Goal: Information Seeking & Learning: Learn about a topic

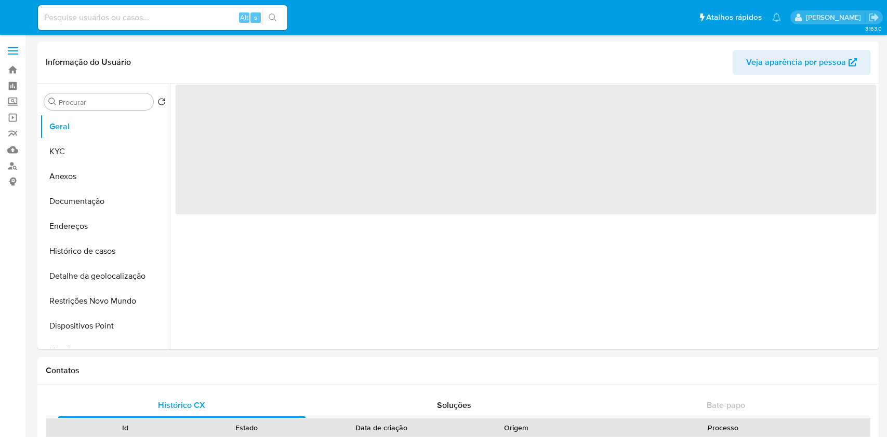
select select "10"
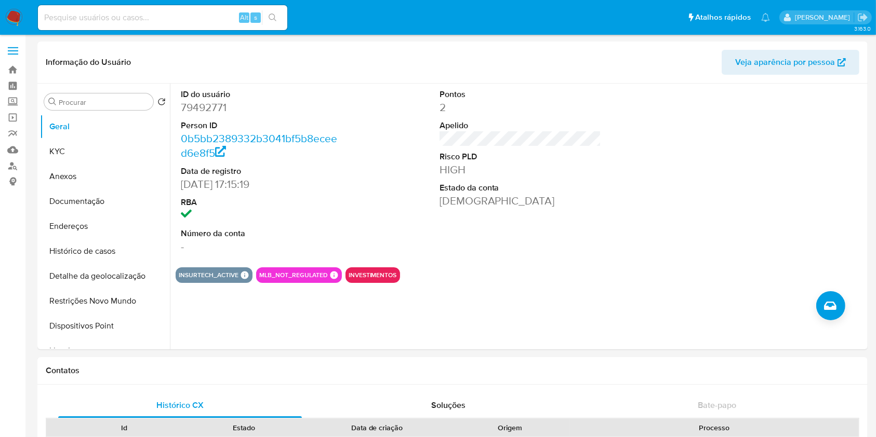
drag, startPoint x: 766, startPoint y: 359, endPoint x: 821, endPoint y: 3, distance: 360.6
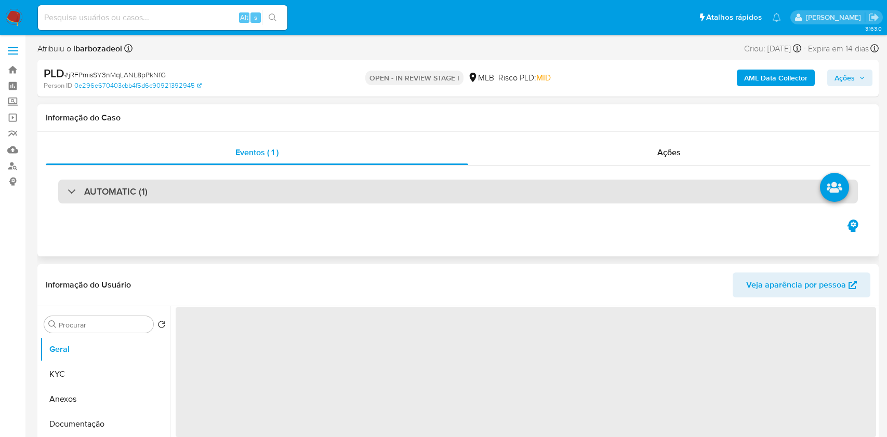
select select "10"
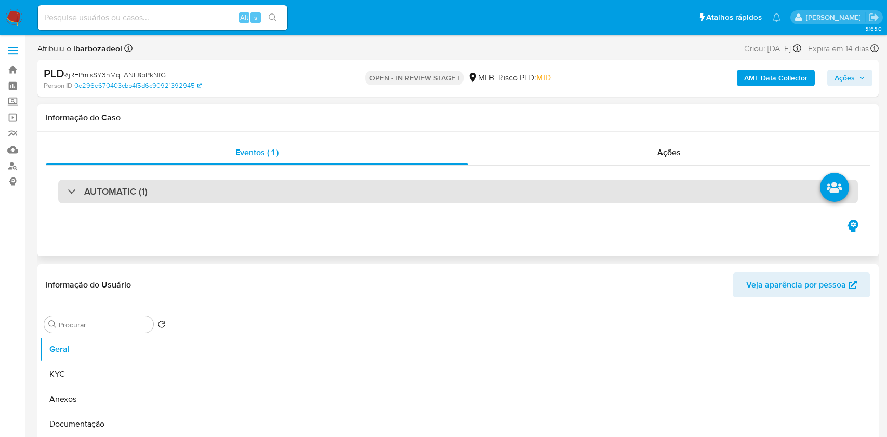
click at [391, 186] on div "AUTOMATIC (1)" at bounding box center [457, 192] width 799 height 24
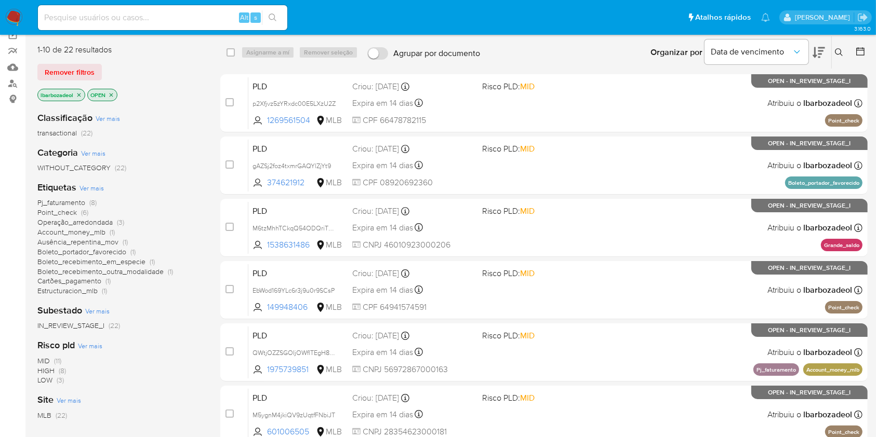
scroll to position [83, 0]
click at [123, 222] on span "(3)" at bounding box center [120, 222] width 7 height 10
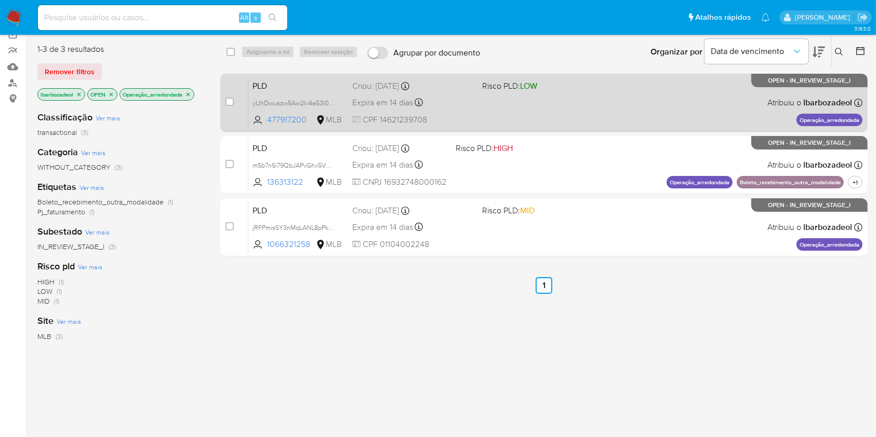
click at [553, 103] on div "PLD yUhDwuszw5Aw2Iv4a53I0tv0 477917200 MLB Risco PLD: LOW Criou: 12/09/2025 Cri…" at bounding box center [555, 102] width 614 height 52
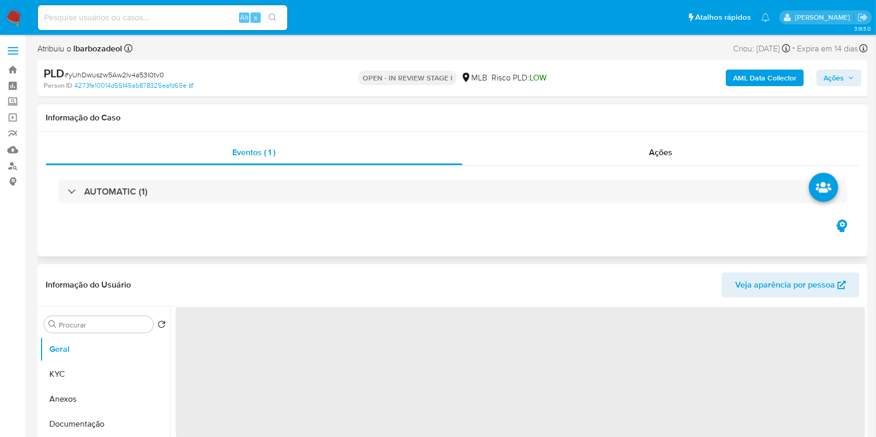
select select "10"
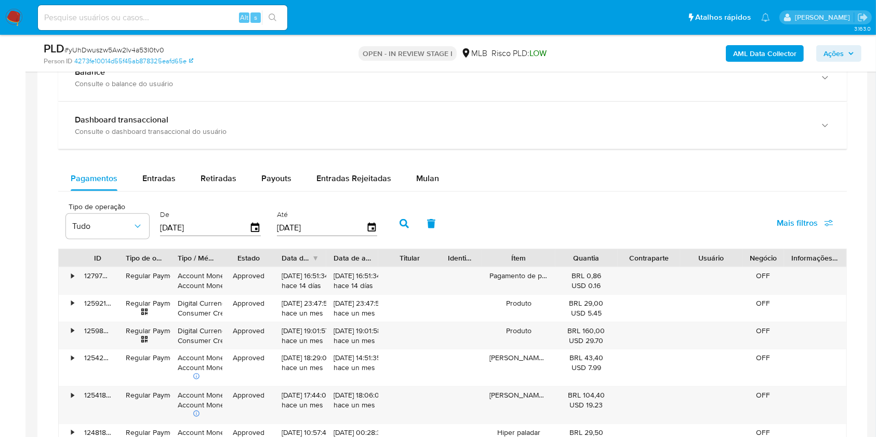
scroll to position [763, 0]
click at [433, 176] on span "Mulan" at bounding box center [427, 178] width 23 height 12
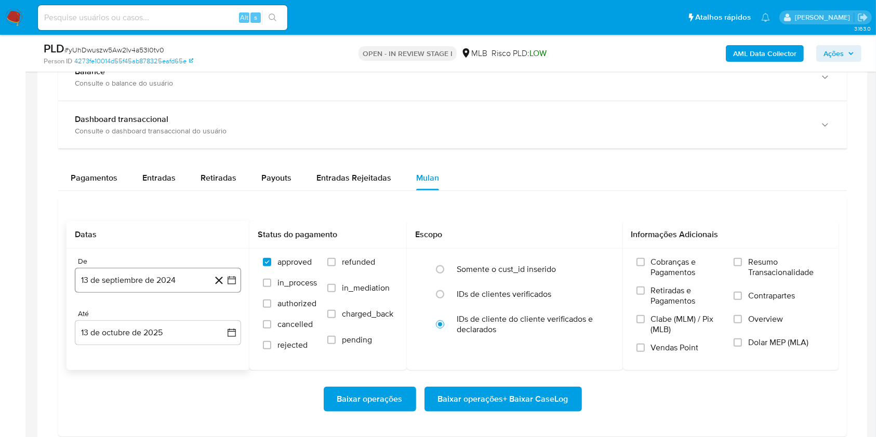
click at [172, 285] on button "13 de septiembre de 2024" at bounding box center [158, 280] width 166 height 25
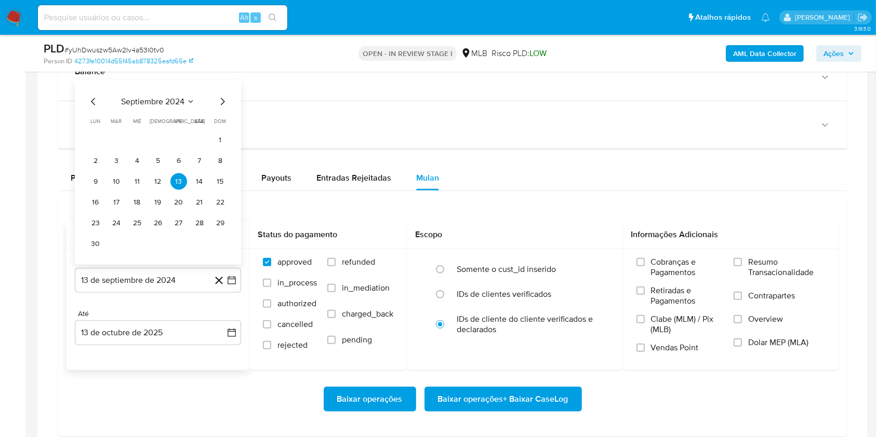
click at [163, 101] on span "septiembre 2024" at bounding box center [152, 102] width 63 height 10
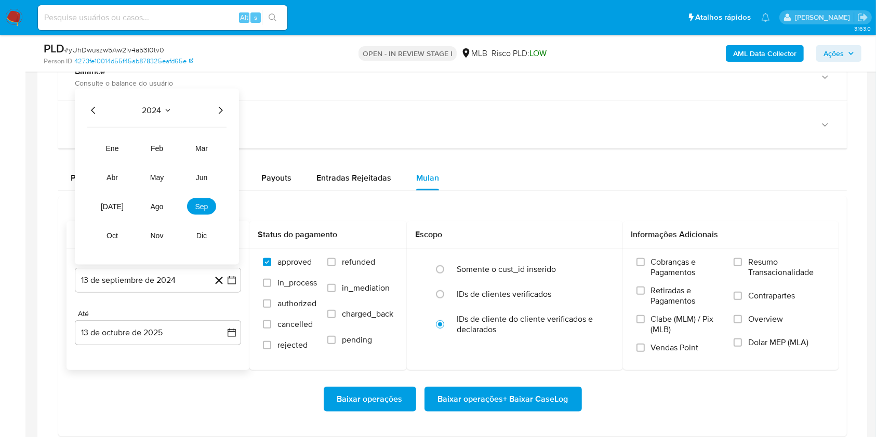
click at [216, 110] on icon "Año siguiente" at bounding box center [220, 110] width 12 height 12
click at [164, 205] on button "ago" at bounding box center [156, 206] width 29 height 17
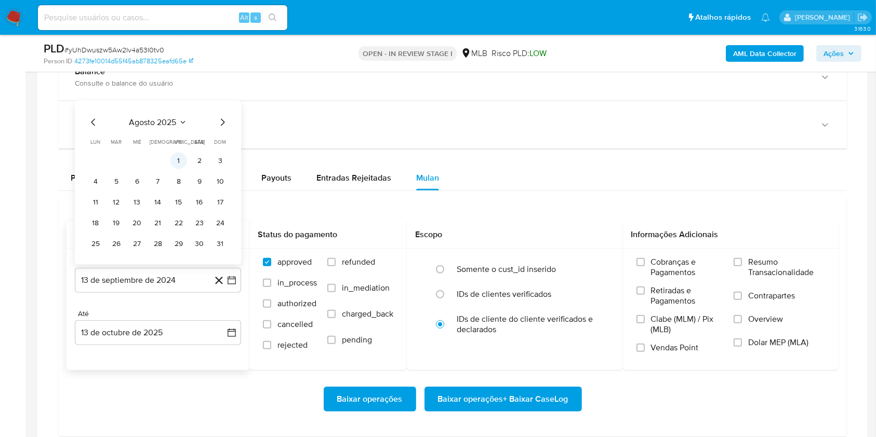
click at [181, 166] on button "1" at bounding box center [178, 161] width 17 height 17
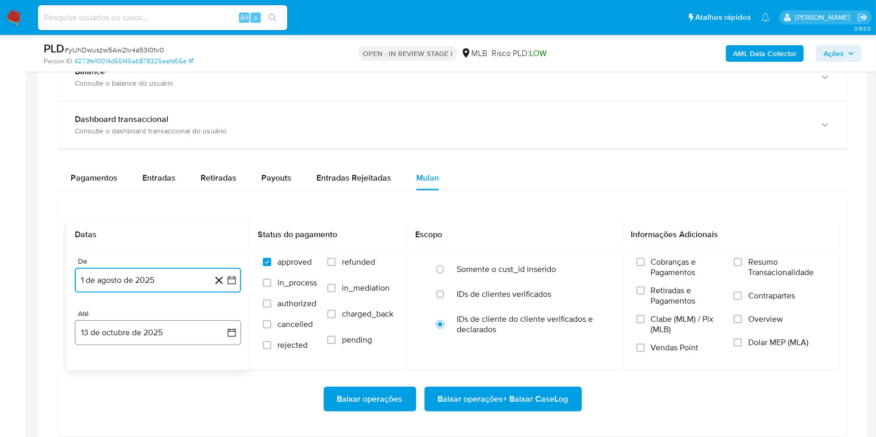
click at [149, 325] on button "13 de octubre de 2025" at bounding box center [158, 333] width 166 height 25
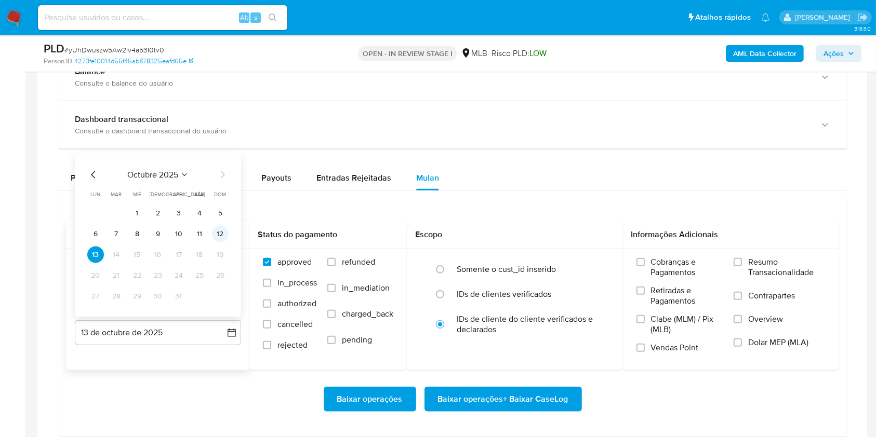
click at [223, 238] on button "12" at bounding box center [220, 234] width 17 height 17
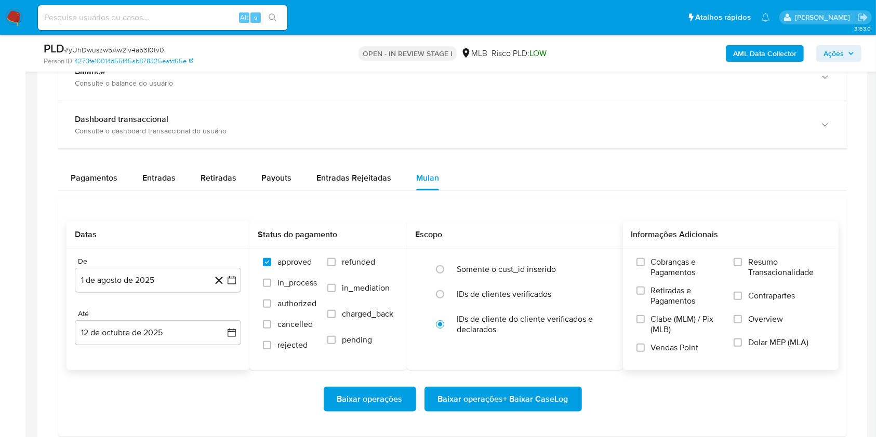
click at [753, 259] on span "Resumo Transacionalidade" at bounding box center [786, 267] width 77 height 21
click at [742, 259] on input "Resumo Transacionalidade" at bounding box center [737, 262] width 8 height 8
click at [516, 410] on span "Baixar operações + Baixar CaseLog" at bounding box center [503, 399] width 130 height 23
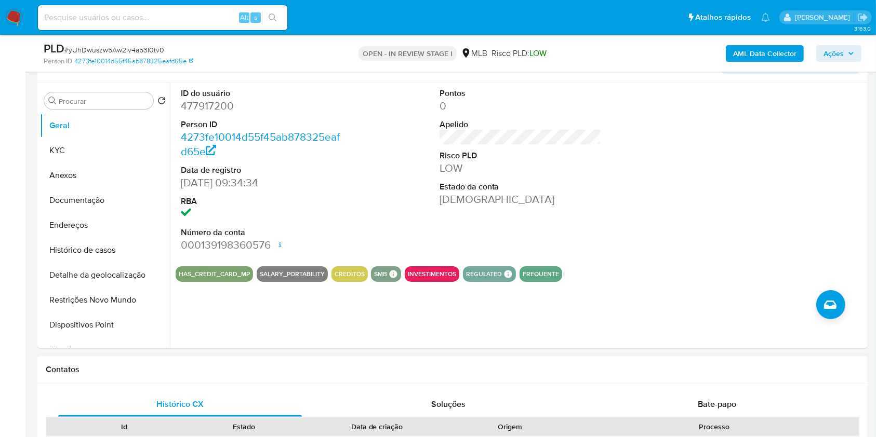
scroll to position [0, 0]
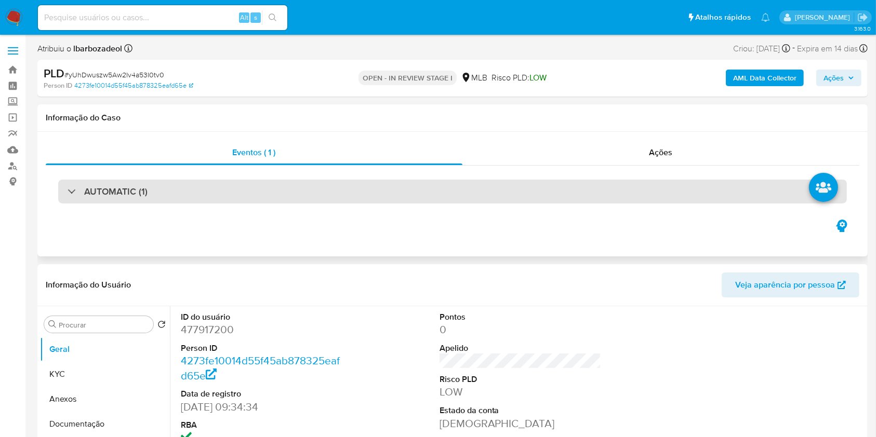
click at [499, 199] on div "AUTOMATIC (1)" at bounding box center [452, 192] width 789 height 24
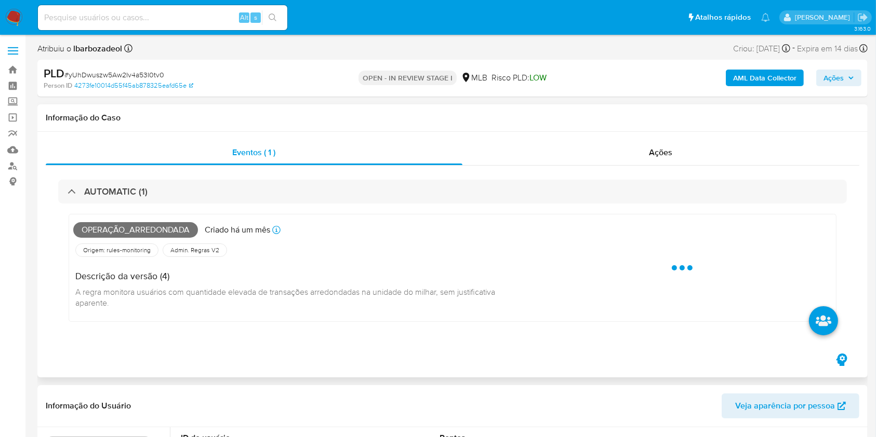
click at [164, 225] on span "Operação_arredondada" at bounding box center [135, 230] width 125 height 16
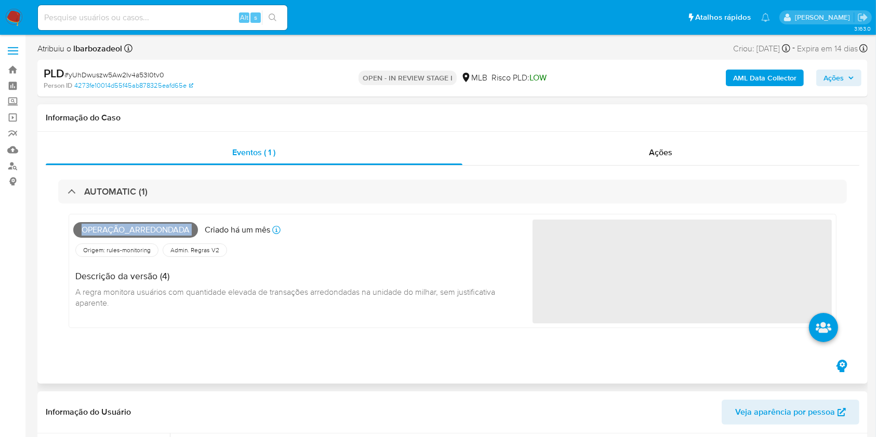
click at [164, 225] on span "Operação_arredondada" at bounding box center [135, 230] width 125 height 16
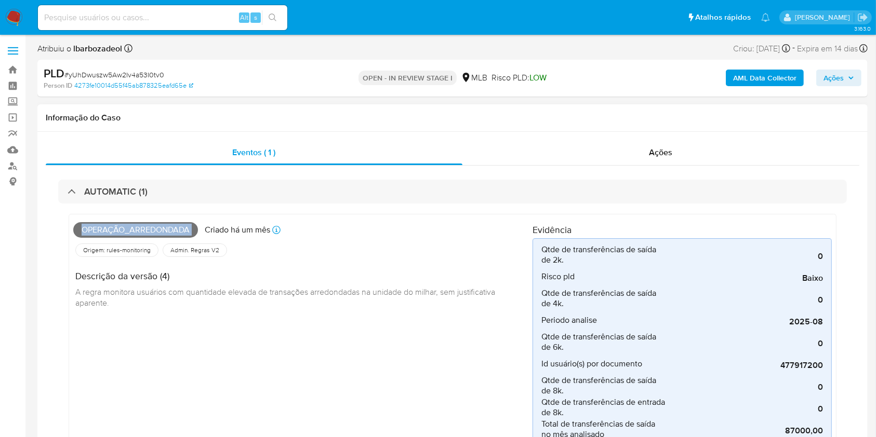
copy span "Operação_arredondada"
click at [840, 89] on div "AML Data Collector Ações" at bounding box center [727, 78] width 270 height 24
click at [840, 83] on span "Ações" at bounding box center [833, 78] width 20 height 17
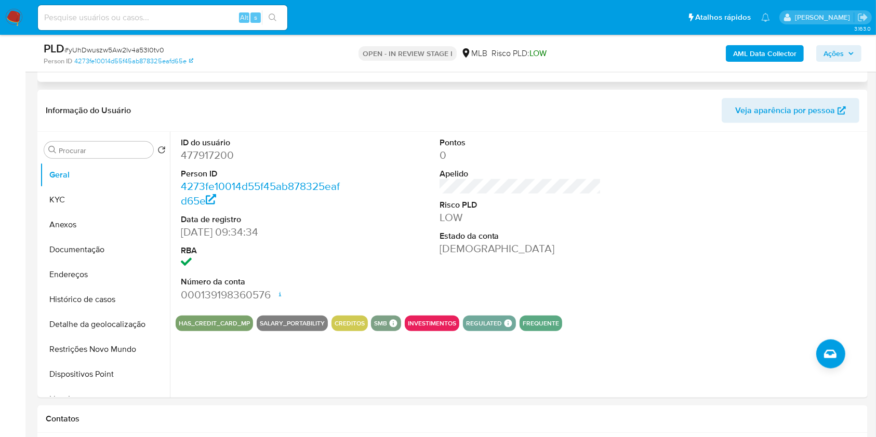
scroll to position [800, 0]
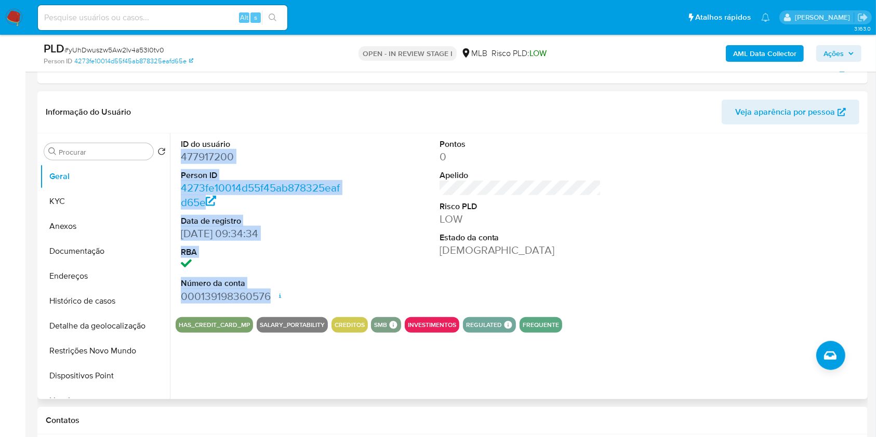
drag, startPoint x: 178, startPoint y: 156, endPoint x: 273, endPoint y: 297, distance: 169.1
click at [273, 297] on div "ID do usuário 477917200 Person ID 4273fe10014d55f45ab878325eafd65e Data de regi…" at bounding box center [262, 222] width 172 height 176
copy dl "477917200 Person ID 4273fe10014d55f45ab878325eafd65e Data de registro 08/10/201…"
click at [846, 56] on span "Ações" at bounding box center [838, 53] width 31 height 15
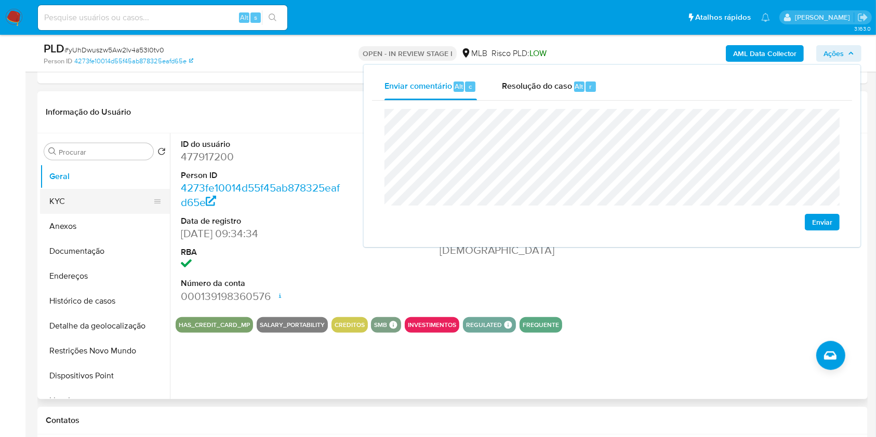
click at [113, 203] on button "KYC" at bounding box center [101, 201] width 122 height 25
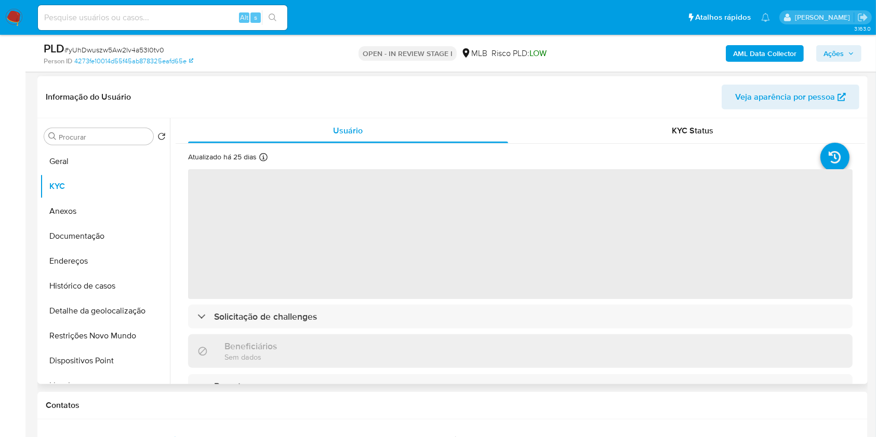
scroll to position [815, 0]
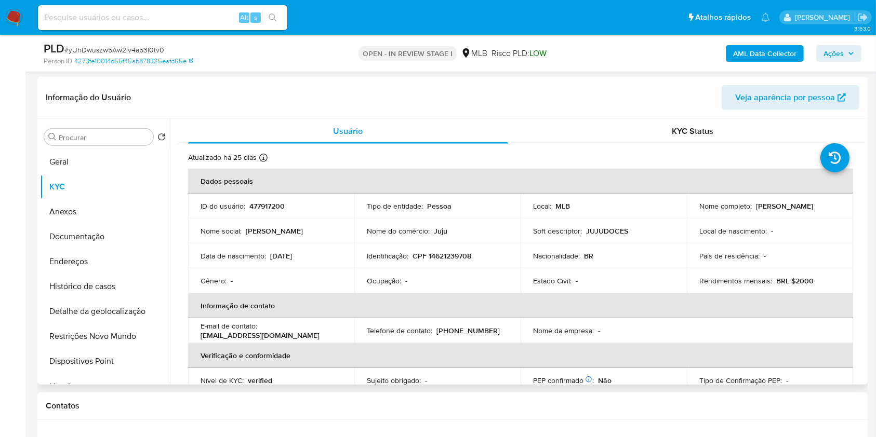
click at [458, 257] on p "CPF 14621239708" at bounding box center [441, 255] width 59 height 9
copy p "14621239708"
click at [840, 52] on span "Ações" at bounding box center [833, 53] width 20 height 17
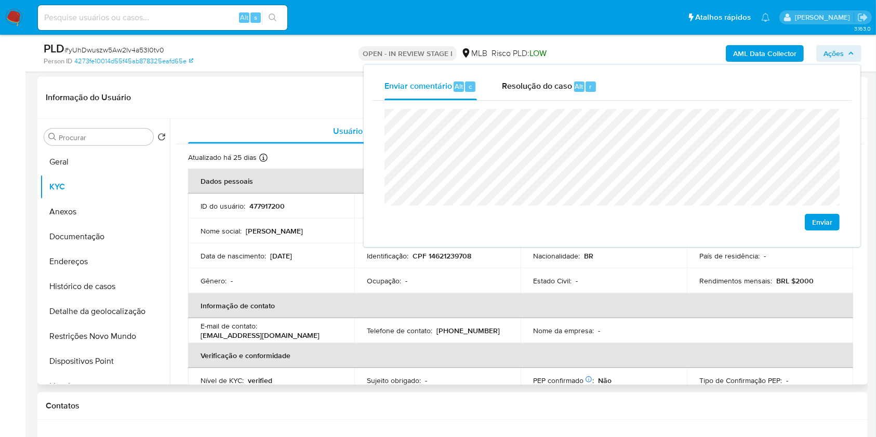
click at [269, 91] on header "Informação do Usuário Veja aparência por pessoa" at bounding box center [452, 97] width 813 height 25
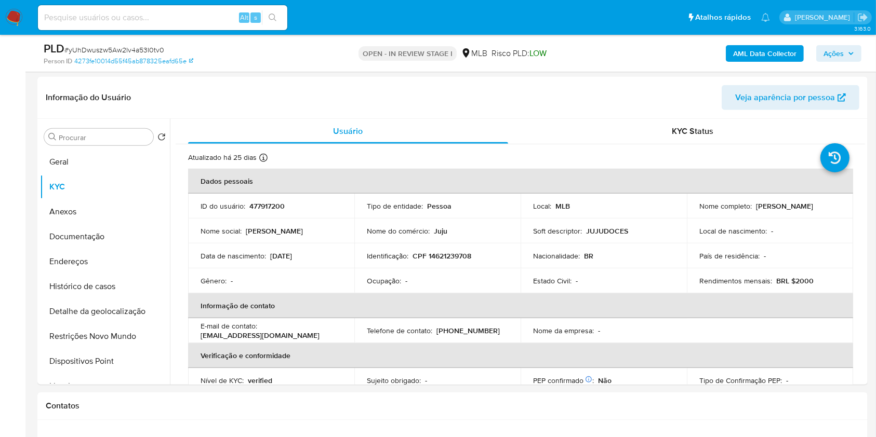
click at [831, 55] on span "Ações" at bounding box center [833, 53] width 20 height 17
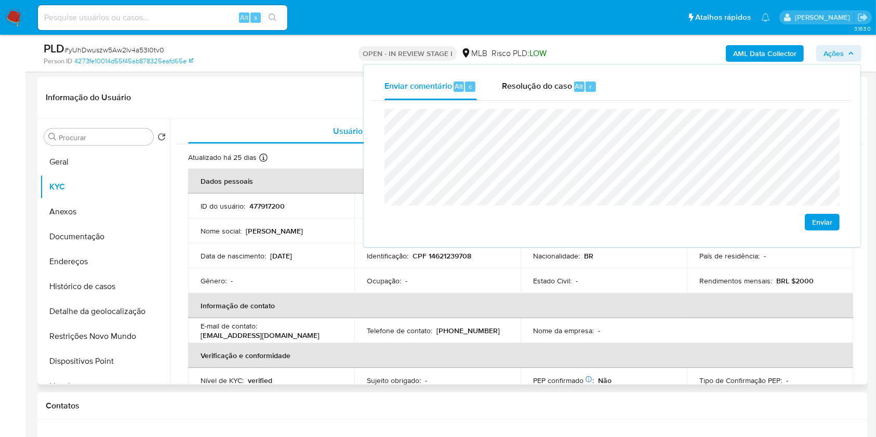
click at [504, 326] on div "Telefone de contato : (24) 998733069" at bounding box center [437, 330] width 141 height 9
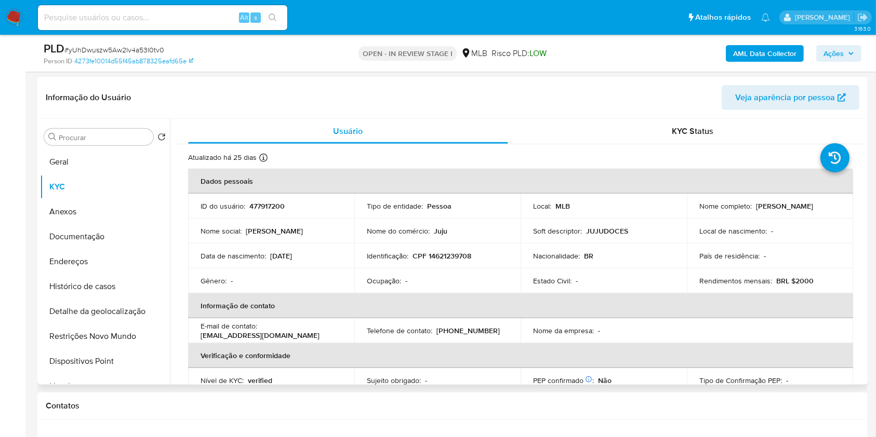
scroll to position [442, 0]
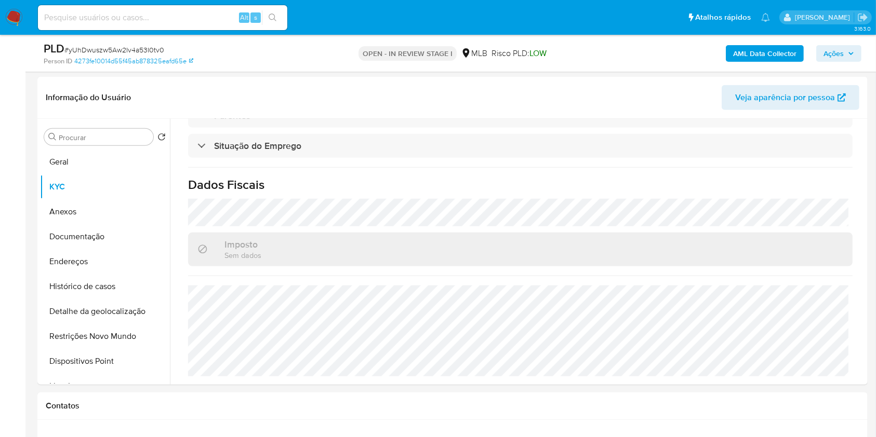
click at [853, 41] on div "AML Data Collector Ações" at bounding box center [727, 53] width 270 height 24
click at [847, 48] on span "Ações" at bounding box center [838, 53] width 31 height 15
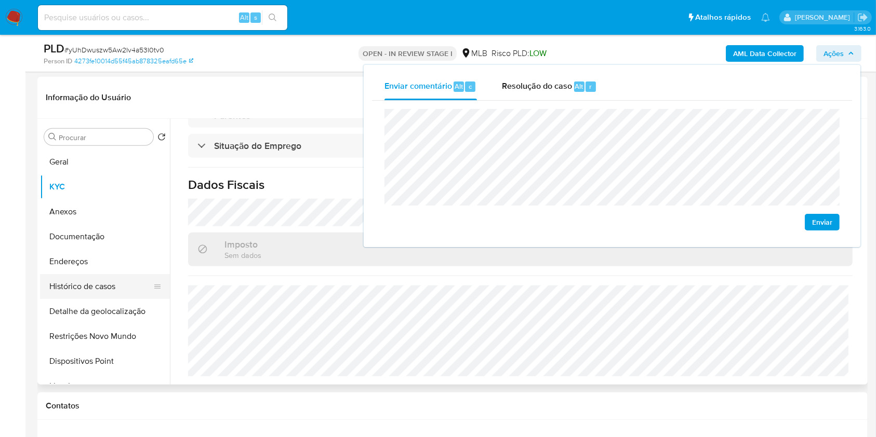
click at [143, 263] on button "Endereços" at bounding box center [105, 261] width 130 height 25
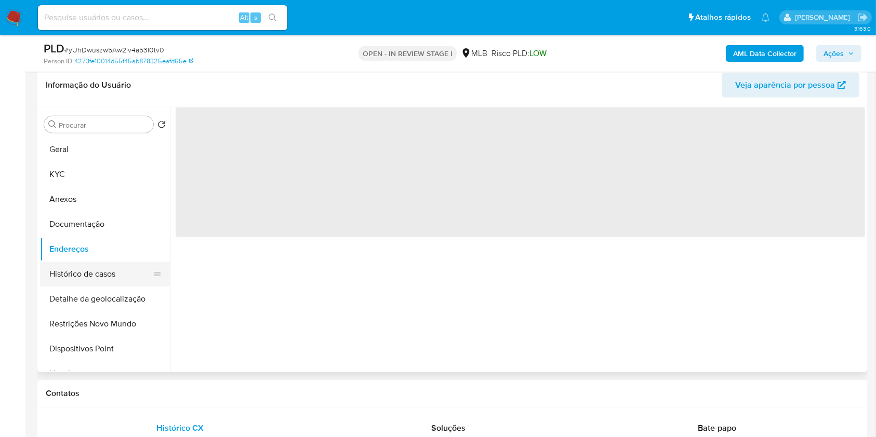
scroll to position [0, 0]
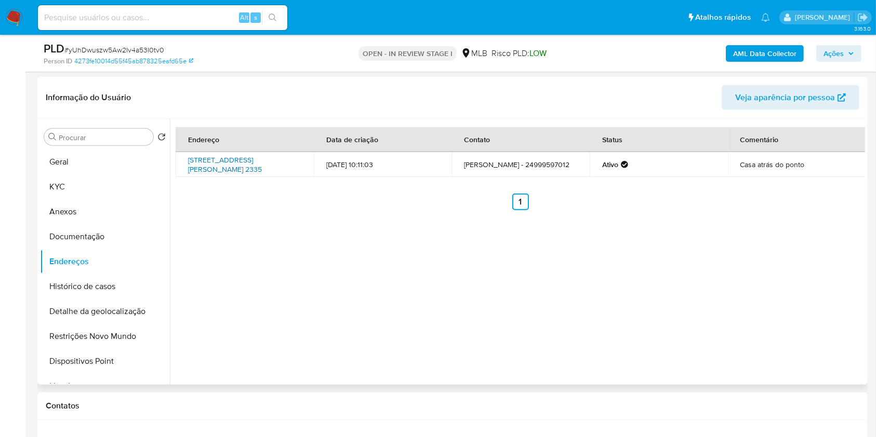
click at [262, 165] on link "Estrada João Paulo Ii 2335, Barra Mansa, Rio De Janeiro, 27340680, Brasil 2335" at bounding box center [225, 165] width 74 height 20
click at [83, 237] on button "Documentação" at bounding box center [101, 236] width 122 height 25
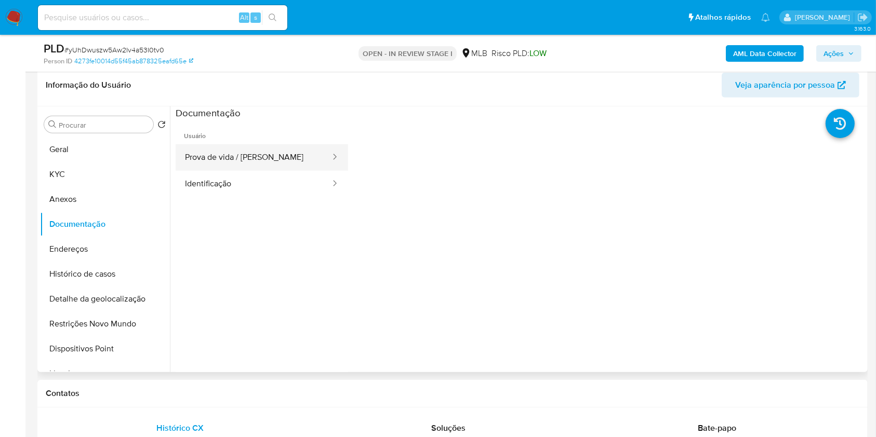
click at [271, 156] on button "Prova de vida / [PERSON_NAME]" at bounding box center [254, 157] width 156 height 26
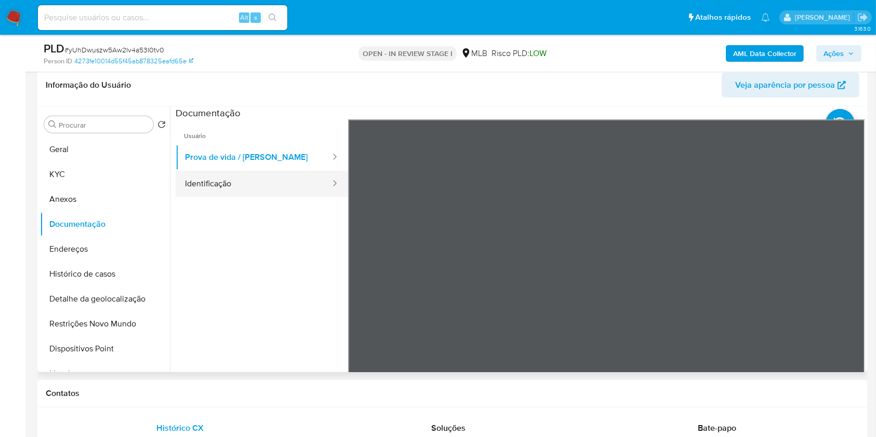
click at [233, 181] on button "Identificação" at bounding box center [254, 184] width 156 height 26
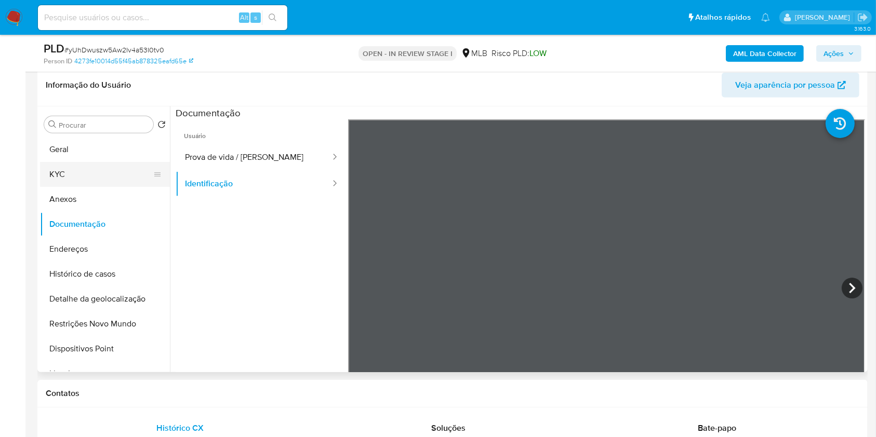
click at [83, 174] on button "KYC" at bounding box center [101, 174] width 122 height 25
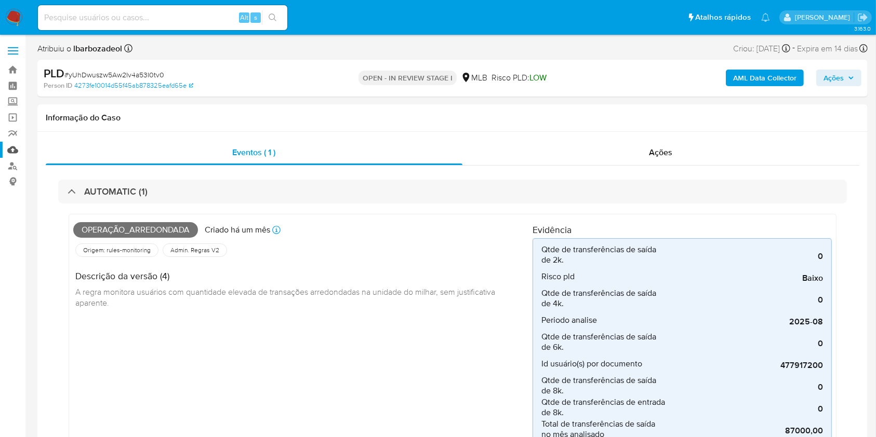
click at [11, 151] on link "Mulan" at bounding box center [62, 150] width 124 height 16
click at [12, 144] on link "Mulan" at bounding box center [62, 150] width 124 height 16
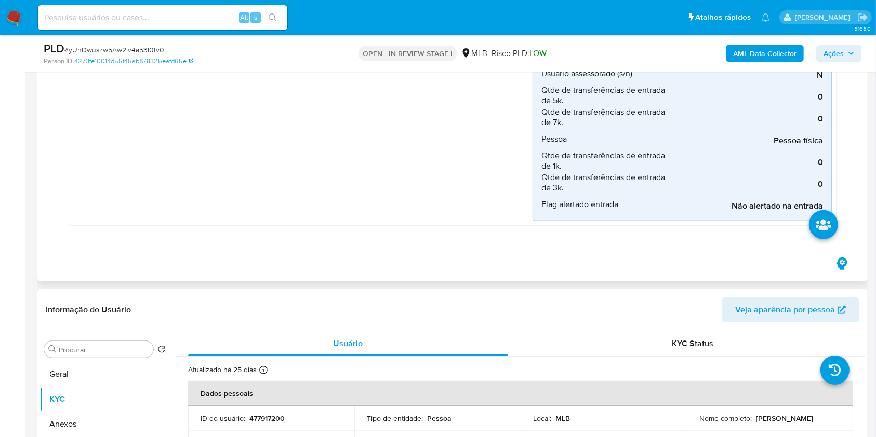
scroll to position [850, 0]
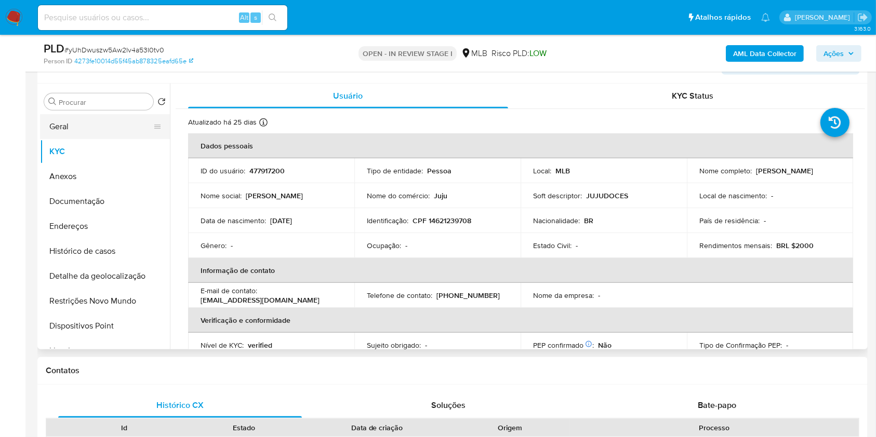
click at [99, 123] on button "Geral" at bounding box center [101, 126] width 122 height 25
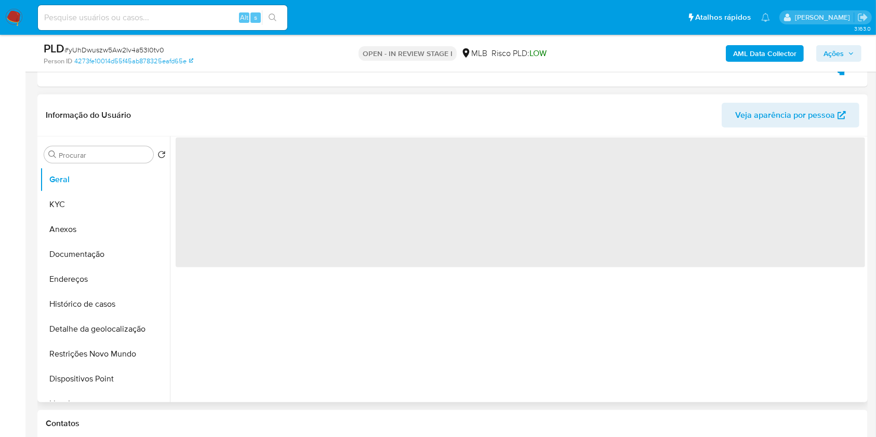
scroll to position [786, 0]
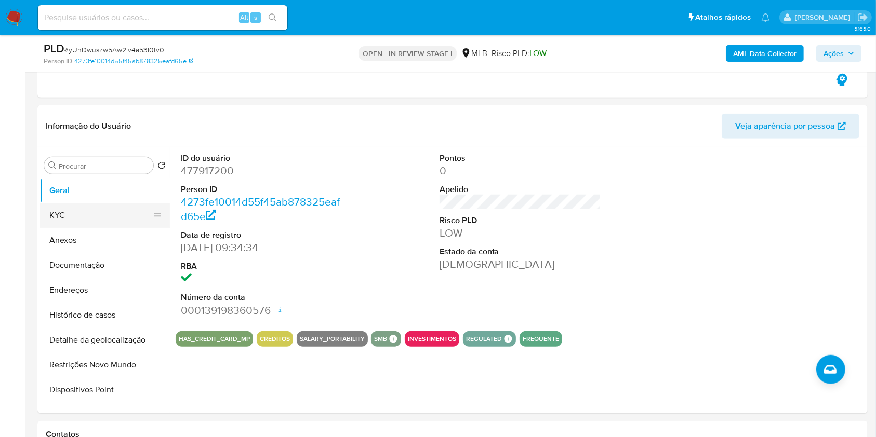
click at [113, 208] on button "KYC" at bounding box center [101, 215] width 122 height 25
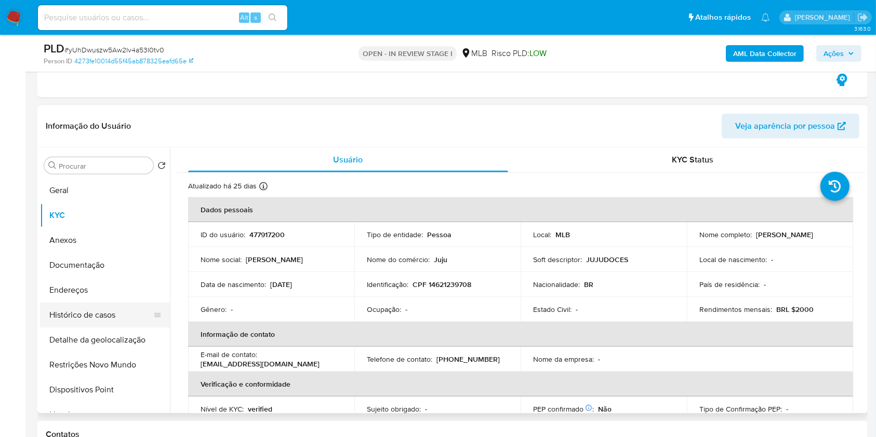
click at [126, 305] on button "Histórico de casos" at bounding box center [101, 315] width 122 height 25
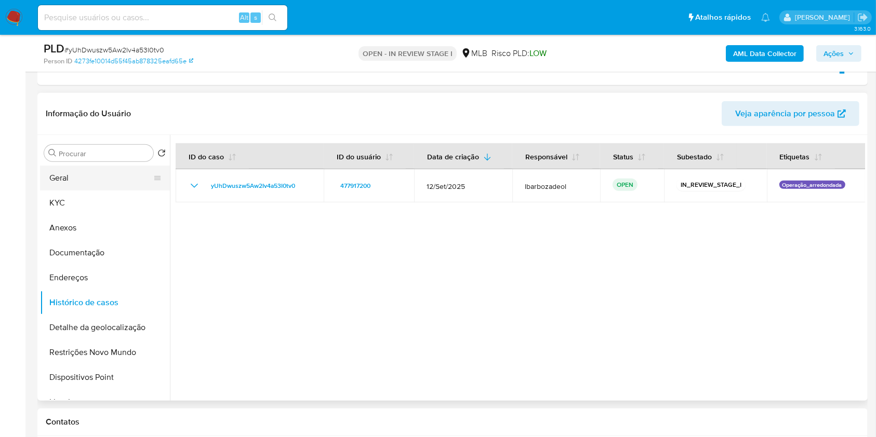
click at [114, 180] on button "Geral" at bounding box center [101, 178] width 122 height 25
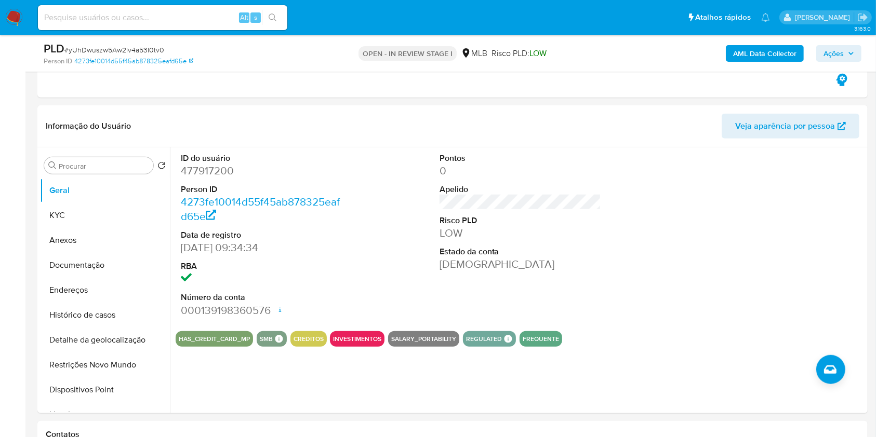
click at [337, 292] on dt "Número da conta" at bounding box center [262, 297] width 162 height 11
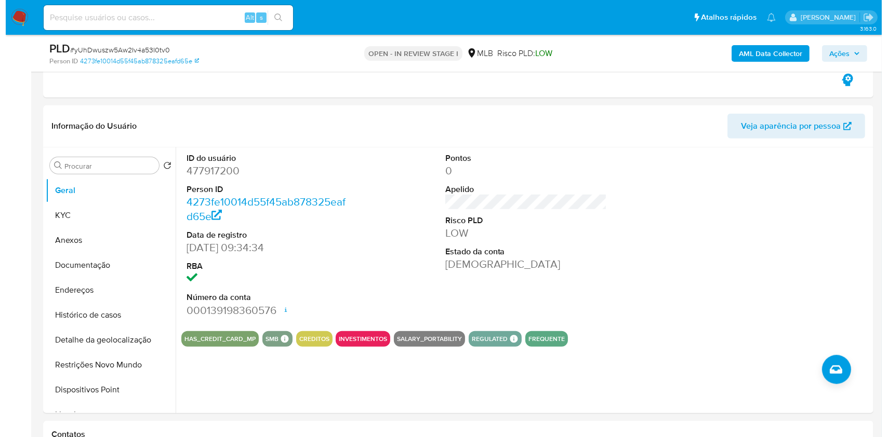
scroll to position [792, 0]
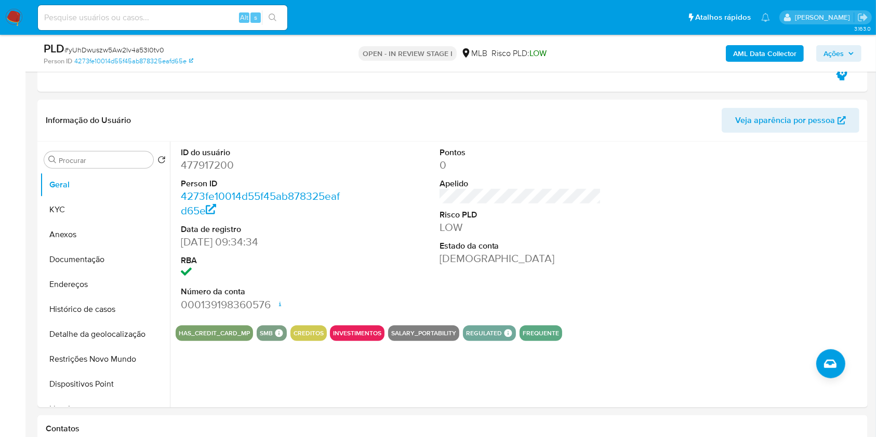
click at [337, 291] on dt "Número da conta" at bounding box center [262, 291] width 162 height 11
click at [75, 213] on button "KYC" at bounding box center [101, 209] width 122 height 25
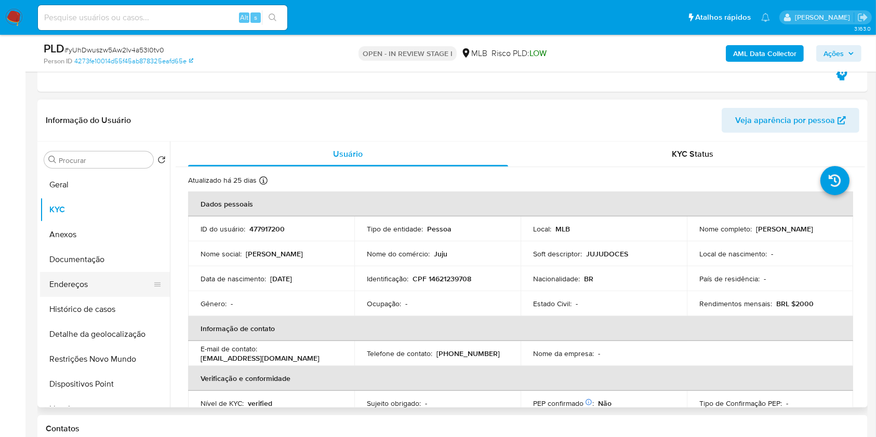
click at [88, 281] on button "Endereços" at bounding box center [101, 284] width 122 height 25
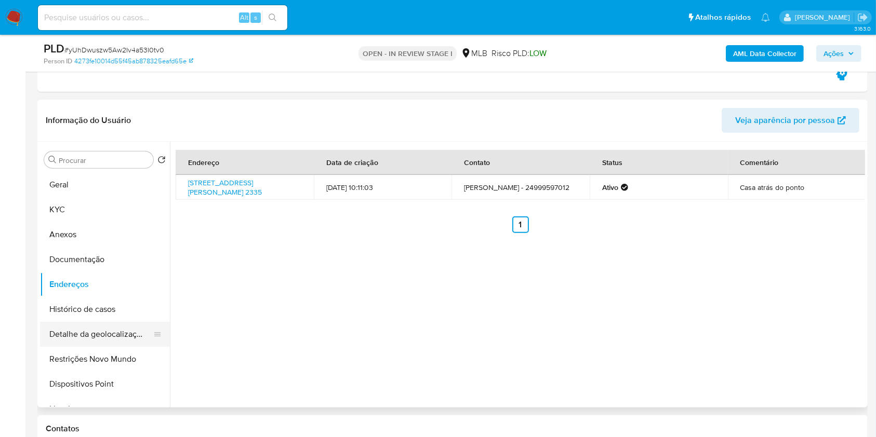
click at [123, 327] on button "Detalhe da geolocalização" at bounding box center [101, 334] width 122 height 25
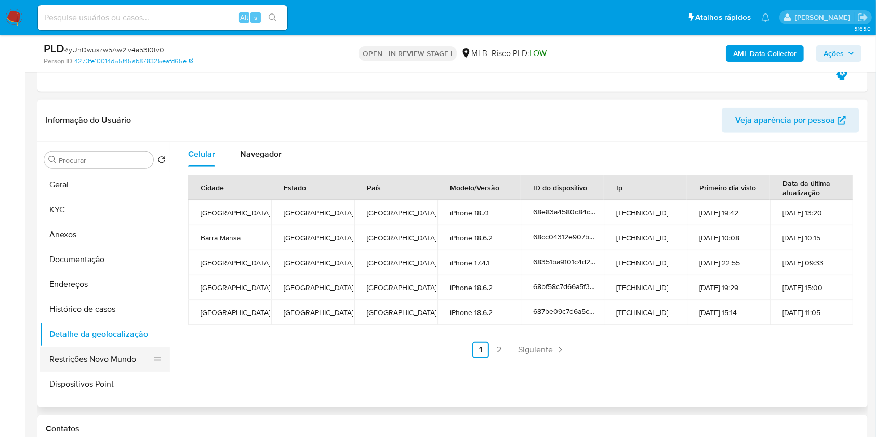
click at [114, 362] on button "Restrições Novo Mundo" at bounding box center [101, 359] width 122 height 25
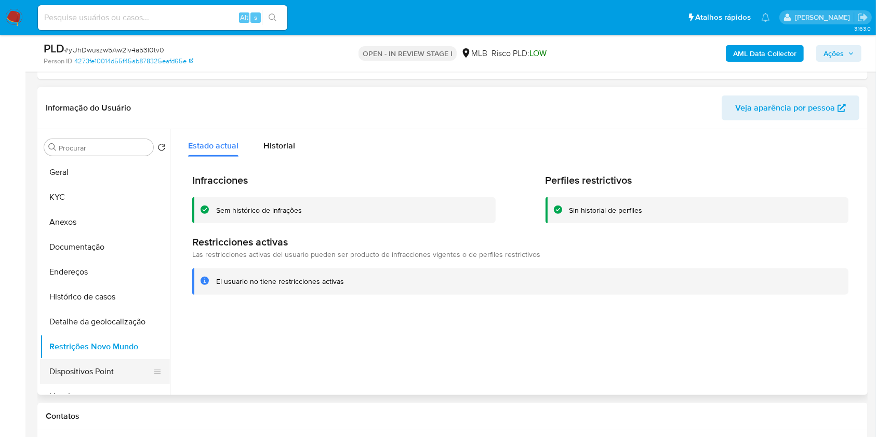
click at [117, 369] on button "Dispositivos Point" at bounding box center [101, 371] width 122 height 25
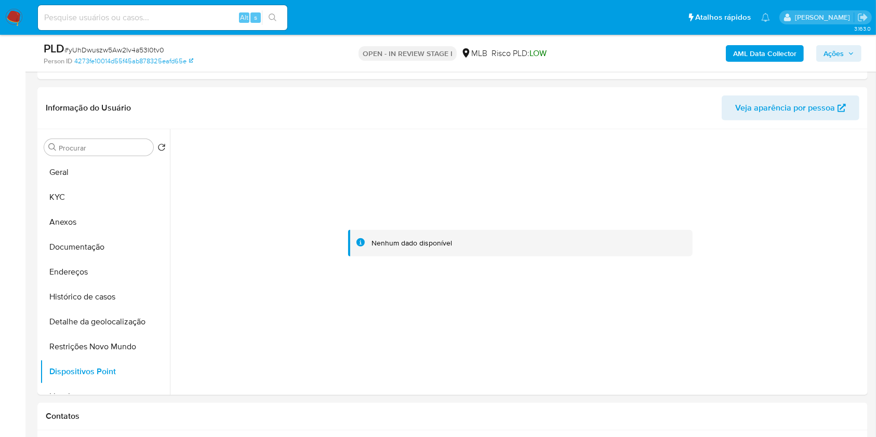
drag, startPoint x: 827, startPoint y: 52, endPoint x: 821, endPoint y: 52, distance: 5.7
click at [827, 52] on span "Ações" at bounding box center [833, 53] width 20 height 17
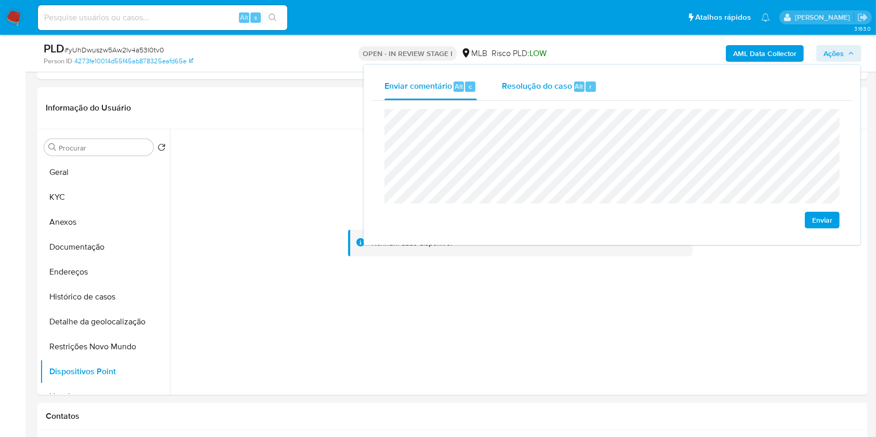
click at [546, 85] on span "Resolução do caso" at bounding box center [537, 86] width 70 height 12
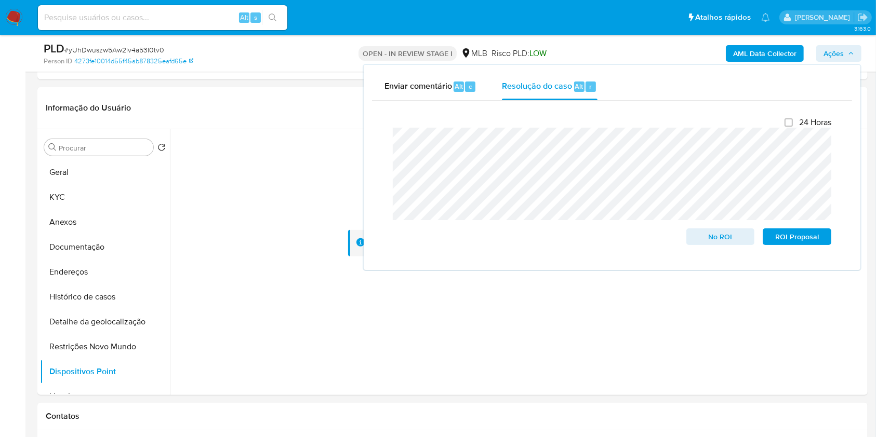
click at [279, 83] on div "Atribuiu o lbarbozadeol Asignado el: 16/09/2025 16:31:29 Criou: 12/09/2025 Crio…" at bounding box center [452, 407] width 830 height 2317
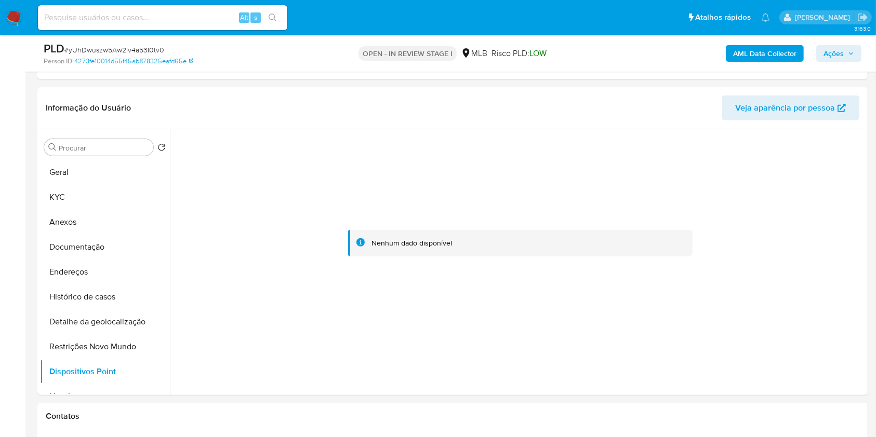
click at [745, 51] on b "AML Data Collector" at bounding box center [764, 53] width 63 height 17
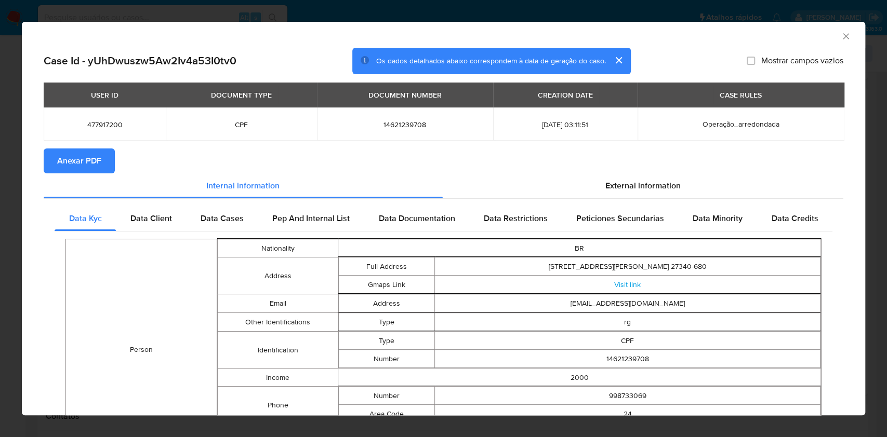
click at [100, 166] on span "Anexar PDF" at bounding box center [79, 161] width 44 height 23
click at [840, 36] on icon "Fechar a janela" at bounding box center [845, 36] width 10 height 10
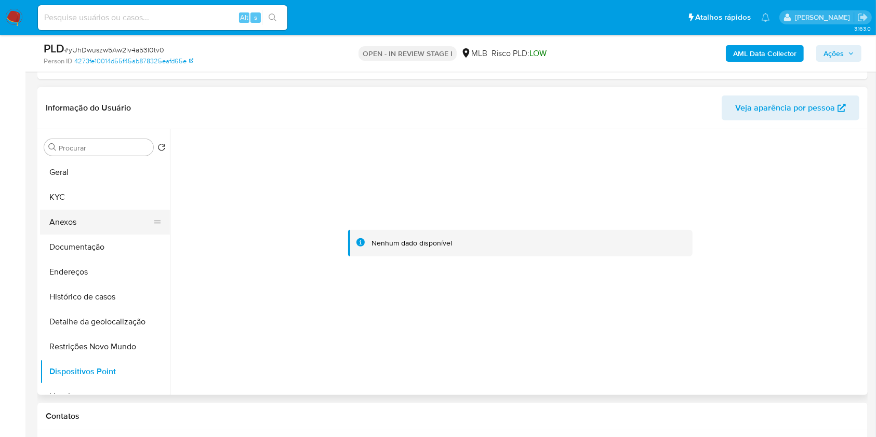
click at [95, 226] on button "Anexos" at bounding box center [101, 222] width 122 height 25
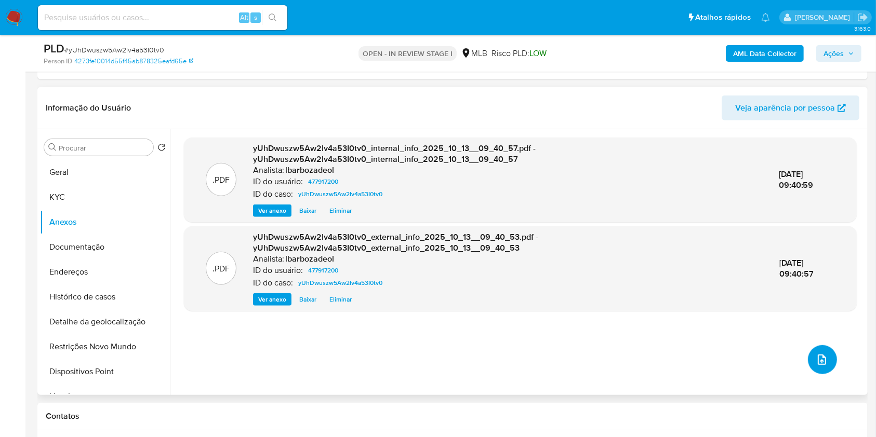
click at [820, 354] on icon "upload-file" at bounding box center [822, 360] width 12 height 12
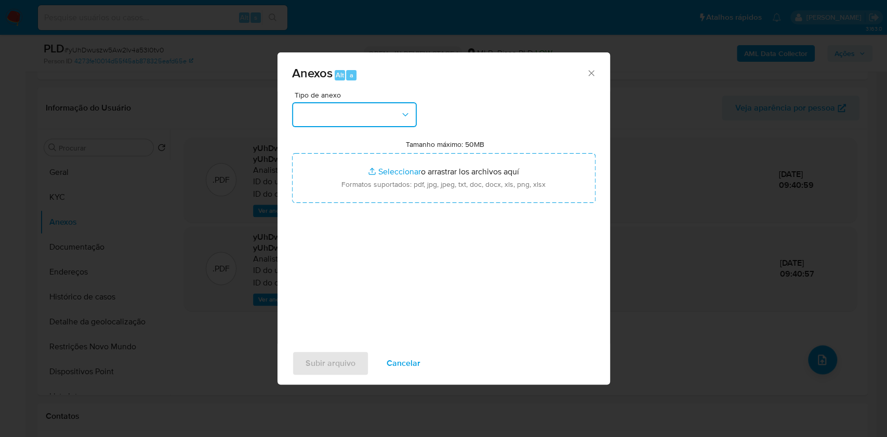
click at [399, 117] on button "button" at bounding box center [354, 114] width 125 height 25
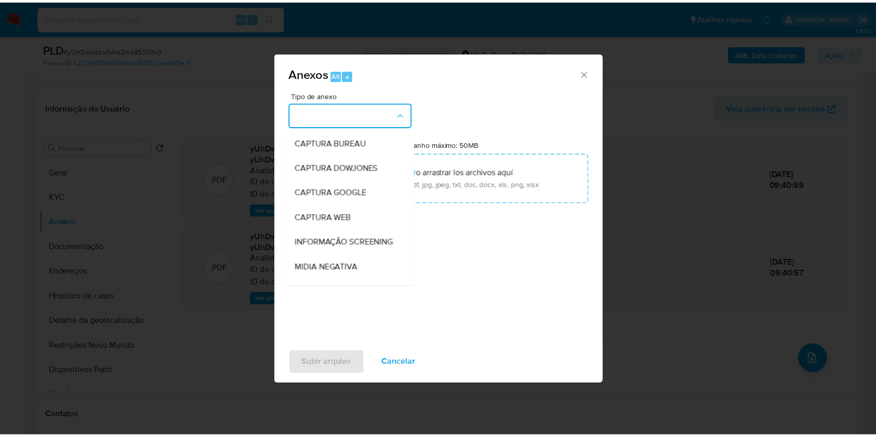
scroll to position [159, 0]
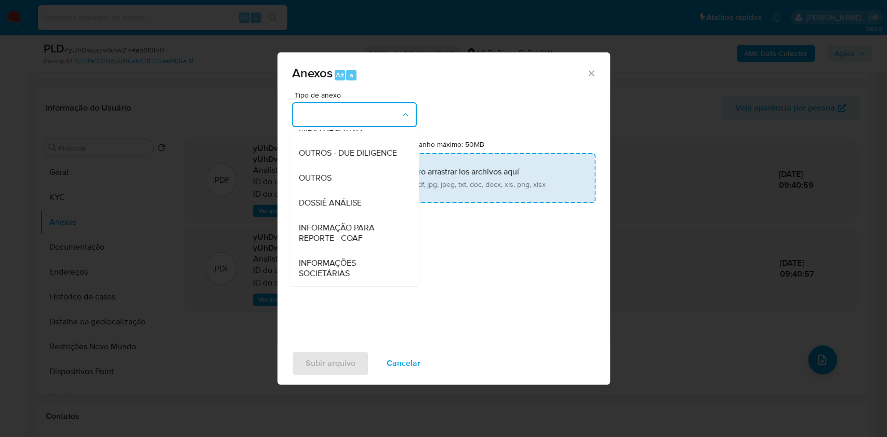
drag, startPoint x: 362, startPoint y: 195, endPoint x: 365, endPoint y: 191, distance: 5.6
click at [362, 195] on div "DOSSIÊ ANÁLISE" at bounding box center [351, 203] width 106 height 25
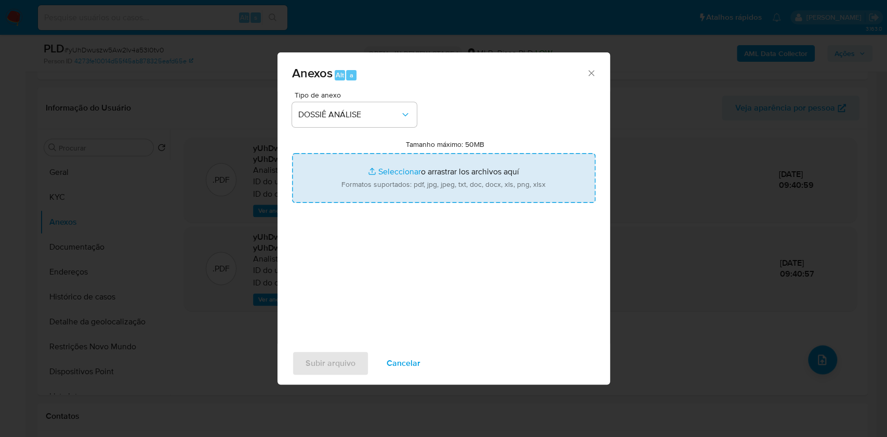
click at [365, 191] on input "Tamanho máximo: 50MB Seleccionar archivos" at bounding box center [443, 178] width 303 height 50
type input "C:\fakepath\Mulan 477917200_2025_10_13_07_58_52.xlsx"
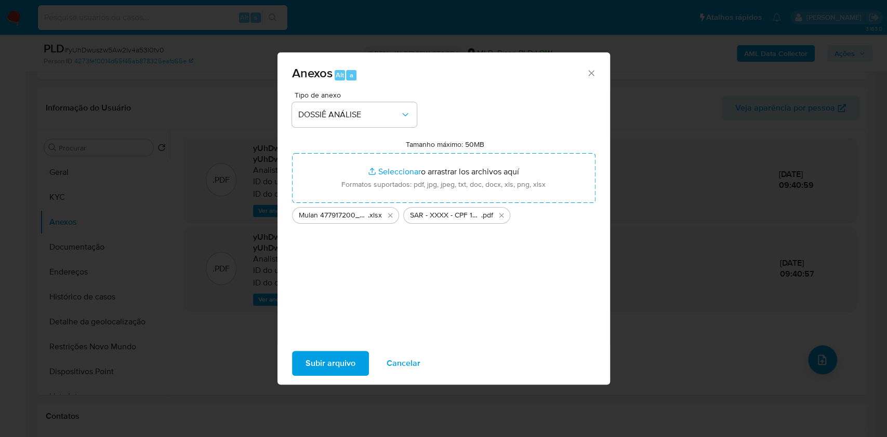
click at [337, 379] on div "Subir arquivo Cancelar" at bounding box center [443, 363] width 332 height 39
click at [336, 367] on span "Subir arquivo" at bounding box center [330, 363] width 50 height 23
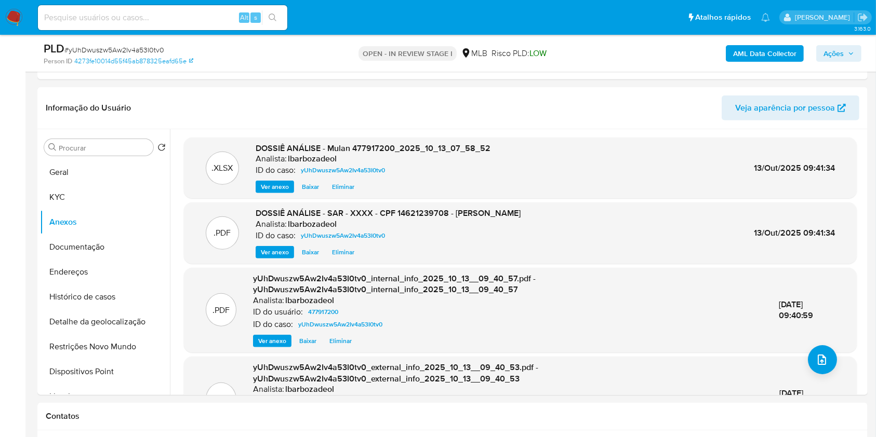
drag, startPoint x: 845, startPoint y: 58, endPoint x: 838, endPoint y: 61, distance: 7.4
click at [845, 58] on span "Ações" at bounding box center [838, 53] width 31 height 15
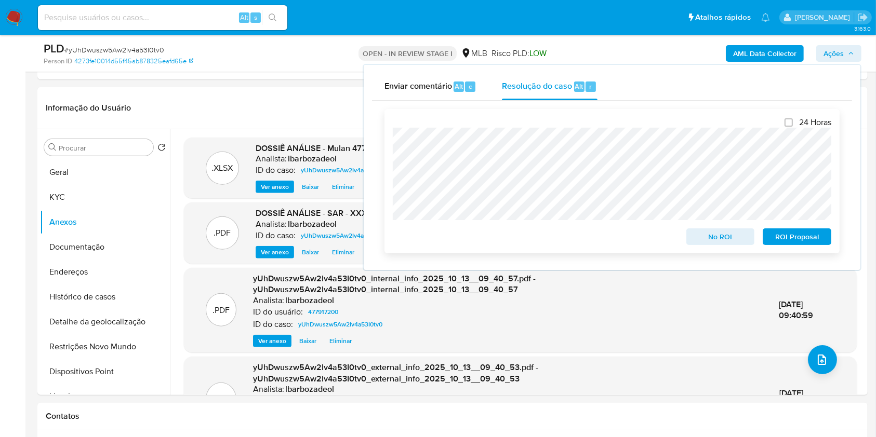
click at [788, 236] on span "ROI Proposal" at bounding box center [797, 237] width 54 height 15
click at [774, 235] on span "ROI Proposal" at bounding box center [797, 237] width 54 height 15
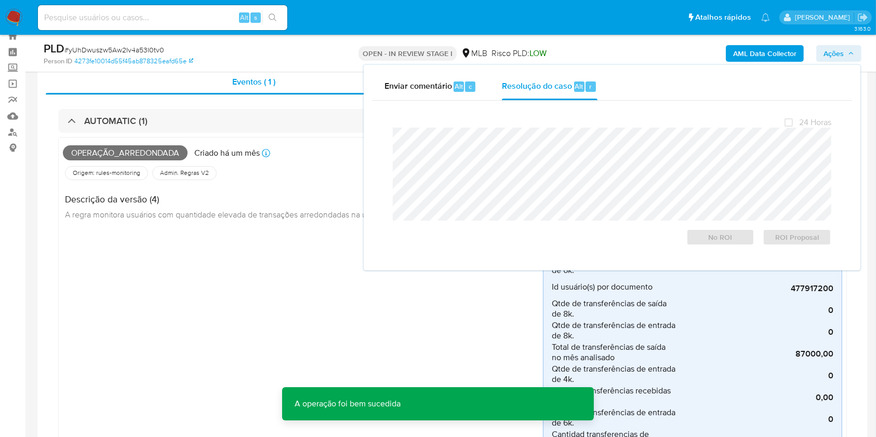
scroll to position [0, 0]
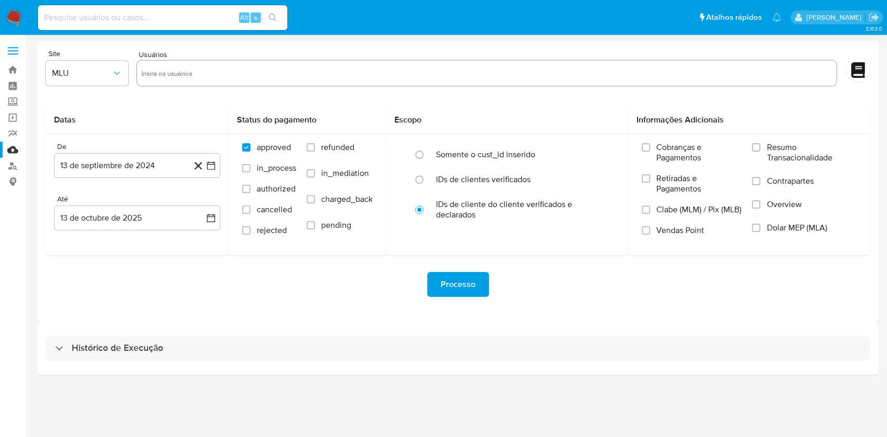
click at [324, 371] on div "Histórico de Execução" at bounding box center [457, 348] width 841 height 53
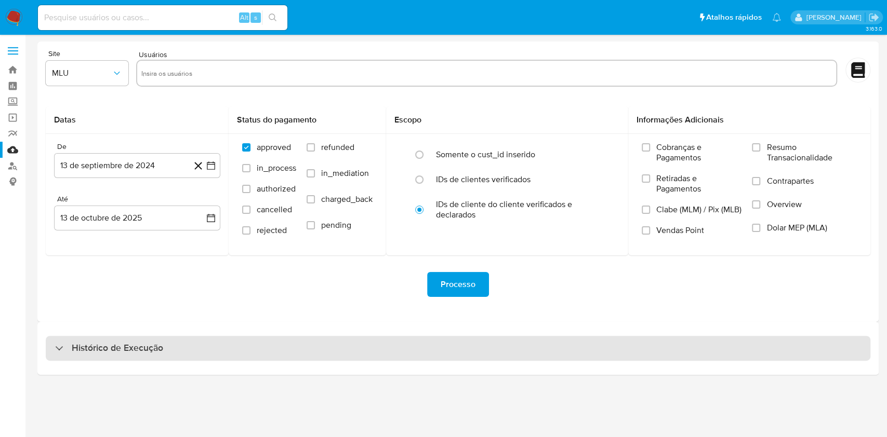
click at [331, 352] on div "Histórico de Execução" at bounding box center [458, 348] width 824 height 25
select select "10"
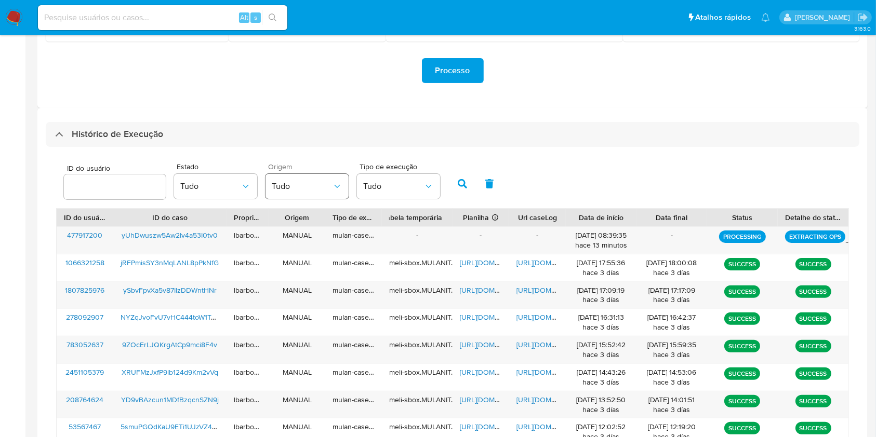
scroll to position [224, 0]
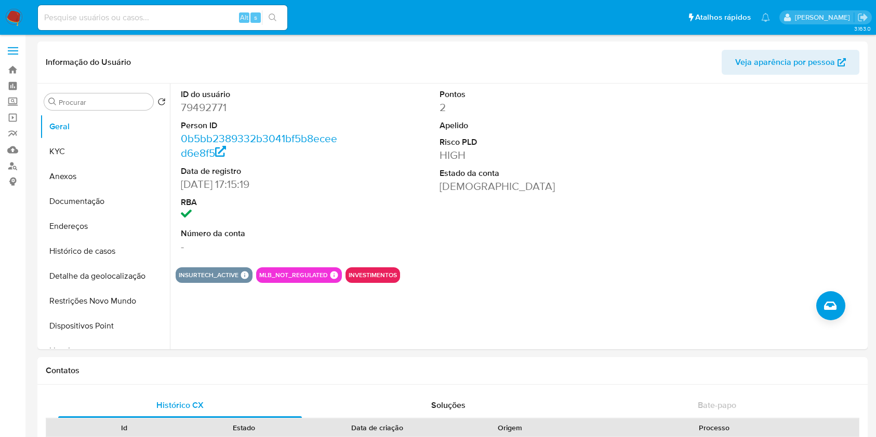
select select "10"
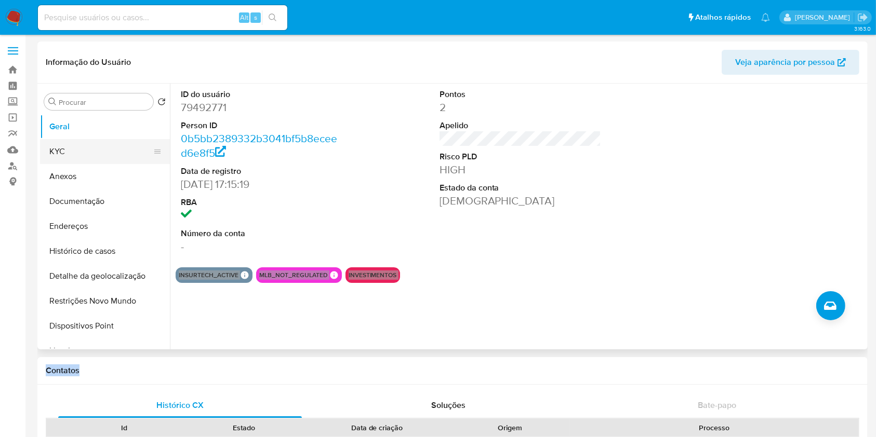
click at [102, 143] on button "KYC" at bounding box center [101, 151] width 122 height 25
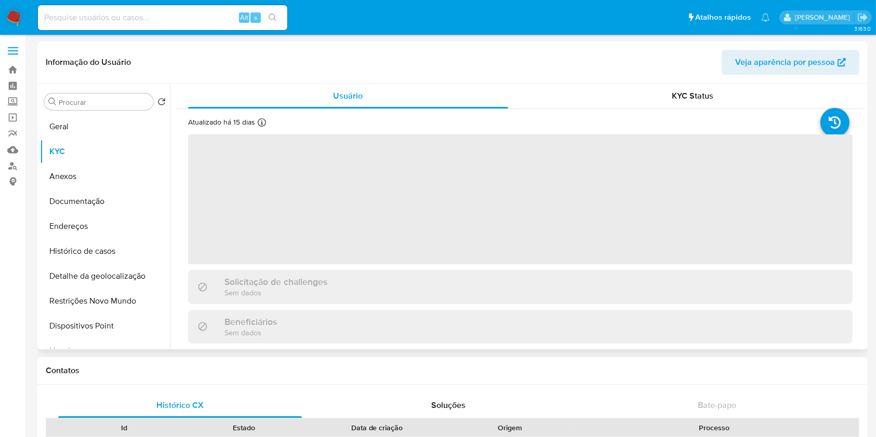
click at [455, 42] on div "Informação do Usuário Veja aparência por pessoa" at bounding box center [452, 63] width 830 height 42
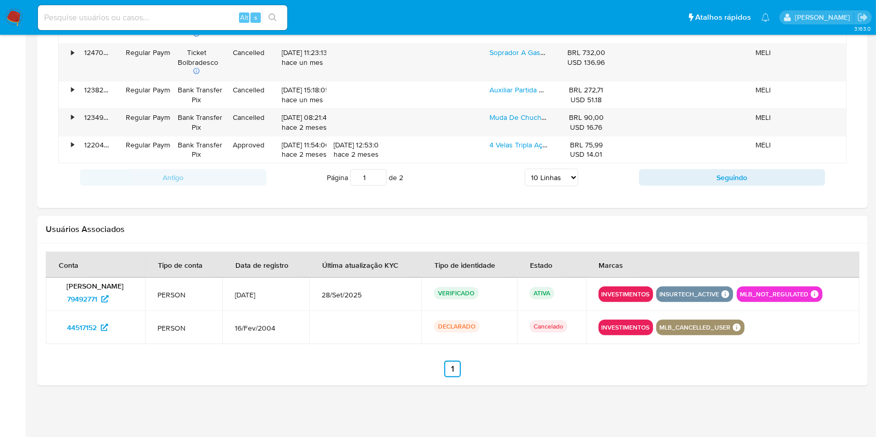
scroll to position [914, 0]
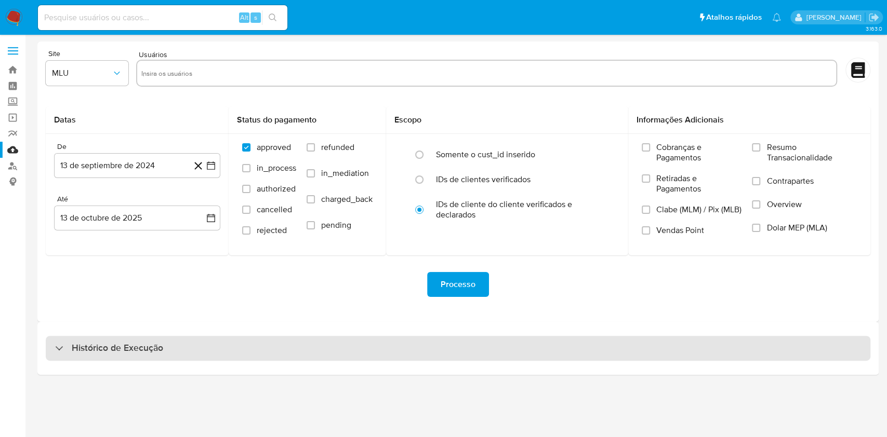
click at [468, 351] on div "Histórico de Execução" at bounding box center [458, 348] width 824 height 25
select select "10"
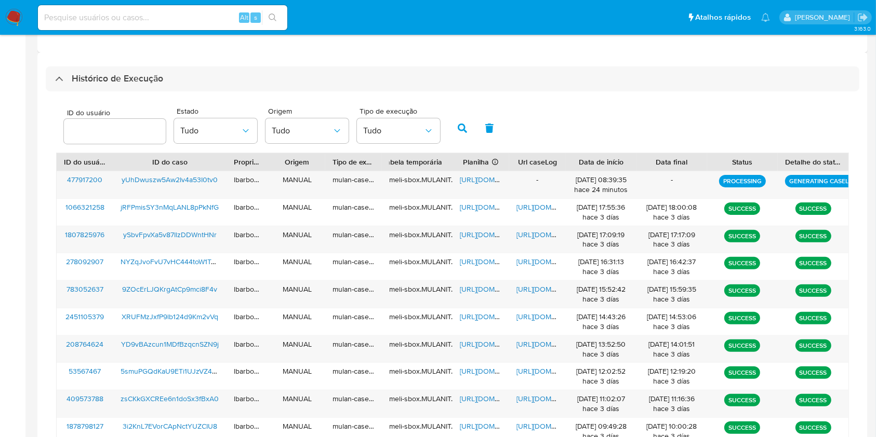
scroll to position [291, 0]
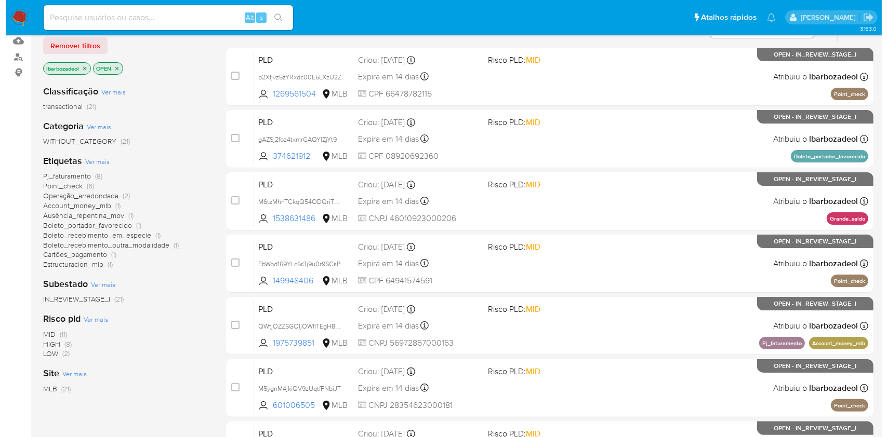
scroll to position [110, 0]
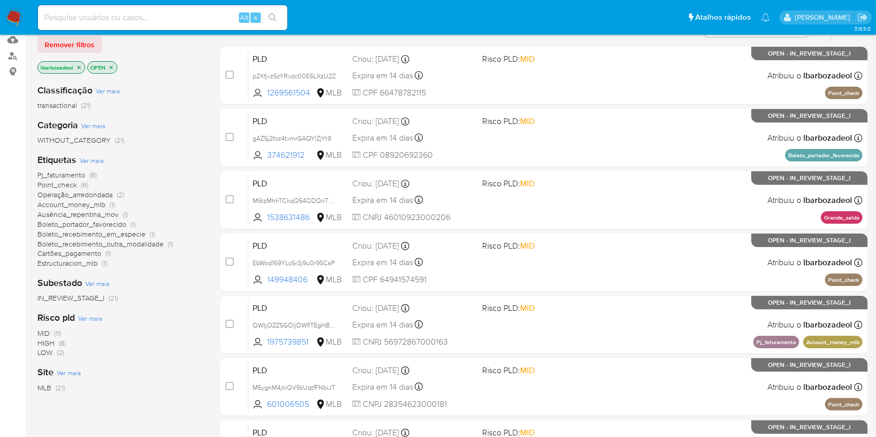
click at [97, 159] on span "Ver mais" at bounding box center [91, 160] width 24 height 9
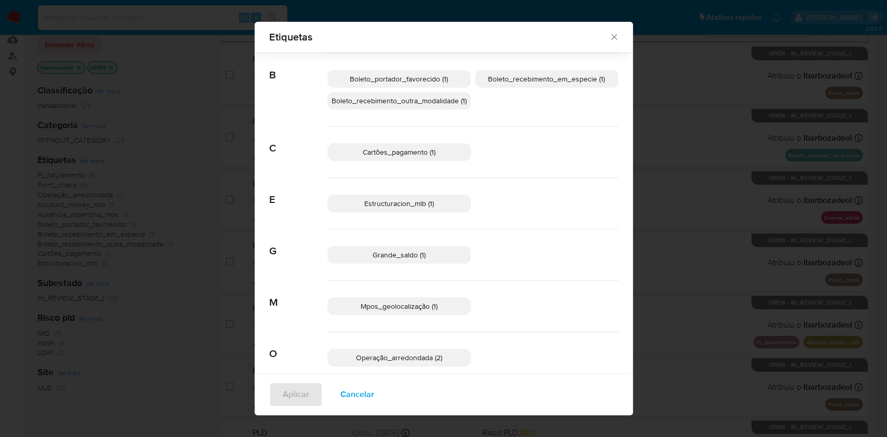
scroll to position [68, 0]
click at [442, 207] on p "Estructuracion_mlb (1)" at bounding box center [398, 204] width 143 height 18
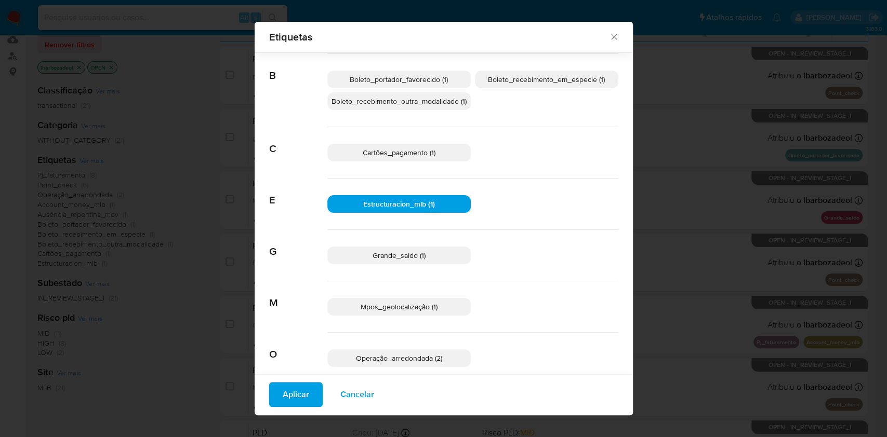
click at [286, 393] on span "Aplicar" at bounding box center [296, 394] width 26 height 23
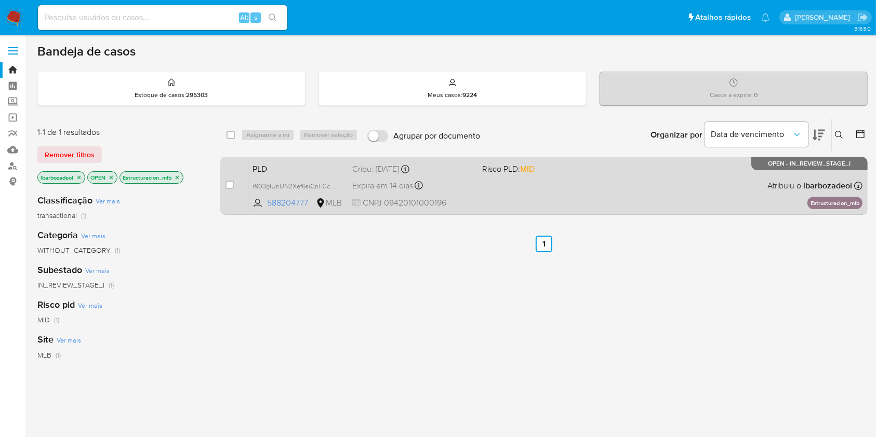
click at [447, 197] on span "CNPJ 09420101000196" at bounding box center [412, 202] width 121 height 11
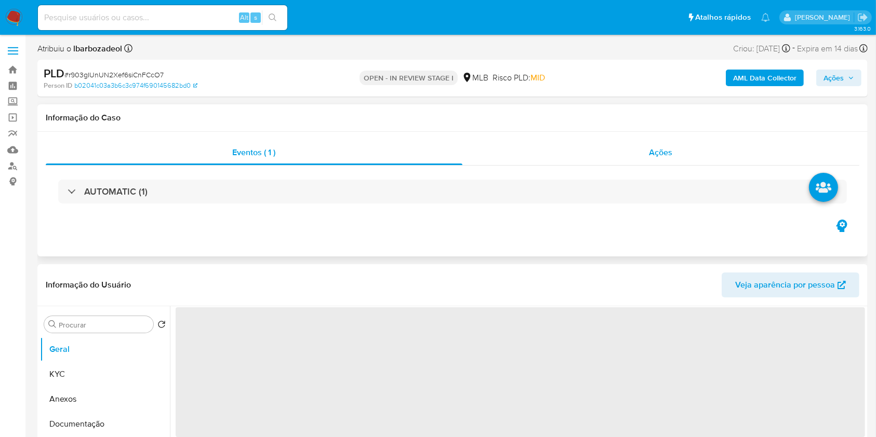
select select "10"
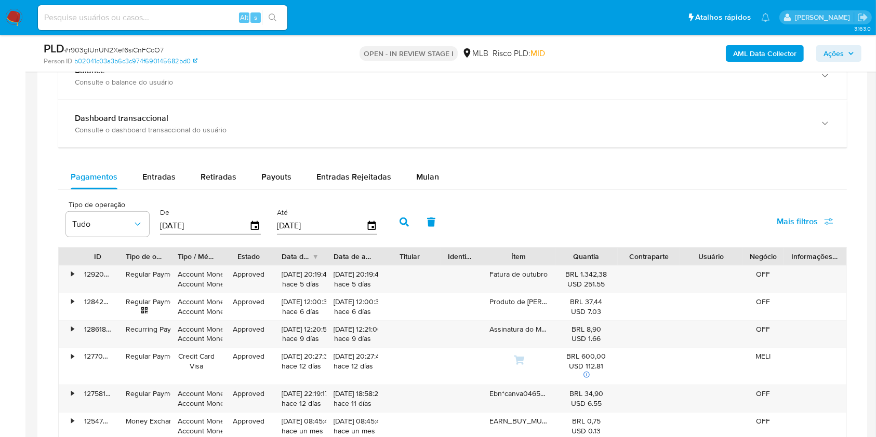
scroll to position [784, 0]
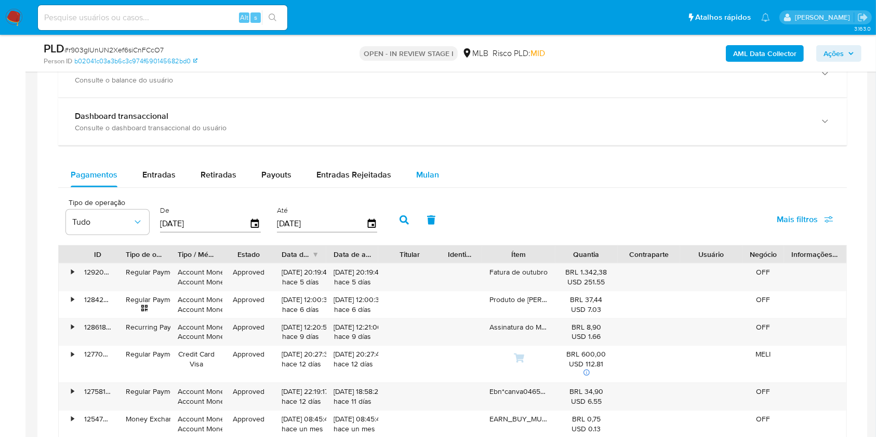
click at [410, 183] on button "Mulan" at bounding box center [428, 175] width 48 height 25
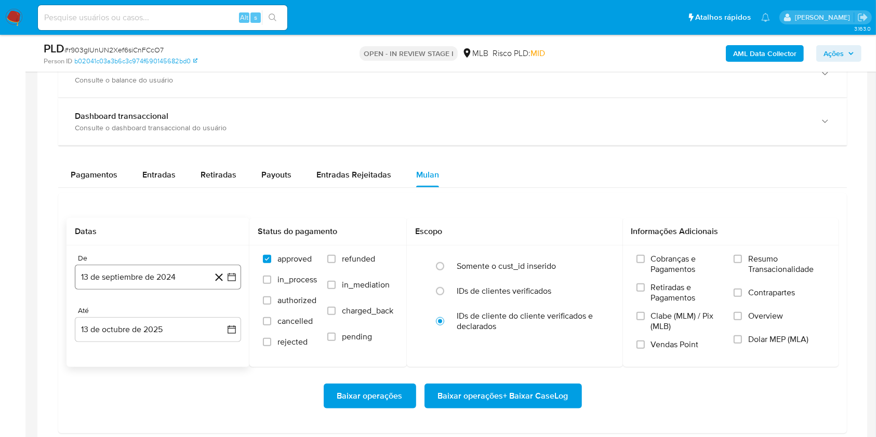
click at [179, 274] on button "13 de septiembre de 2024" at bounding box center [158, 277] width 166 height 25
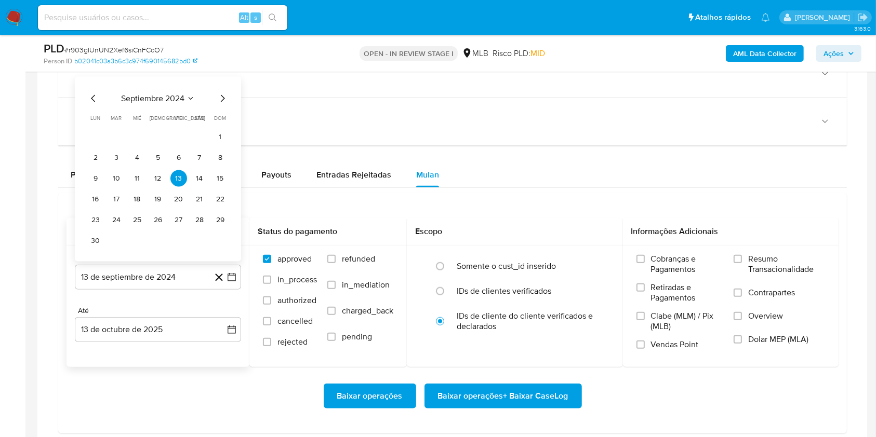
click at [170, 106] on div "septiembre 2024 septiembre 2024 lun lunes mar martes mié miércoles jue jueves v…" at bounding box center [157, 170] width 141 height 157
click at [170, 100] on span "septiembre 2024" at bounding box center [152, 99] width 63 height 10
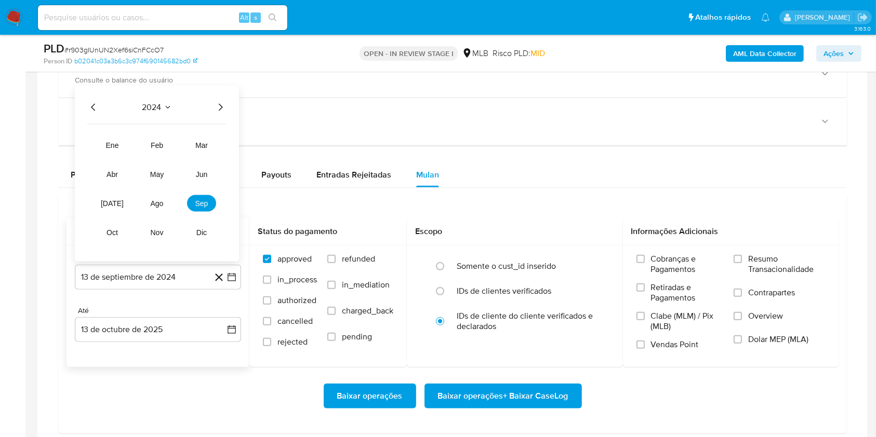
click at [221, 109] on icon "Año siguiente" at bounding box center [220, 107] width 12 height 12
click at [166, 201] on button "ago" at bounding box center [156, 203] width 29 height 17
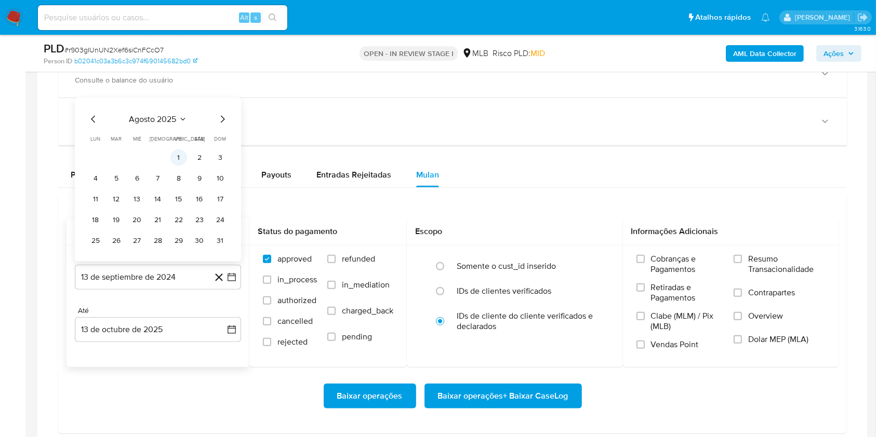
click at [175, 157] on button "1" at bounding box center [178, 158] width 17 height 17
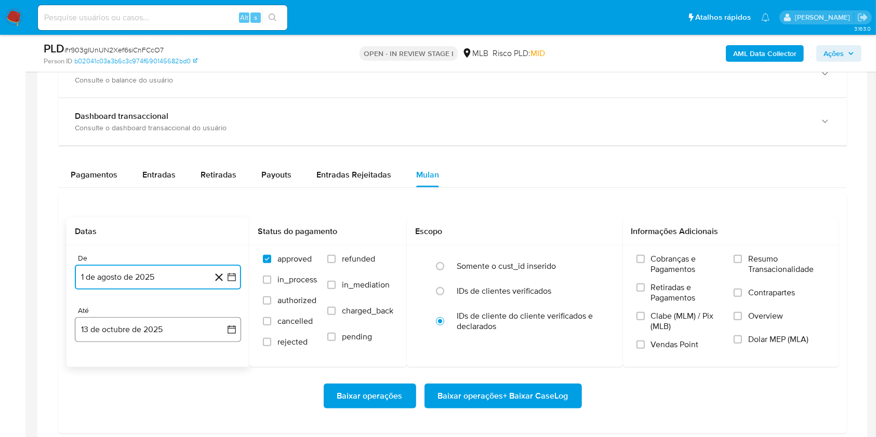
click at [169, 335] on button "13 de octubre de 2025" at bounding box center [158, 329] width 166 height 25
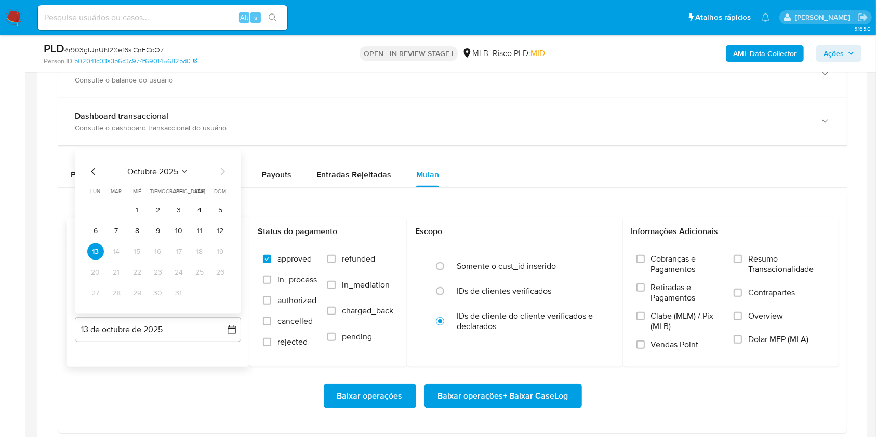
click at [228, 226] on td "12" at bounding box center [220, 231] width 17 height 17
click at [220, 228] on button "12" at bounding box center [220, 231] width 17 height 17
click at [767, 260] on span "Resumo Transacionalidade" at bounding box center [786, 264] width 77 height 21
click at [742, 260] on input "Resumo Transacionalidade" at bounding box center [737, 259] width 8 height 8
click at [558, 399] on span "Baixar operações + Baixar CaseLog" at bounding box center [503, 396] width 130 height 23
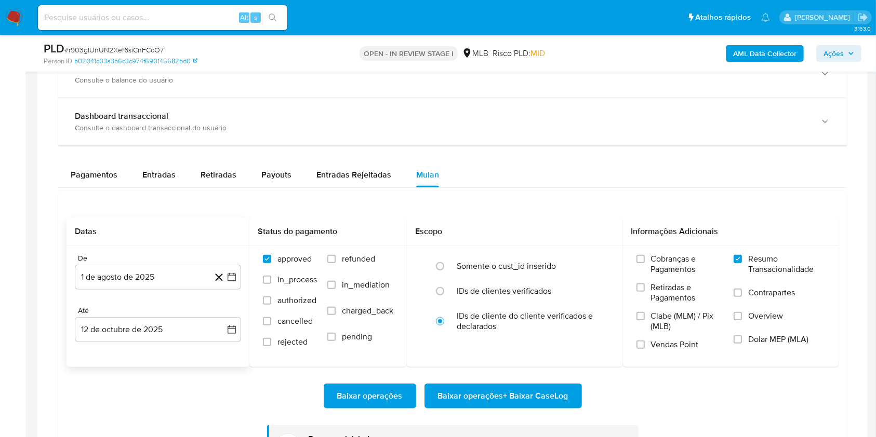
click at [22, 262] on aside "Bandeja Painel Screening Pesquisa em Listas Watchlist Ferramentas Operações em …" at bounding box center [12, 124] width 25 height 1817
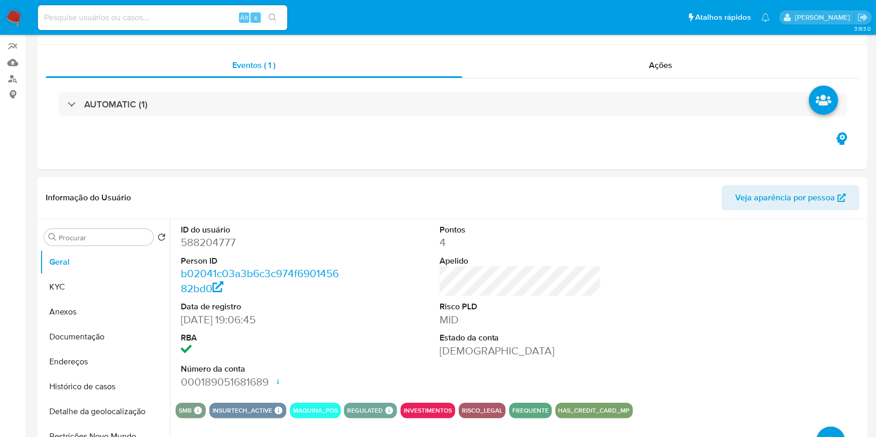
scroll to position [0, 0]
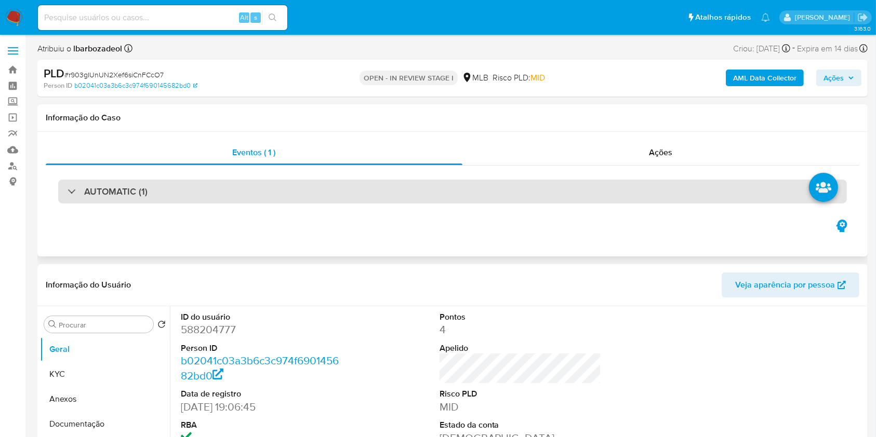
click at [478, 198] on div "AUTOMATIC (1)" at bounding box center [452, 192] width 789 height 24
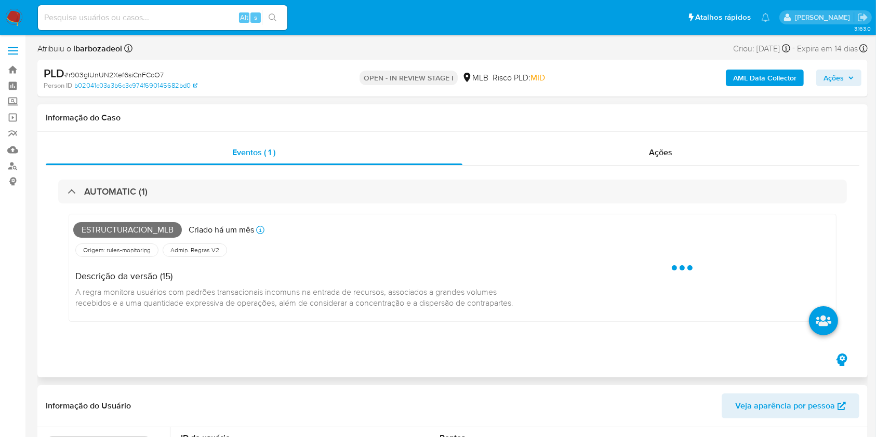
click at [161, 226] on span "Estructuracion_mlb" at bounding box center [127, 230] width 109 height 16
copy span "Estructuracion_mlb"
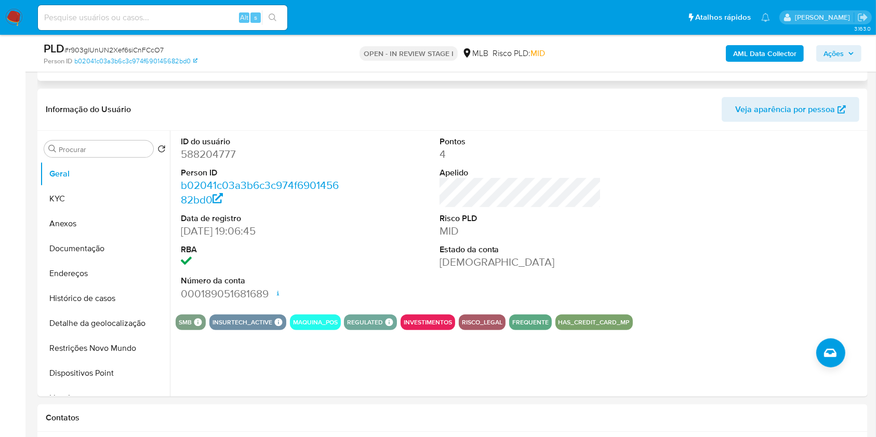
scroll to position [458, 0]
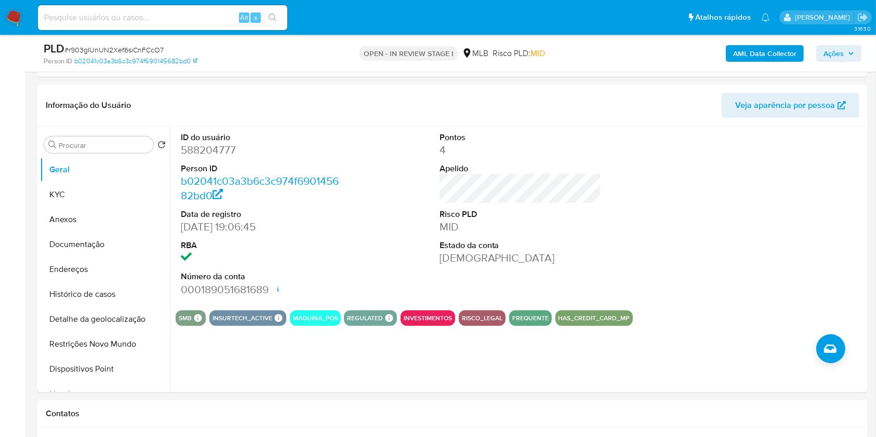
click at [828, 54] on span "Ações" at bounding box center [833, 53] width 20 height 17
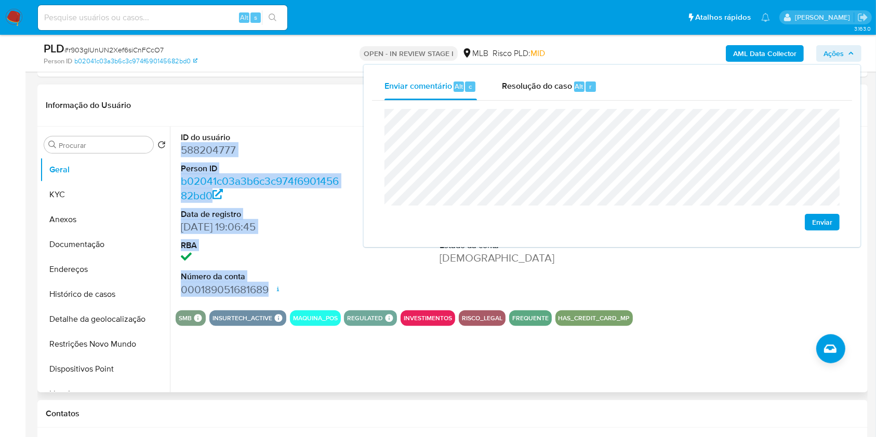
drag, startPoint x: 177, startPoint y: 152, endPoint x: 274, endPoint y: 289, distance: 168.5
click at [274, 289] on div "ID do usuário 588204777 Person ID b02041c03a3b6c3c974f690145682bd0 Data de regi…" at bounding box center [262, 215] width 172 height 176
copy dl "588204777 Person ID b02041c03a3b6c3c974f690145682bd0 Data de registro 20/06/202…"
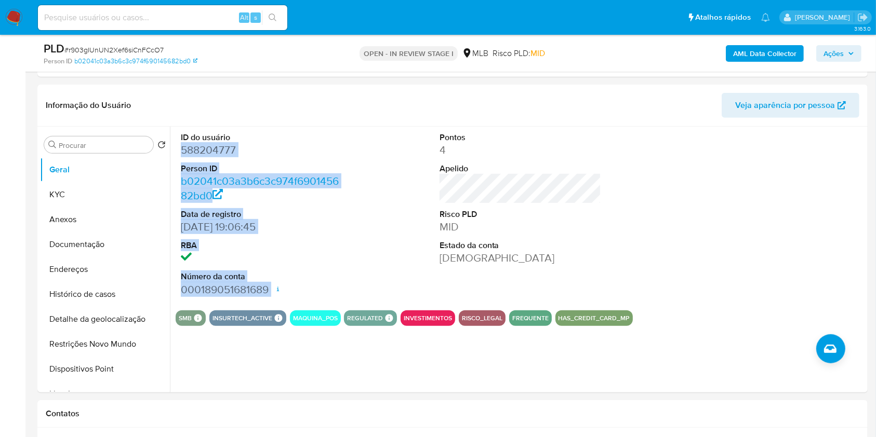
click at [837, 57] on span "Ações" at bounding box center [833, 53] width 20 height 17
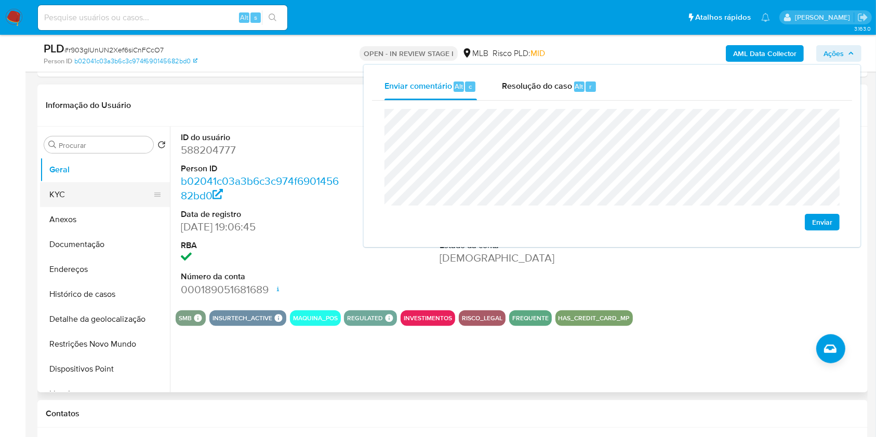
click at [122, 197] on button "KYC" at bounding box center [101, 194] width 122 height 25
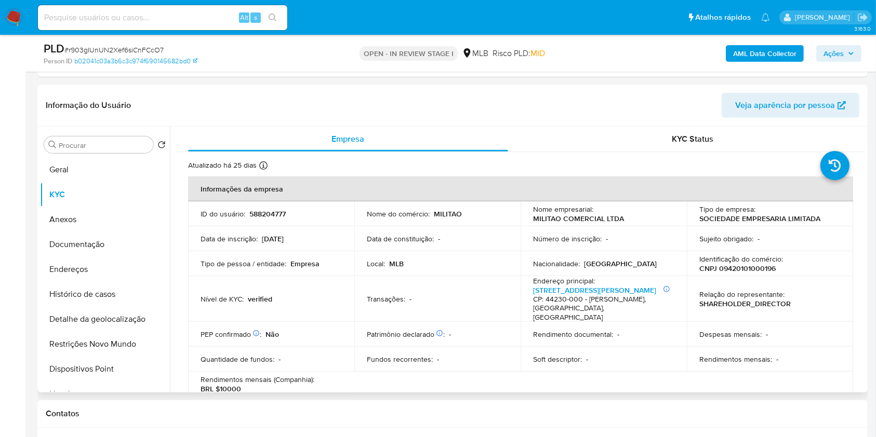
click at [750, 272] on p "CNPJ 09420101000196" at bounding box center [737, 268] width 76 height 9
copy p "09420101000196"
click at [829, 61] on span "Ações" at bounding box center [833, 53] width 20 height 17
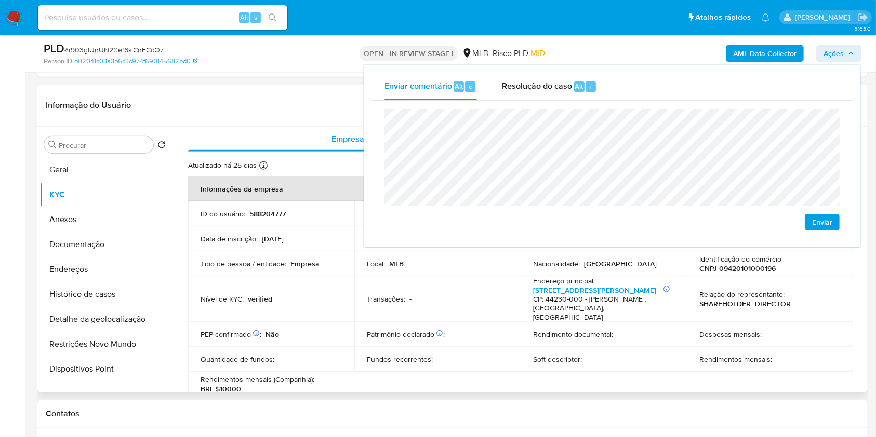
drag, startPoint x: 435, startPoint y: 306, endPoint x: 442, endPoint y: 305, distance: 7.4
click at [436, 306] on td "Transações : -" at bounding box center [437, 299] width 166 height 46
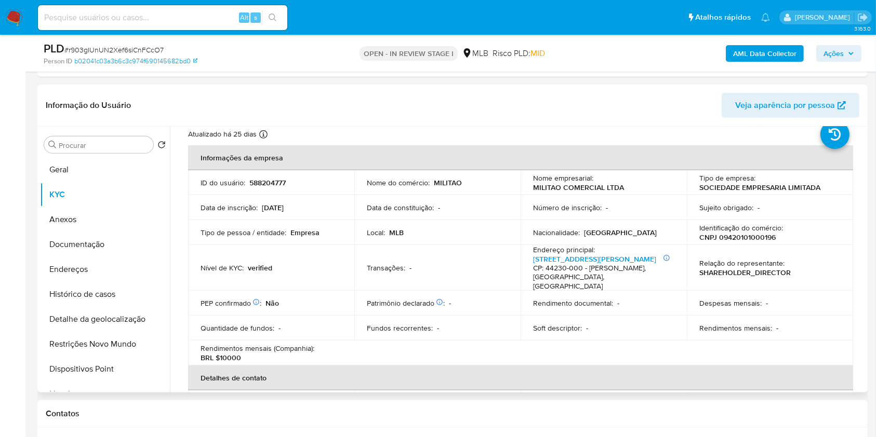
scroll to position [32, 0]
drag, startPoint x: 221, startPoint y: 348, endPoint x: 251, endPoint y: 350, distance: 30.2
click at [251, 350] on div "Rendimentos mensais (Companhia) : BRL $10000" at bounding box center [271, 352] width 141 height 19
copy p "0000"
click at [839, 48] on span "Ações" at bounding box center [833, 53] width 20 height 17
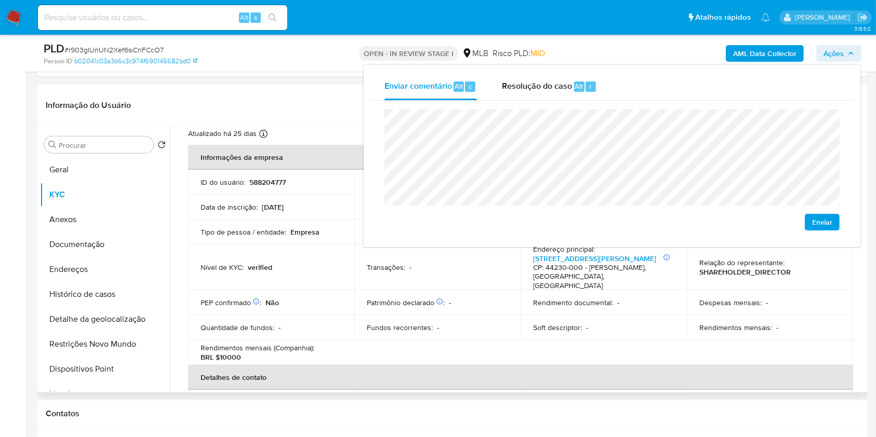
click at [392, 324] on td "Fundos recorrentes : -" at bounding box center [437, 327] width 166 height 25
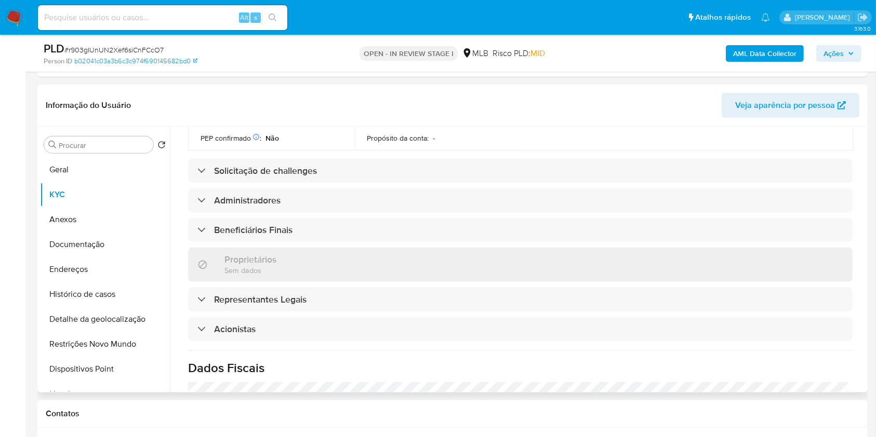
scroll to position [420, 0]
click at [425, 297] on div "Informações da empresa ID do usuário : 588204777 Nome do comércio : MILITAO Nom…" at bounding box center [520, 169] width 664 height 827
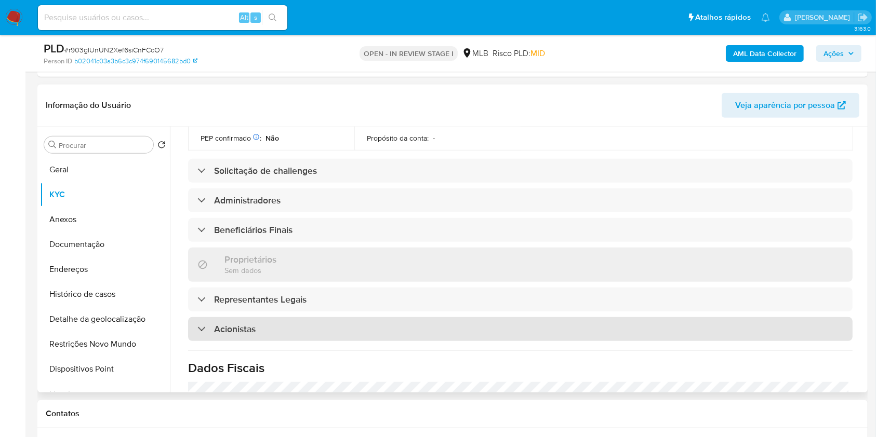
click at [423, 317] on div "Acionistas" at bounding box center [520, 329] width 664 height 24
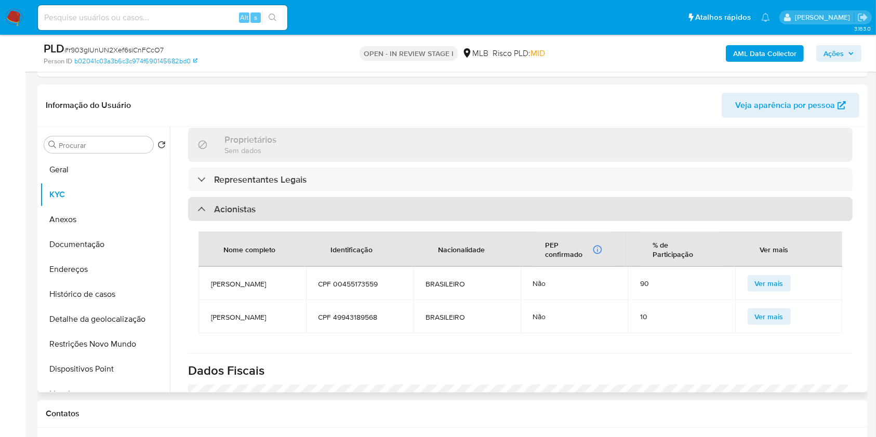
scroll to position [542, 0]
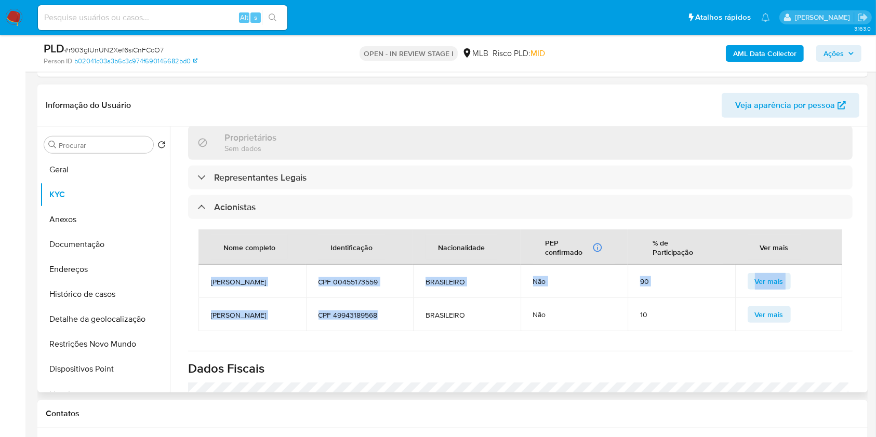
drag, startPoint x: 385, startPoint y: 306, endPoint x: 206, endPoint y: 263, distance: 184.3
click at [206, 265] on tbody "JOSELIA DE SOUZA GOMES CERQUEIRA CPF 00455173559 BRASILEIRO Não 90 Ver mais ALB…" at bounding box center [520, 298] width 644 height 66
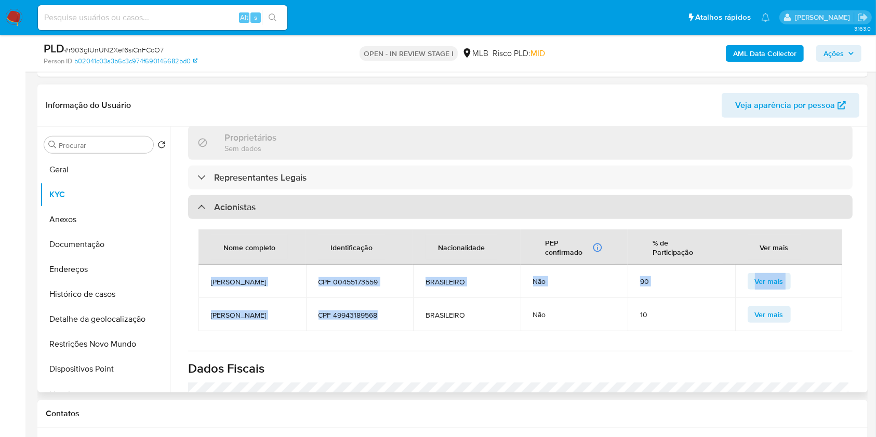
copy tbody "JOSELIA DE SOUZA GOMES CERQUEIRA CPF 00455173559 BRASILEIRO Não 90 Ver mais ALB…"
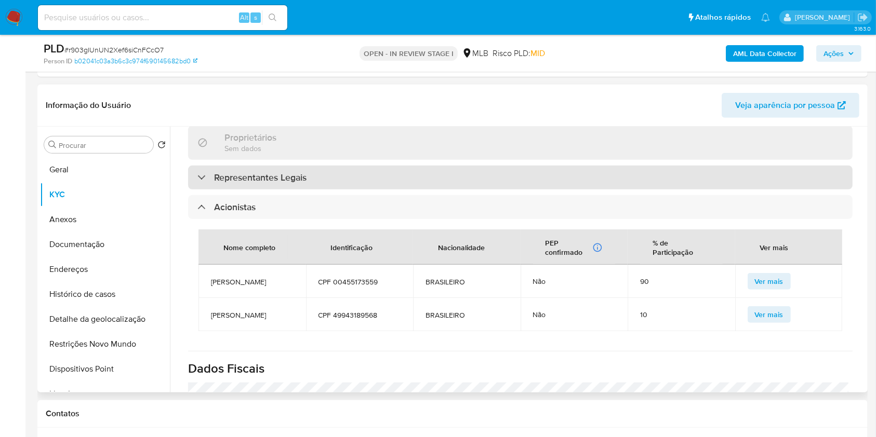
click at [287, 172] on h3 "Representantes Legais" at bounding box center [260, 177] width 92 height 11
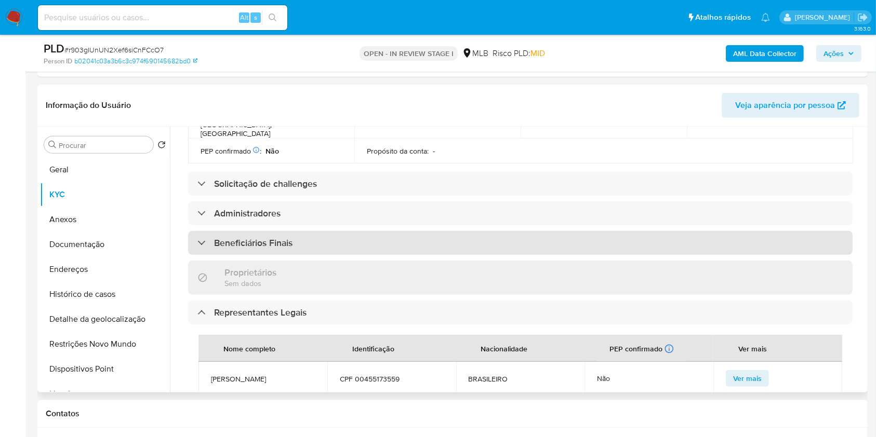
scroll to position [404, 0]
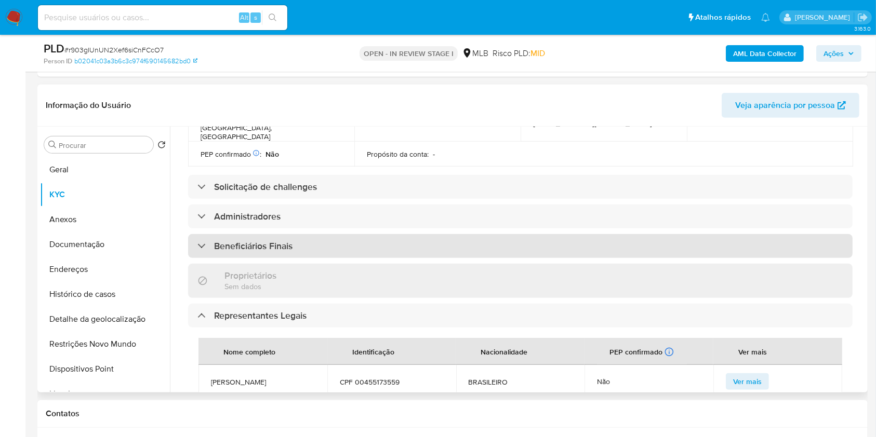
click at [362, 234] on div "Beneficiários Finais" at bounding box center [520, 246] width 664 height 24
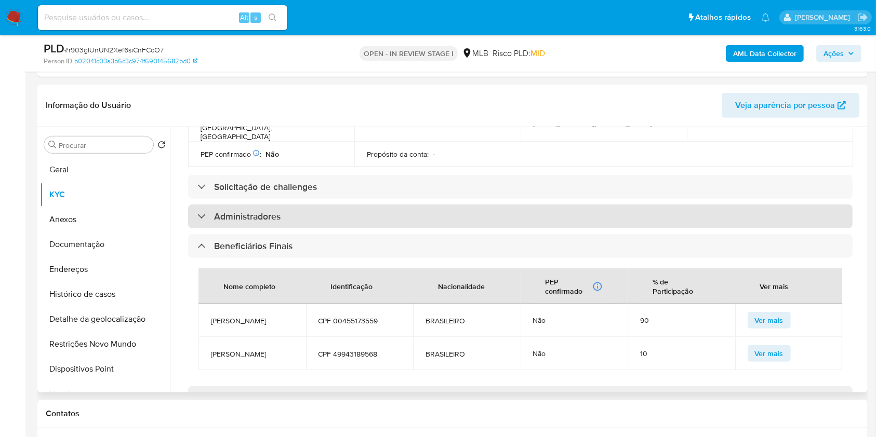
click at [371, 205] on div "Administradores" at bounding box center [520, 217] width 664 height 24
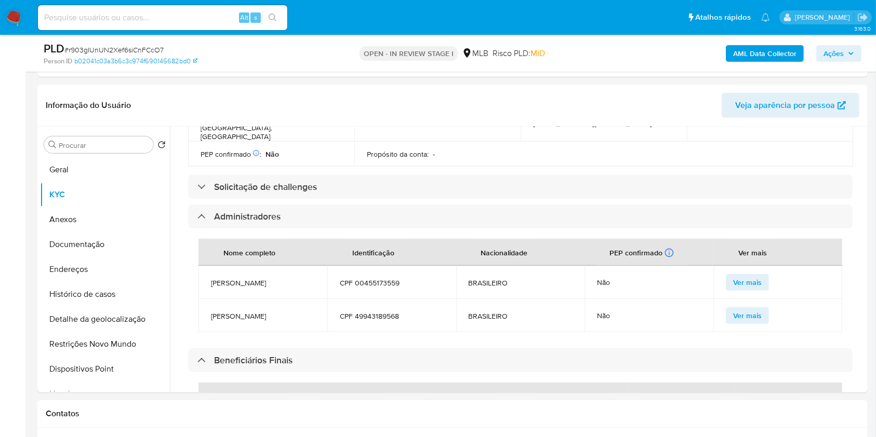
click at [836, 57] on span "Ações" at bounding box center [833, 53] width 20 height 17
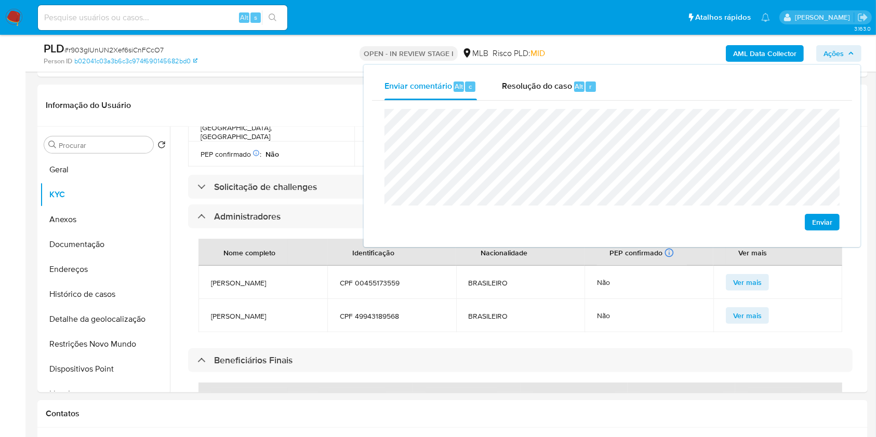
click at [0, 0] on lt-span "econômica" at bounding box center [0, 0] width 0 height 0
click at [95, 264] on button "Endereços" at bounding box center [101, 269] width 122 height 25
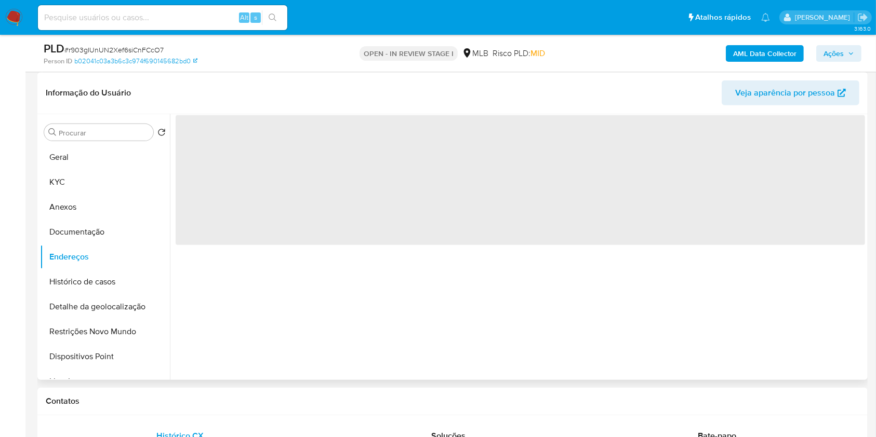
scroll to position [0, 0]
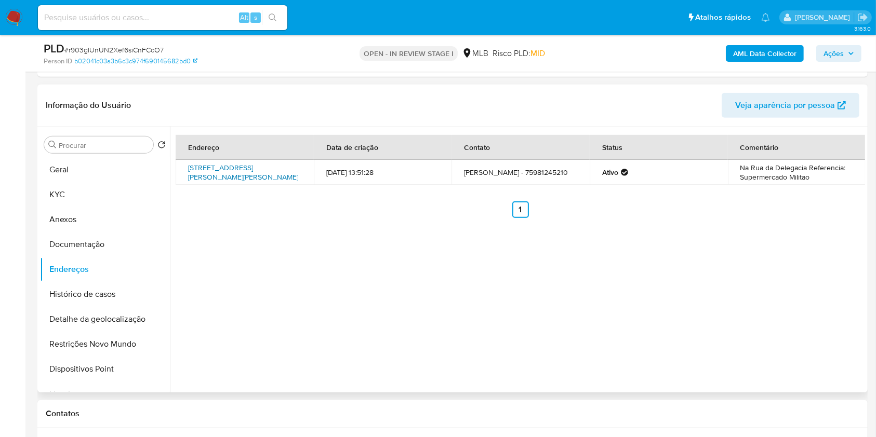
click at [249, 175] on link "Rua Domício Alves De Andrade 119, Amélia Rodrigues, Bahia, 44230000, Brasil 119" at bounding box center [243, 173] width 110 height 20
click at [104, 255] on button "Documentação" at bounding box center [105, 244] width 130 height 25
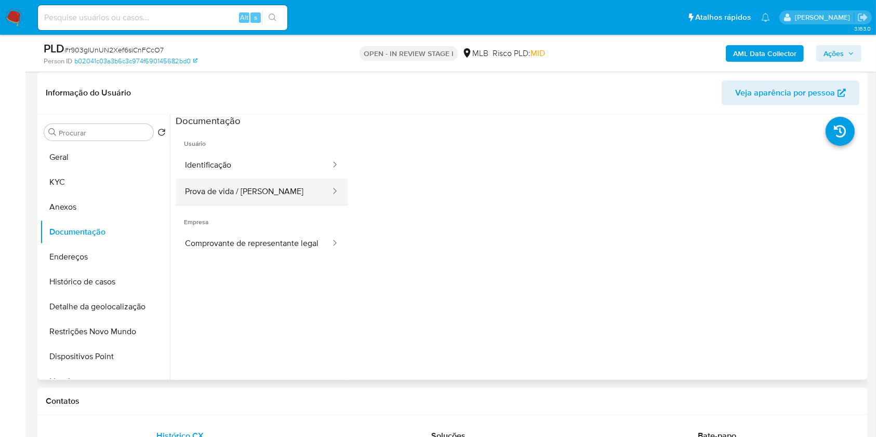
click at [266, 199] on button "Prova de vida / Selfie" at bounding box center [254, 192] width 156 height 26
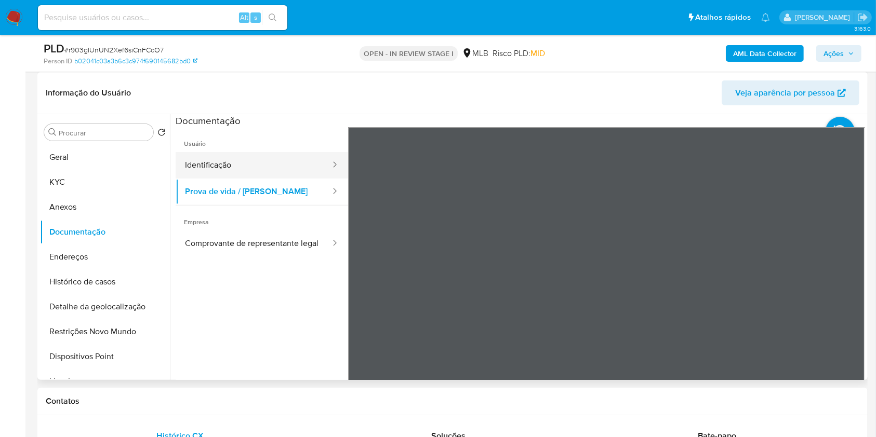
click at [246, 160] on button "Identificação" at bounding box center [254, 165] width 156 height 26
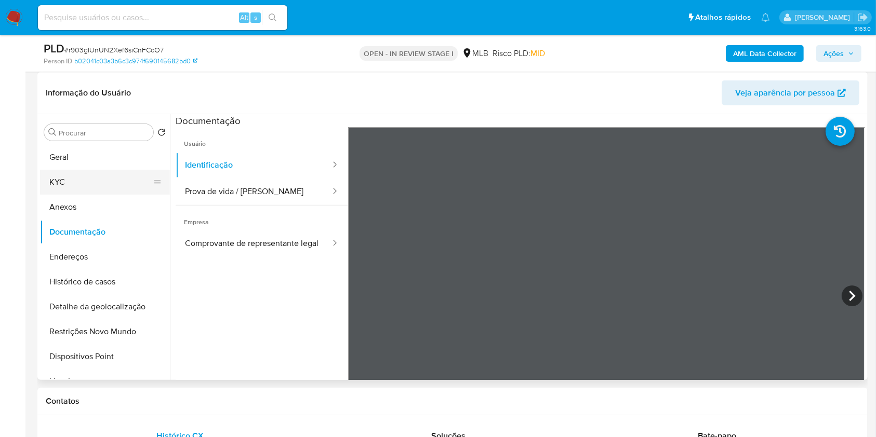
click at [69, 185] on button "KYC" at bounding box center [101, 182] width 122 height 25
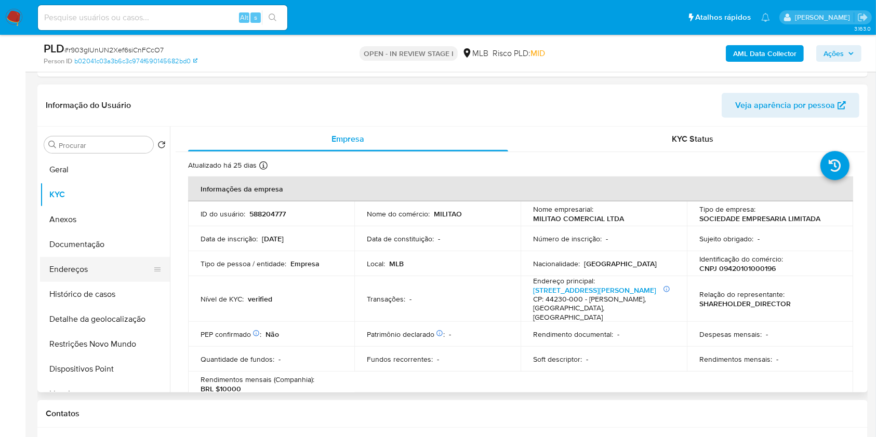
click at [112, 260] on button "Endereços" at bounding box center [101, 269] width 122 height 25
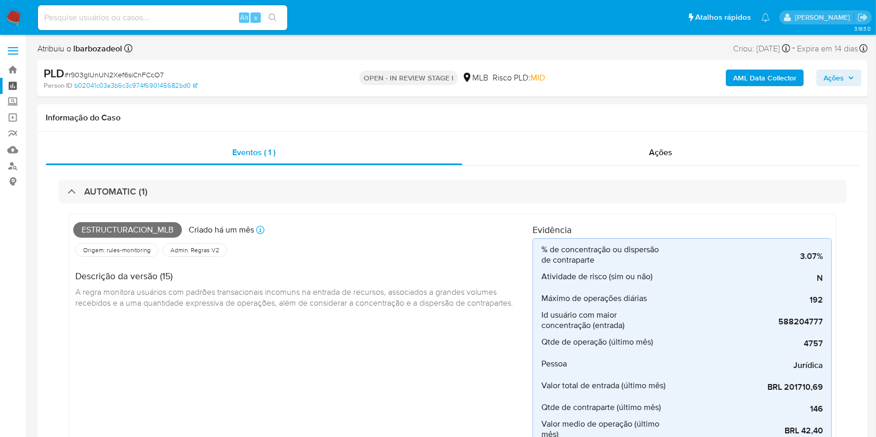
click at [12, 84] on link "Painel" at bounding box center [62, 86] width 124 height 16
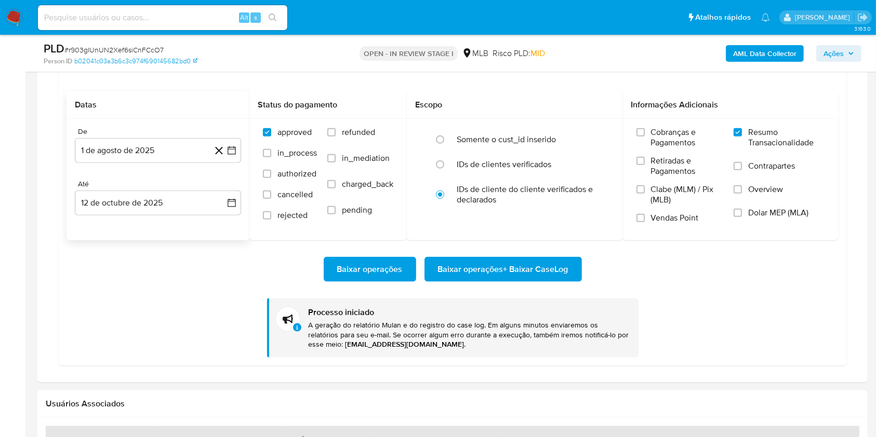
scroll to position [1179, 0]
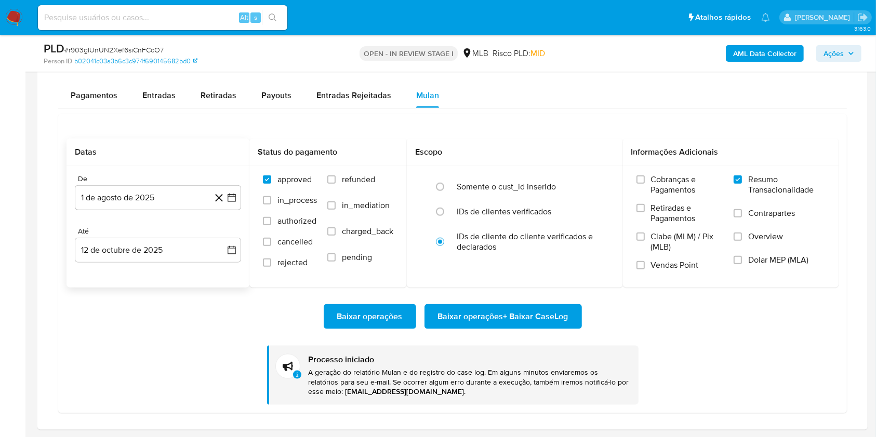
click at [472, 312] on span "Baixar operações + Baixar CaseLog" at bounding box center [503, 316] width 130 height 23
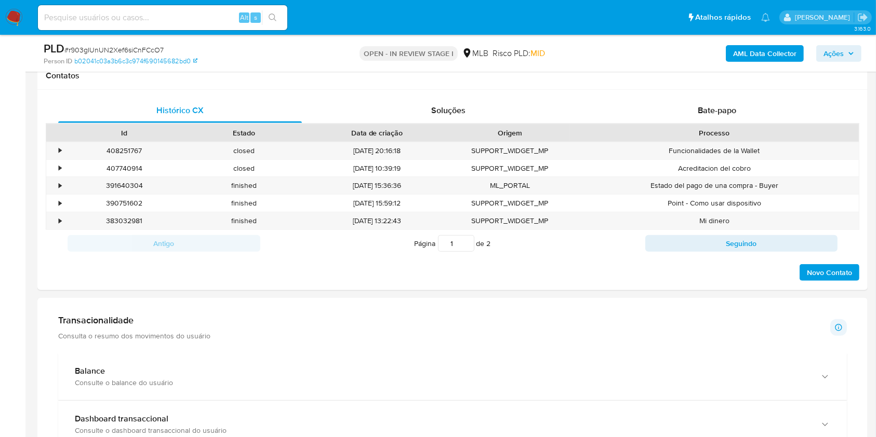
scroll to position [31, 0]
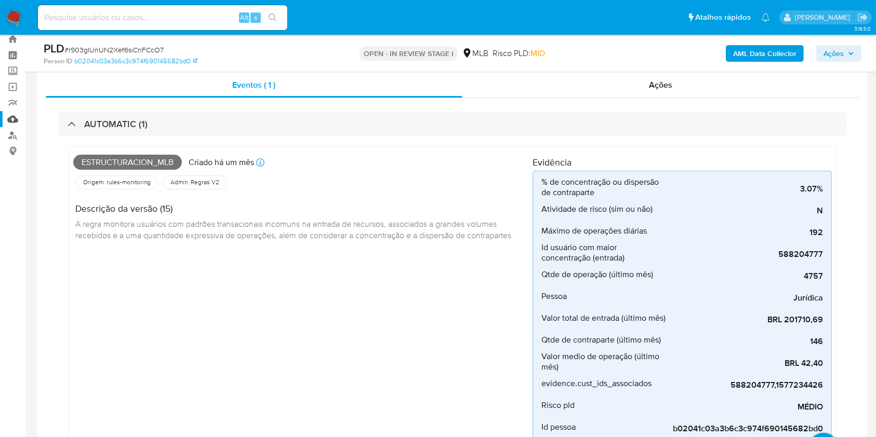
click at [12, 118] on link "Mulan" at bounding box center [62, 119] width 124 height 16
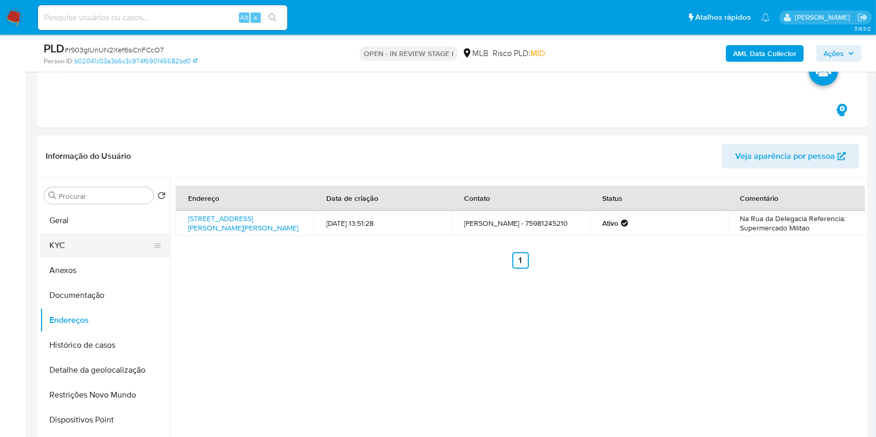
scroll to position [461, 0]
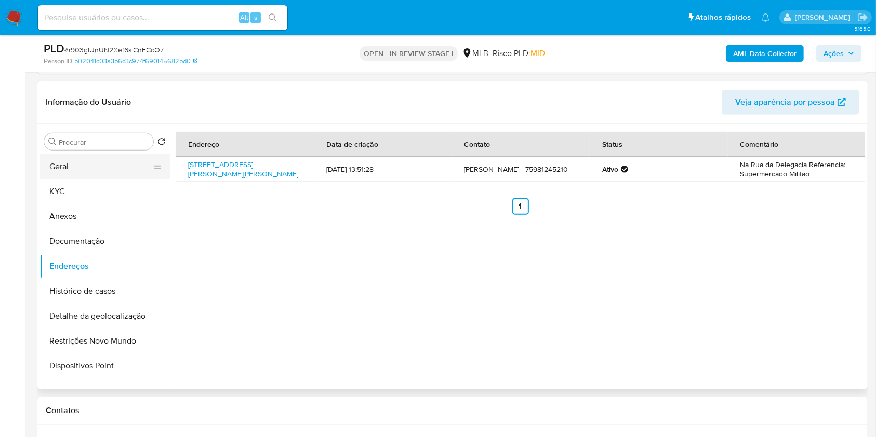
click at [100, 161] on button "Geral" at bounding box center [101, 166] width 122 height 25
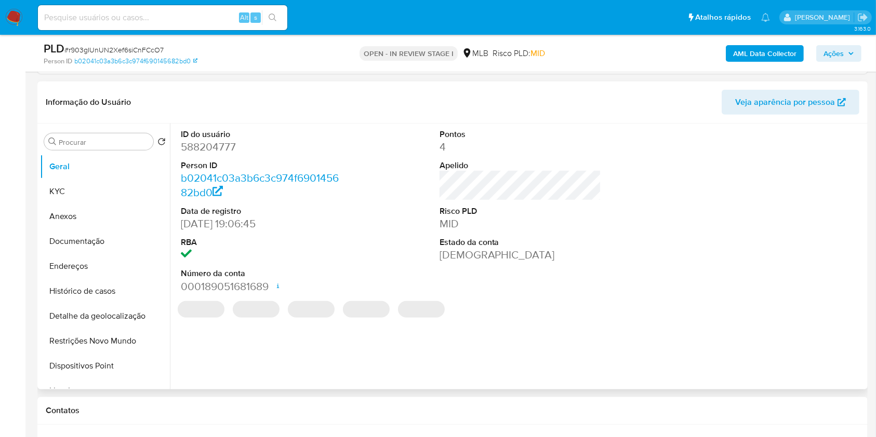
click at [221, 147] on dd "588204777" at bounding box center [262, 147] width 162 height 15
copy dd "588204777"
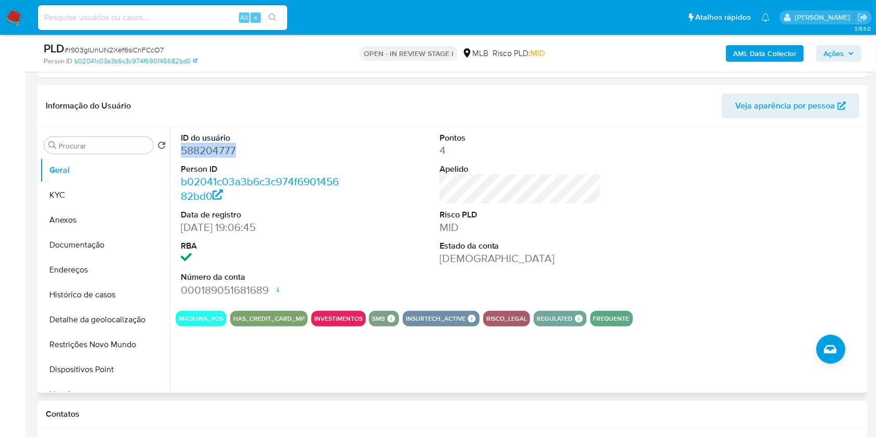
scroll to position [457, 0]
click at [667, 245] on div "ID do usuário 588204777 Person ID b02041c03a3b6c3c974f690145682bd0 Data de regi…" at bounding box center [520, 216] width 689 height 176
click at [119, 183] on button "KYC" at bounding box center [101, 195] width 122 height 25
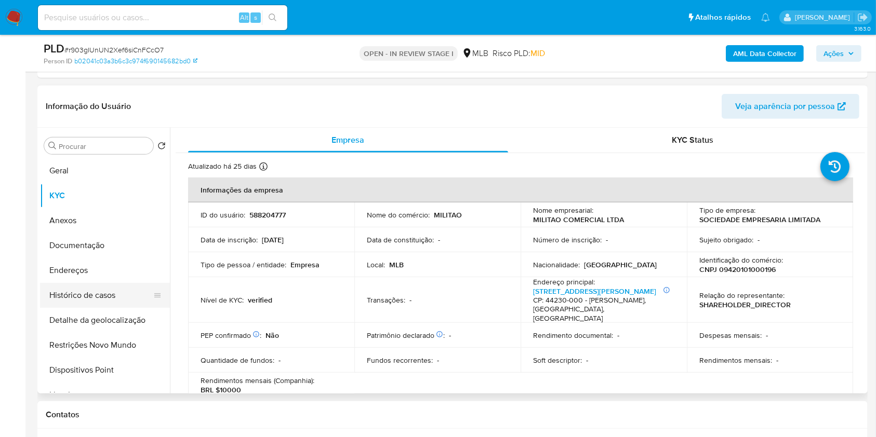
click at [137, 293] on button "Histórico de casos" at bounding box center [101, 295] width 122 height 25
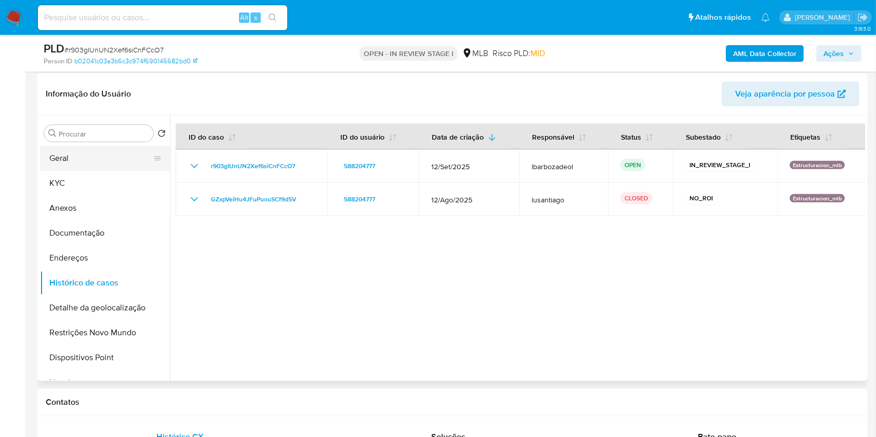
click at [94, 151] on button "Geral" at bounding box center [101, 158] width 122 height 25
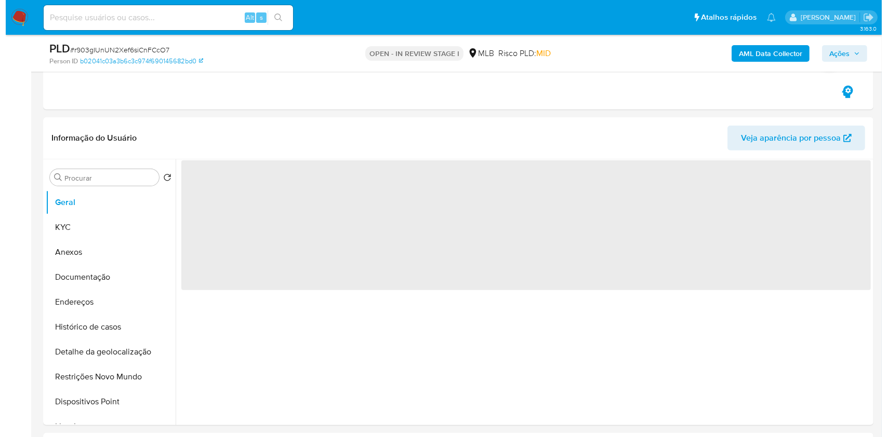
scroll to position [435, 0]
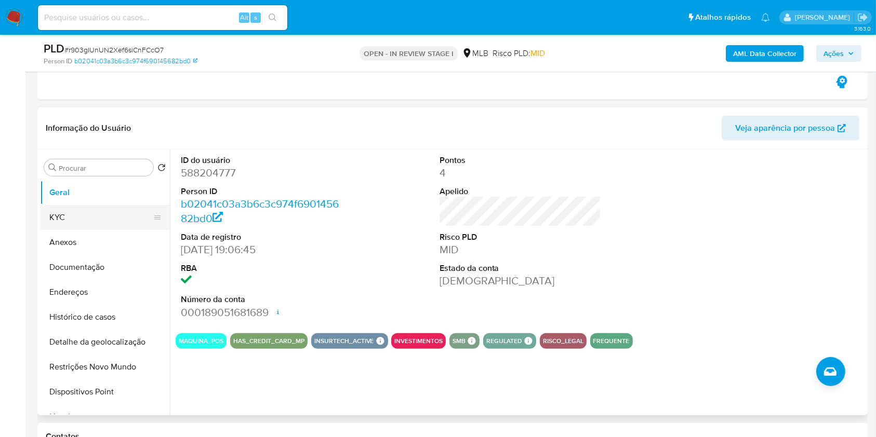
click at [77, 220] on button "KYC" at bounding box center [101, 217] width 122 height 25
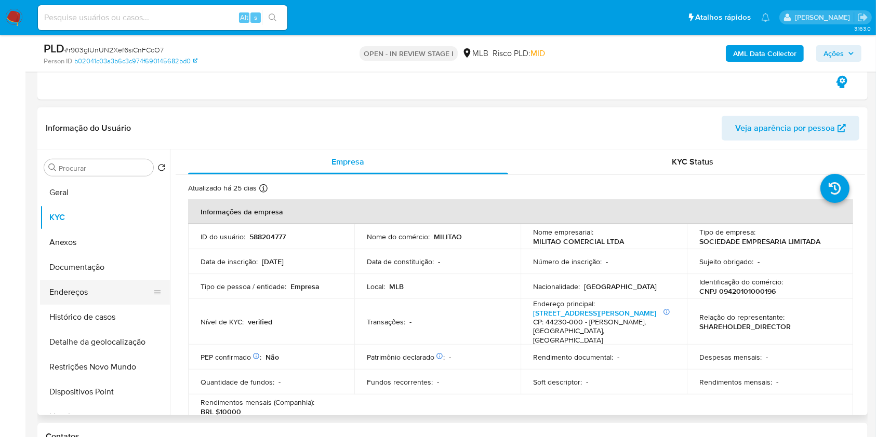
click at [121, 290] on button "Endereços" at bounding box center [101, 292] width 122 height 25
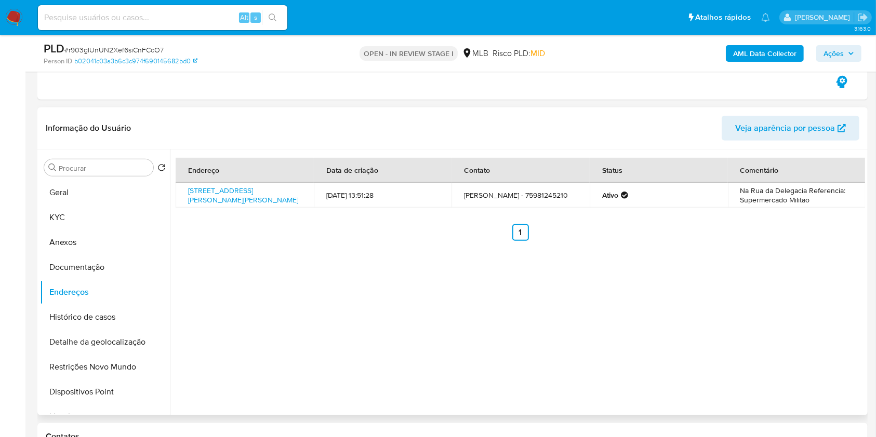
click at [317, 300] on div "Endereço Data de criação Contato Status Comentário Rua Domício Alves De Andrade…" at bounding box center [517, 283] width 695 height 266
click at [129, 330] on button "Detalhe da geolocalização" at bounding box center [101, 342] width 122 height 25
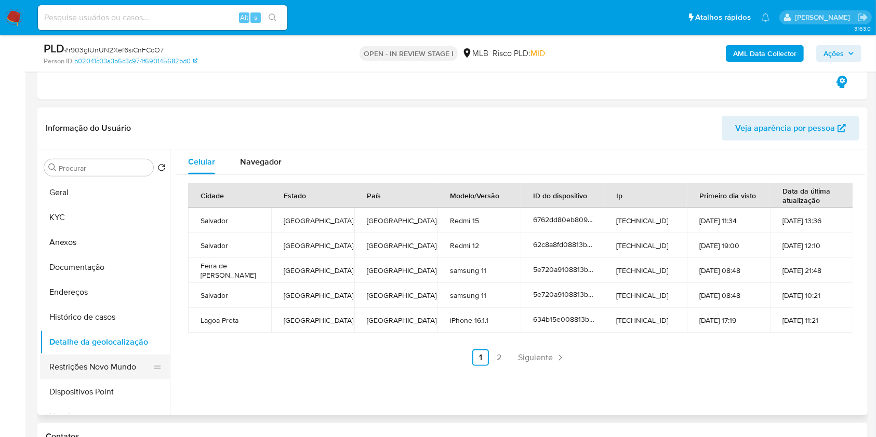
click at [114, 357] on button "Restrições Novo Mundo" at bounding box center [101, 367] width 122 height 25
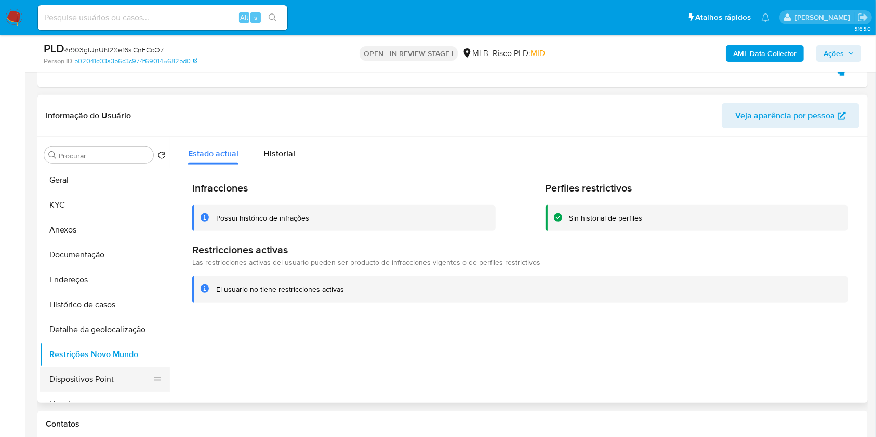
click at [148, 370] on button "Dispositivos Point" at bounding box center [101, 379] width 122 height 25
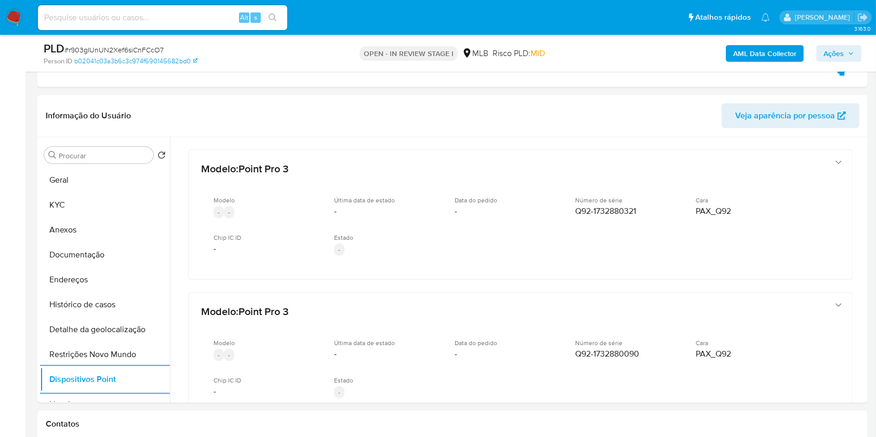
click at [842, 55] on span "Ações" at bounding box center [833, 53] width 20 height 17
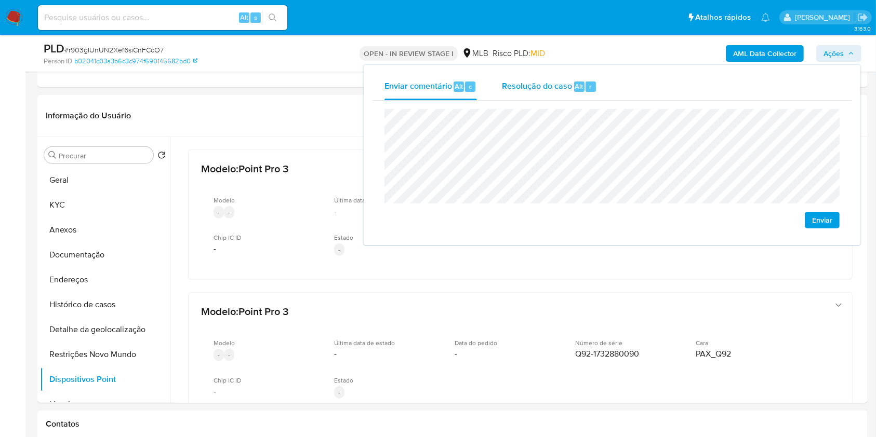
click at [572, 87] on div "Resolução do caso Alt r" at bounding box center [549, 86] width 95 height 27
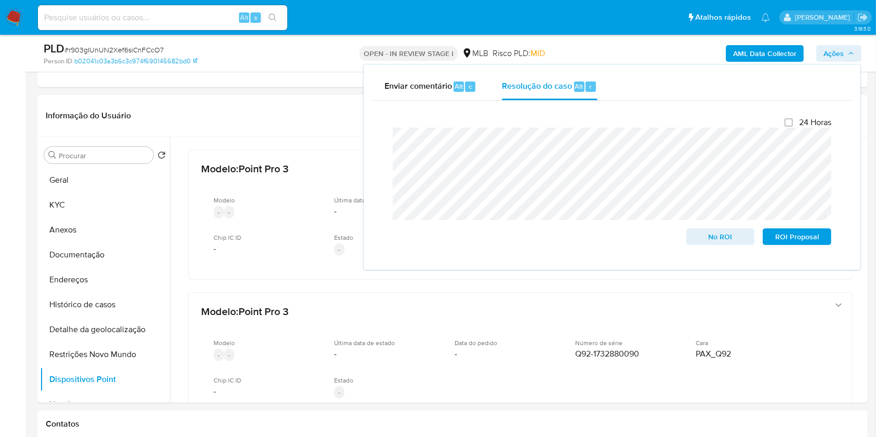
click at [642, 51] on div "AML Data Collector Ações Enviar comentário Alt c Resolução do caso Alt r Fecham…" at bounding box center [727, 53] width 270 height 24
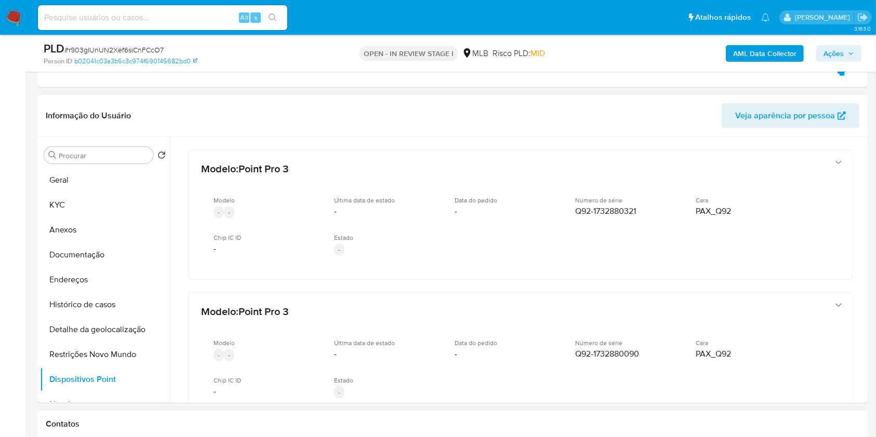
click at [762, 51] on b "AML Data Collector" at bounding box center [764, 53] width 63 height 17
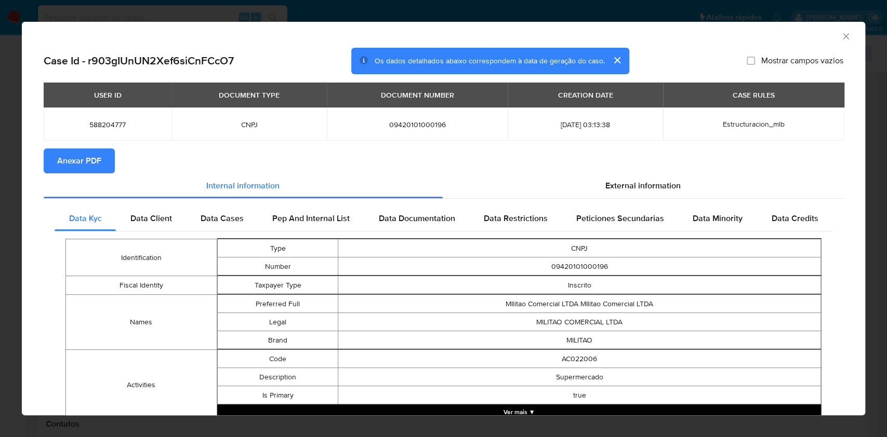
click at [98, 156] on span "Anexar PDF" at bounding box center [79, 161] width 44 height 23
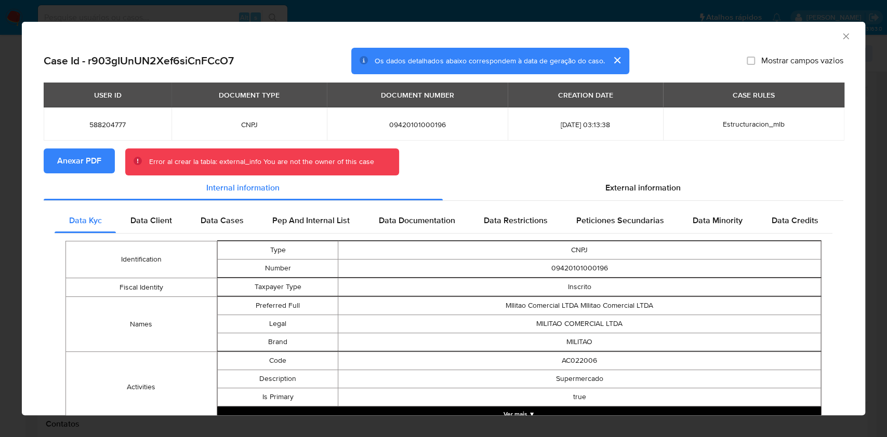
click at [843, 38] on icon "Fechar a janela" at bounding box center [846, 36] width 6 height 6
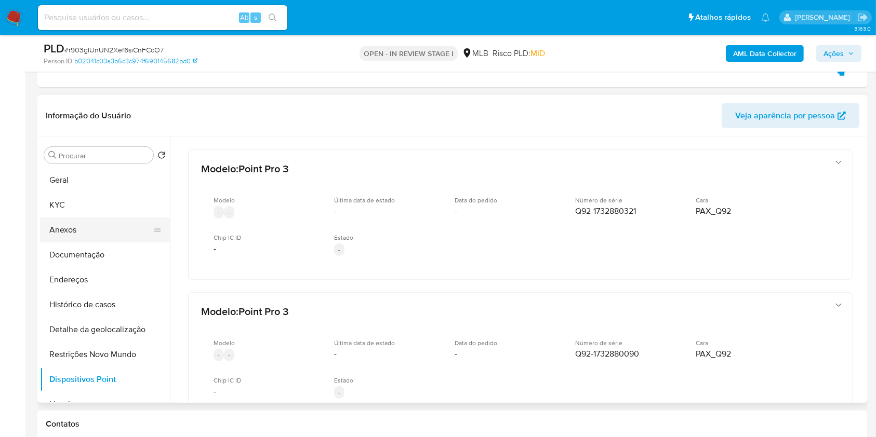
click at [100, 229] on button "Anexos" at bounding box center [101, 230] width 122 height 25
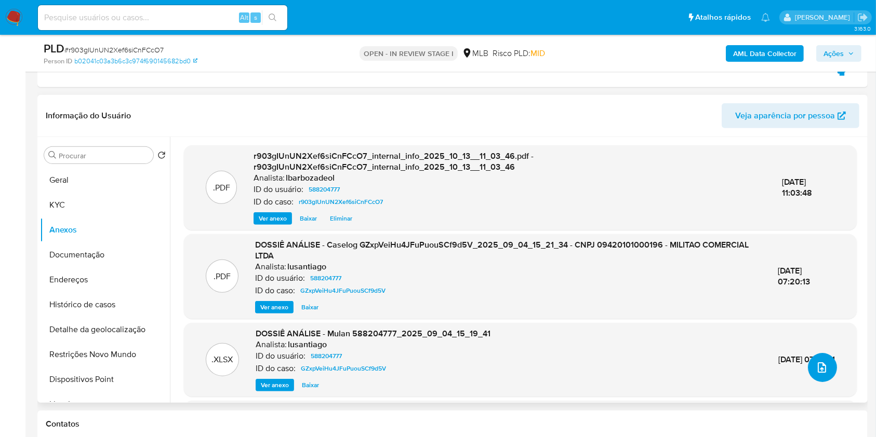
click at [816, 366] on icon "upload-file" at bounding box center [822, 368] width 12 height 12
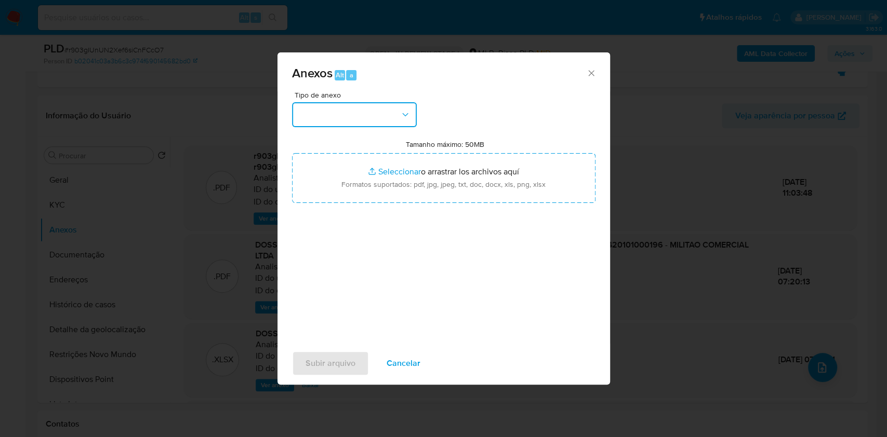
click at [368, 114] on button "button" at bounding box center [354, 114] width 125 height 25
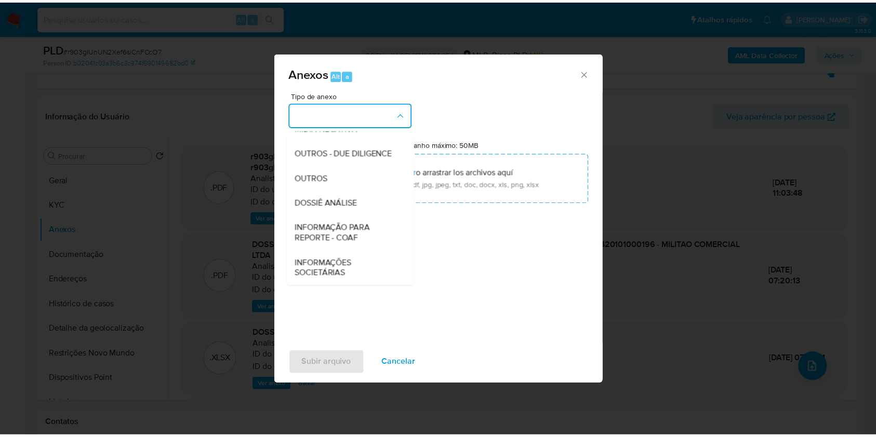
scroll to position [158, 0]
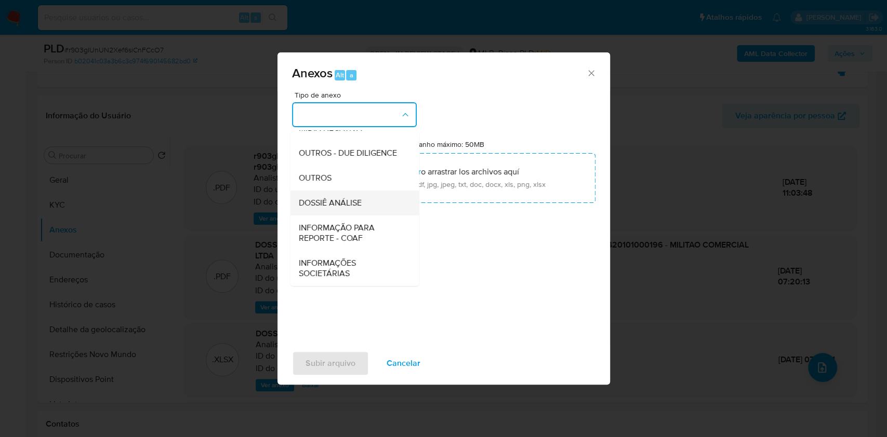
click at [386, 198] on div "DOSSIÊ ANÁLISE" at bounding box center [351, 203] width 106 height 25
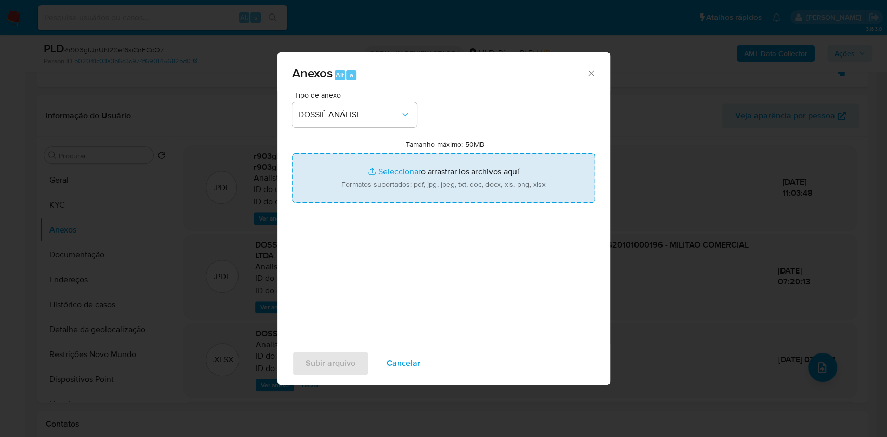
click at [387, 194] on input "Tamanho máximo: 50MB Seleccionar archivos" at bounding box center [443, 178] width 303 height 50
type input "C:\fakepath\Mulan 588204777_2025_10_13_09_43_40.xlsx"
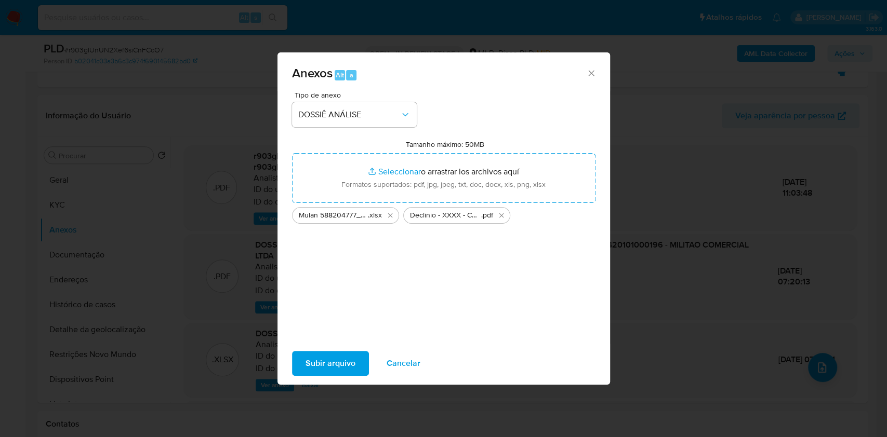
click at [328, 366] on span "Subir arquivo" at bounding box center [330, 363] width 50 height 23
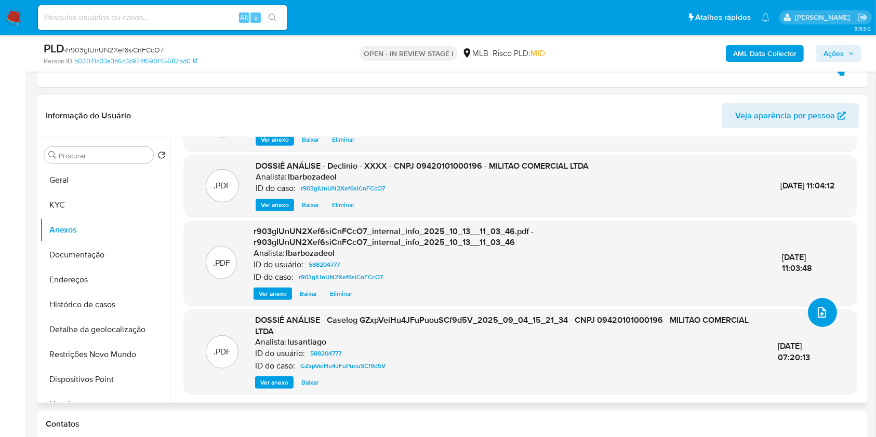
scroll to position [0, 0]
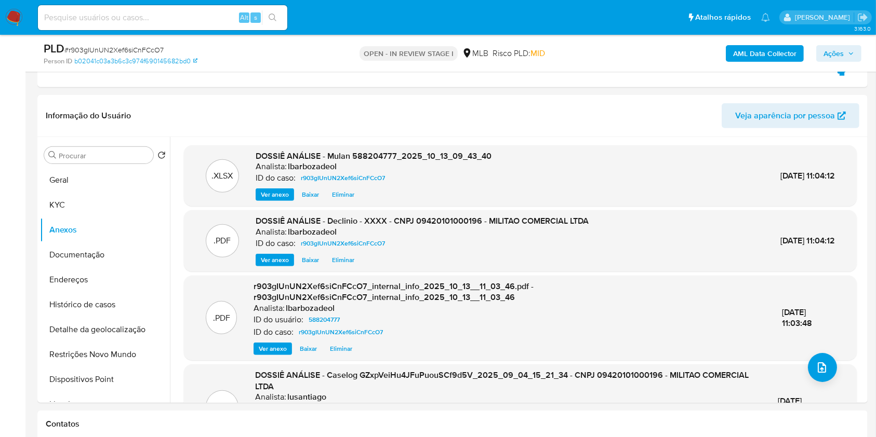
click at [752, 55] on b "AML Data Collector" at bounding box center [764, 53] width 63 height 17
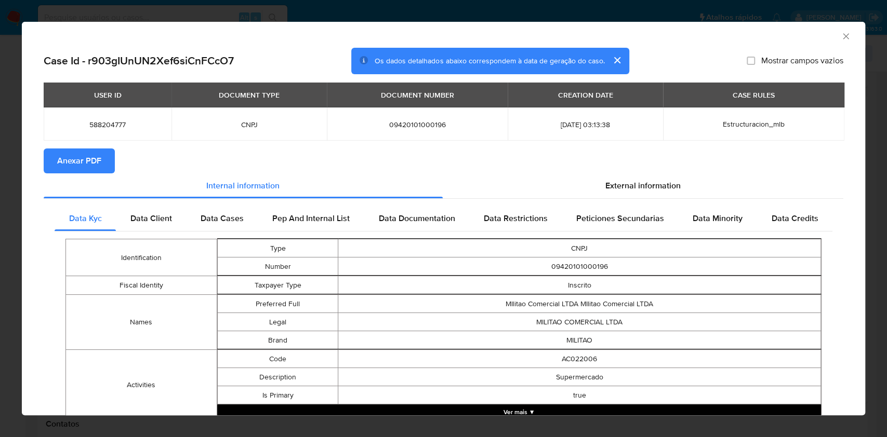
click at [95, 165] on span "Anexar PDF" at bounding box center [79, 161] width 44 height 23
click at [840, 38] on icon "Fechar a janela" at bounding box center [845, 36] width 10 height 10
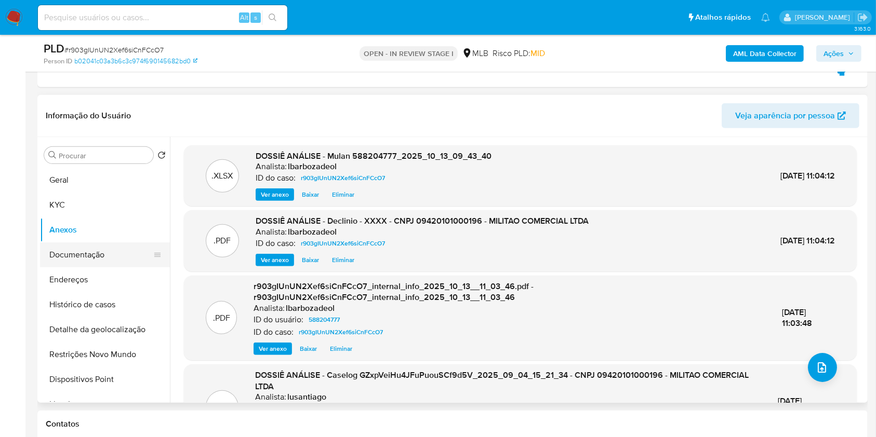
click at [100, 249] on button "Documentação" at bounding box center [101, 255] width 122 height 25
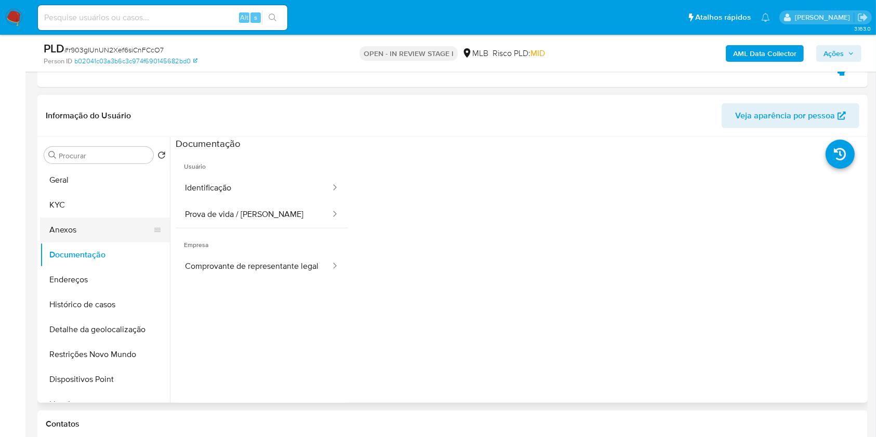
click at [100, 235] on button "Anexos" at bounding box center [101, 230] width 122 height 25
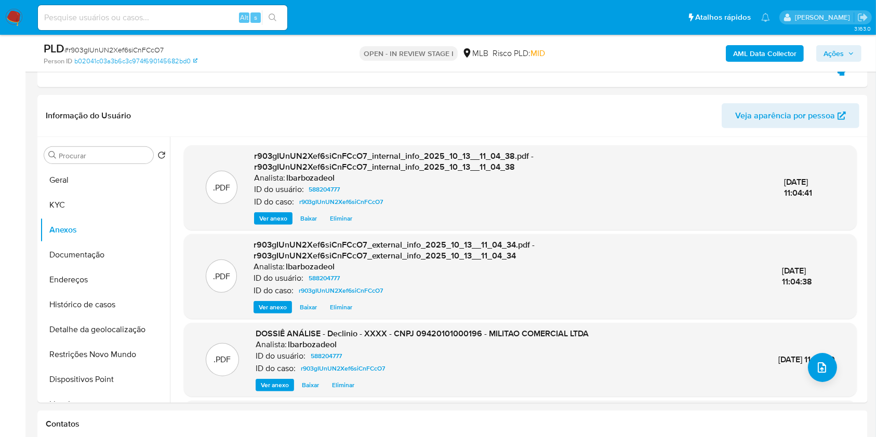
click at [847, 51] on span "Ações" at bounding box center [838, 53] width 31 height 15
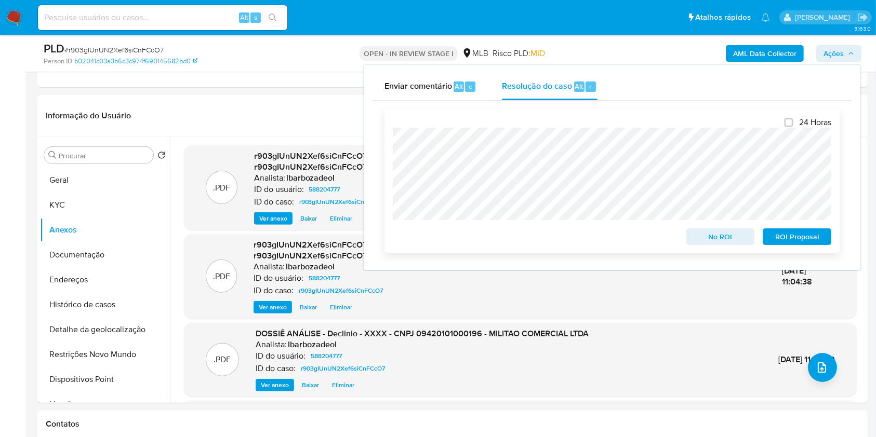
click at [701, 239] on span "No ROI" at bounding box center [720, 237] width 54 height 15
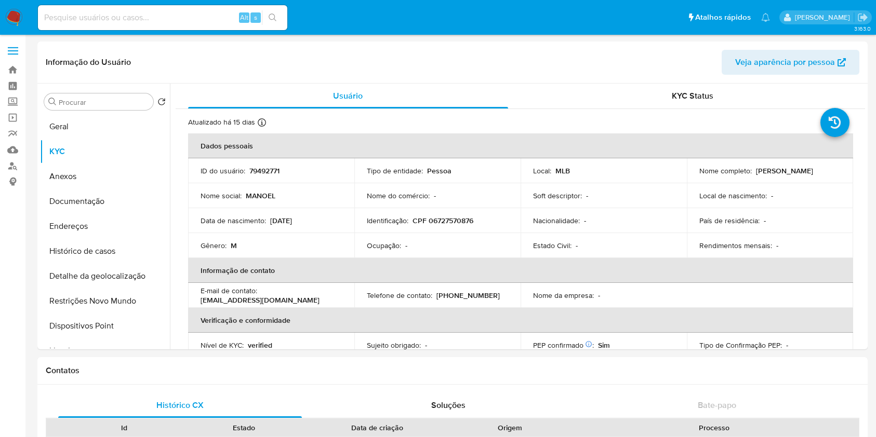
select select "10"
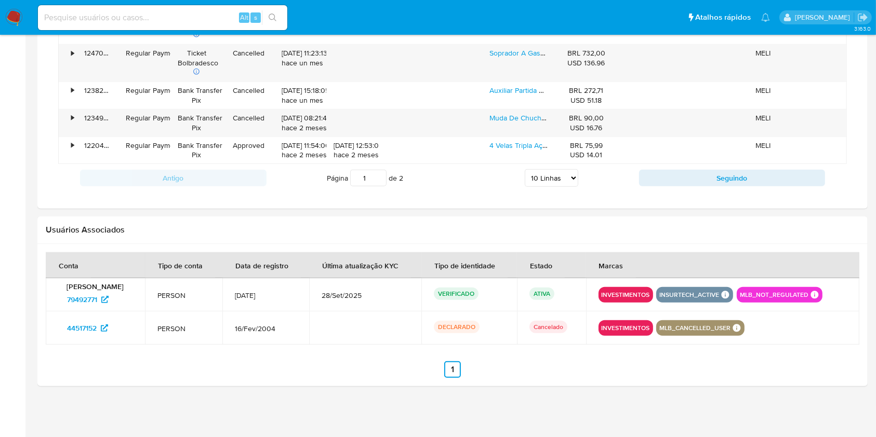
scroll to position [914, 0]
click at [204, 17] on input at bounding box center [162, 18] width 249 height 14
paste input "259401729"
type input "259401729"
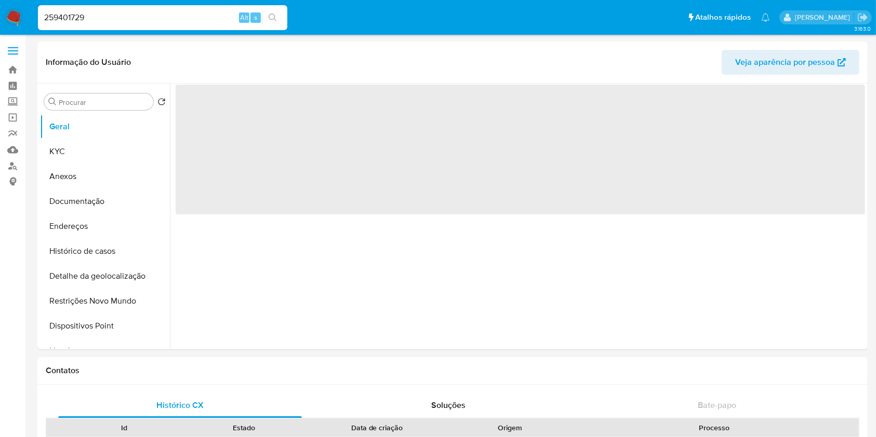
select select "10"
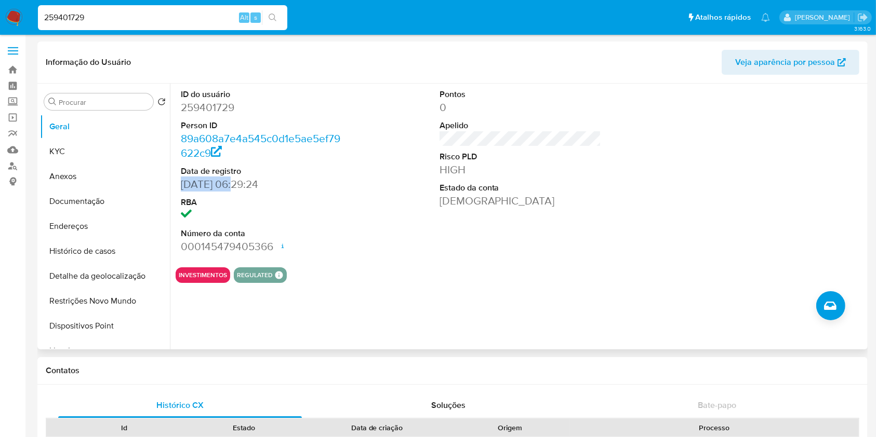
drag, startPoint x: 228, startPoint y: 183, endPoint x: 172, endPoint y: 185, distance: 55.1
click at [172, 185] on div "ID do usuário 259401729 Person ID 89a608a7e4a545c0d1e5ae5ef79622c9 Data de regi…" at bounding box center [517, 217] width 695 height 266
copy dd "[DATE]"
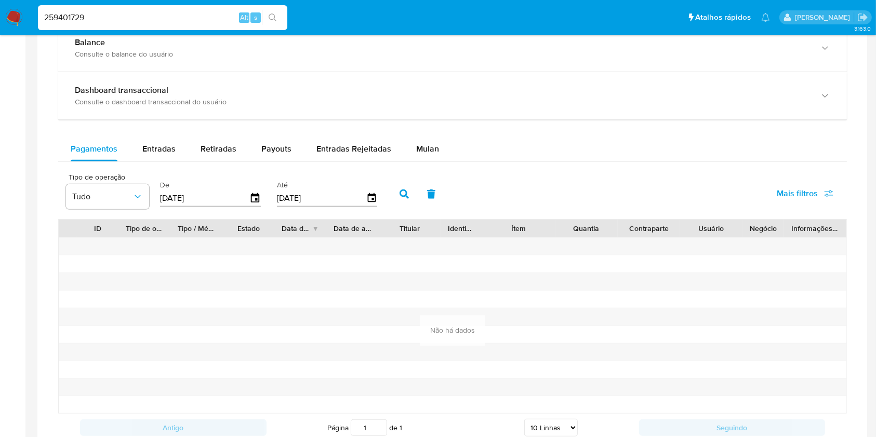
scroll to position [598, 0]
click at [165, 158] on div "Entradas" at bounding box center [158, 150] width 33 height 25
select select "10"
click at [213, 152] on span "Retiradas" at bounding box center [219, 150] width 36 height 12
select select "10"
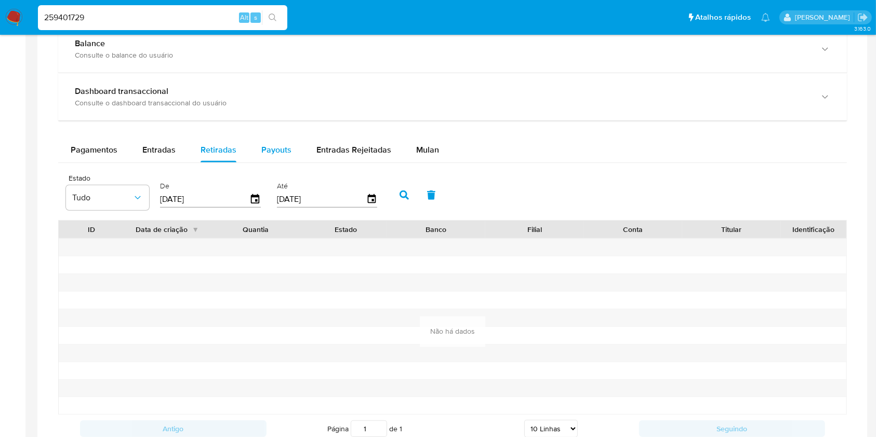
click at [276, 156] on div "Payouts" at bounding box center [276, 150] width 30 height 25
select select "10"
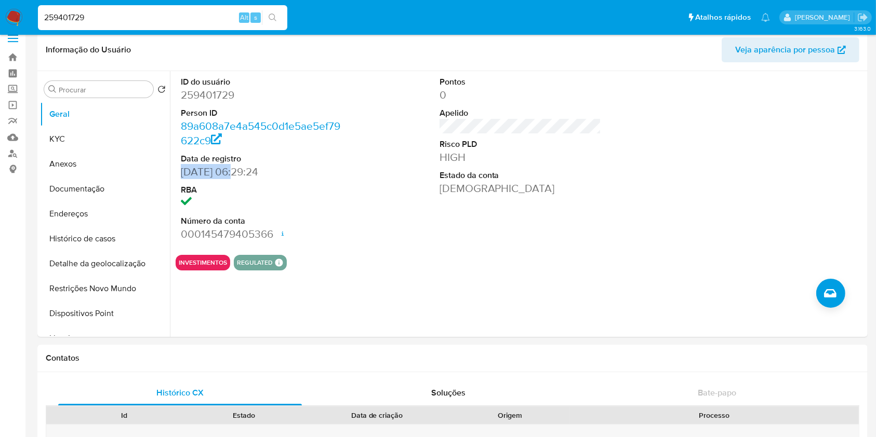
scroll to position [0, 0]
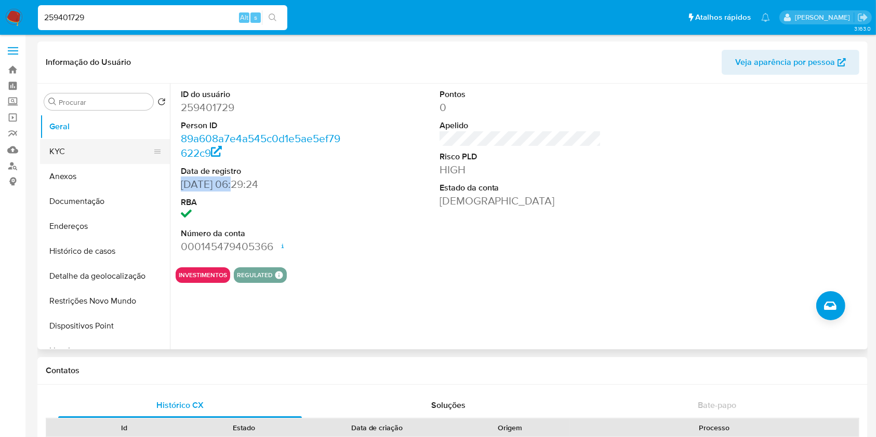
click at [107, 143] on button "KYC" at bounding box center [101, 151] width 122 height 25
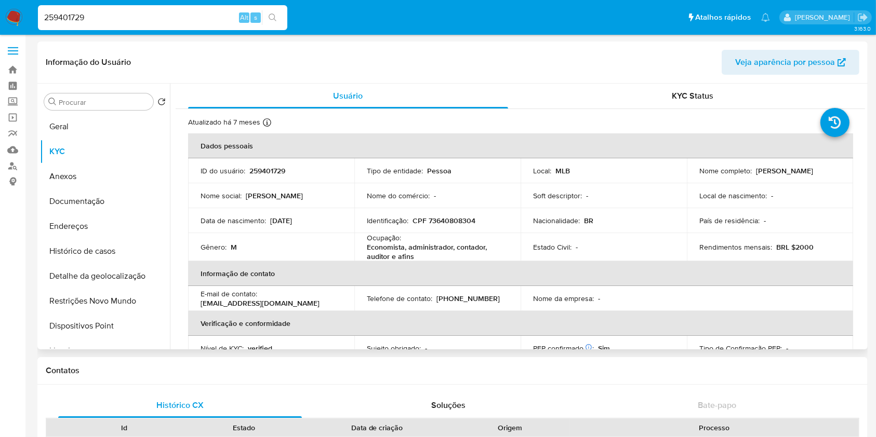
click at [747, 245] on p "Rendimentos mensais :" at bounding box center [735, 247] width 73 height 9
copy div "Rendimentos mensais : BRL $2000"
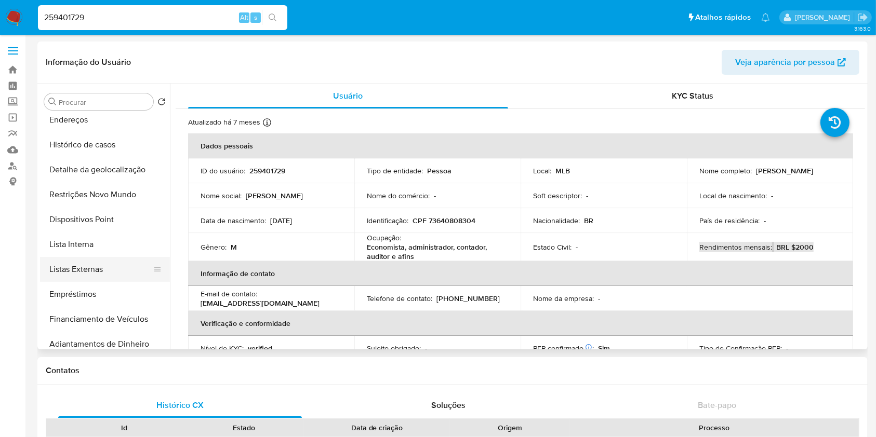
scroll to position [108, 0]
click at [97, 244] on button "Lista Interna" at bounding box center [101, 243] width 122 height 25
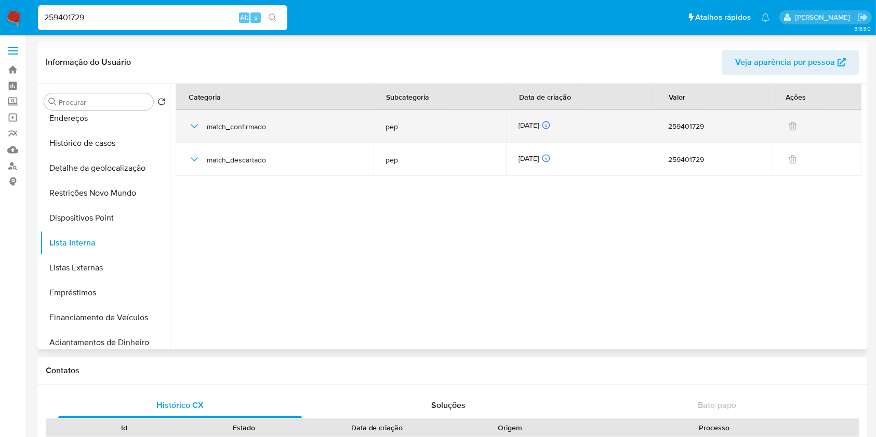
click at [531, 128] on div "[DATE] [DATE] 03:07:41" at bounding box center [580, 126] width 125 height 11
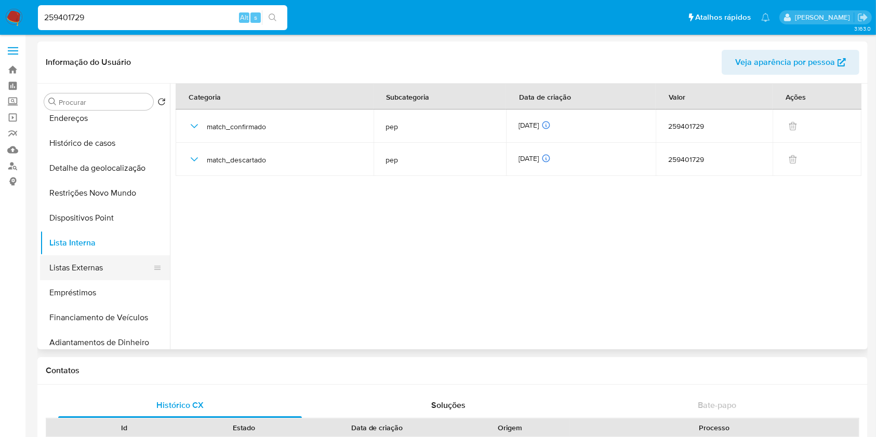
click at [110, 256] on button "Listas Externas" at bounding box center [101, 268] width 122 height 25
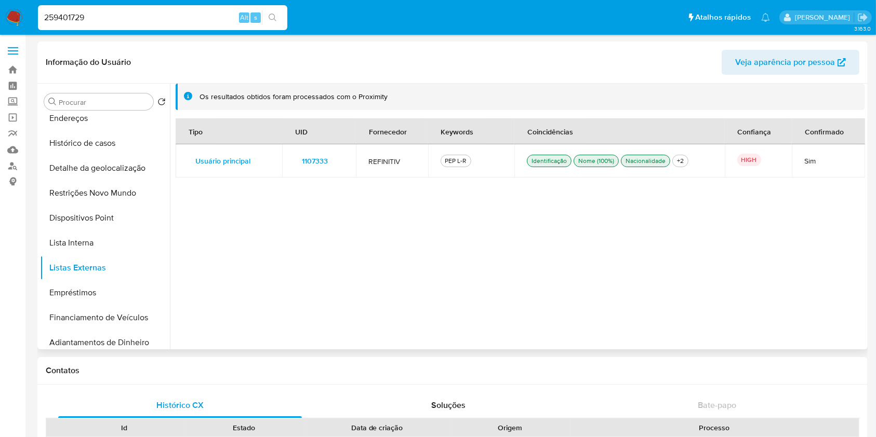
click at [308, 154] on span "1107333" at bounding box center [315, 161] width 26 height 15
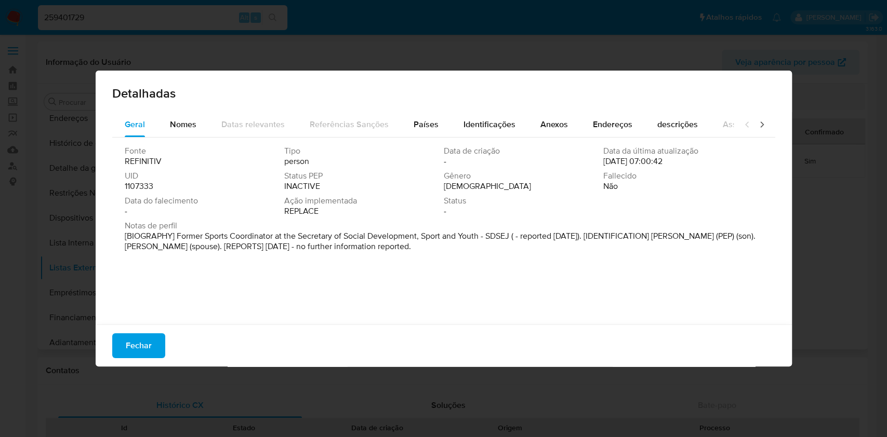
click at [143, 183] on span "1107333" at bounding box center [139, 186] width 29 height 10
click at [140, 343] on span "Fechar" at bounding box center [139, 346] width 26 height 23
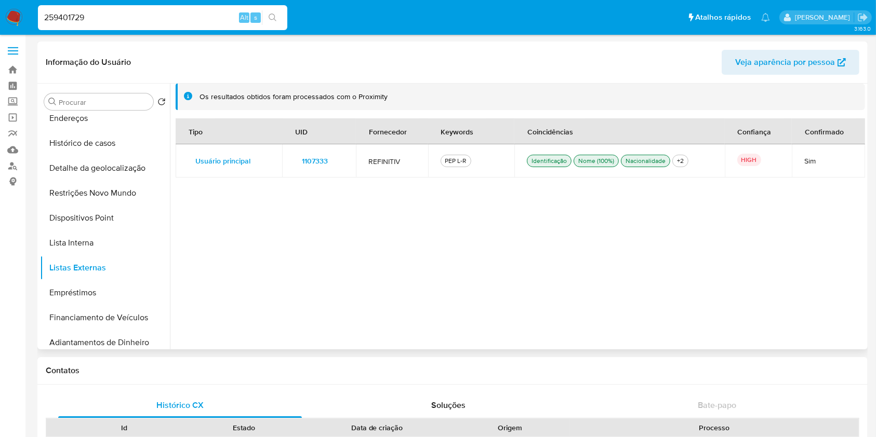
scroll to position [0, 0]
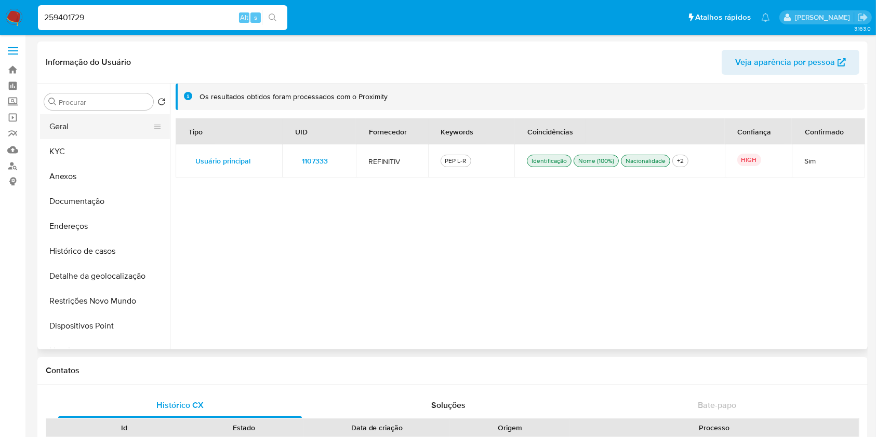
click at [101, 132] on button "Geral" at bounding box center [101, 126] width 122 height 25
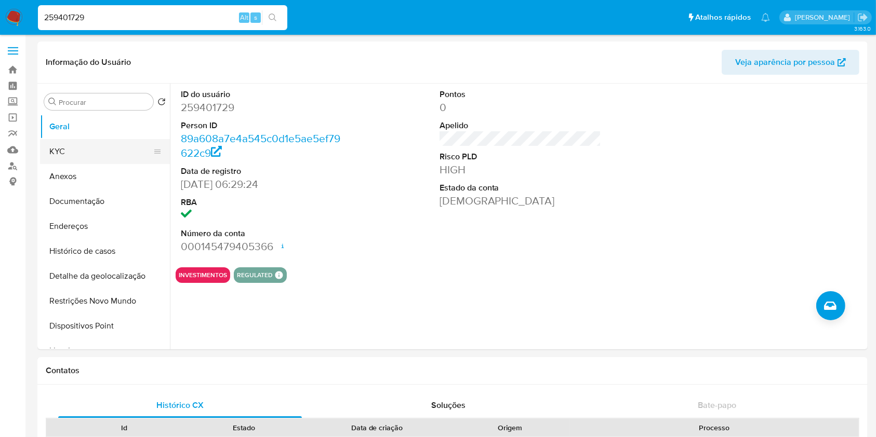
click at [132, 149] on button "KYC" at bounding box center [101, 151] width 122 height 25
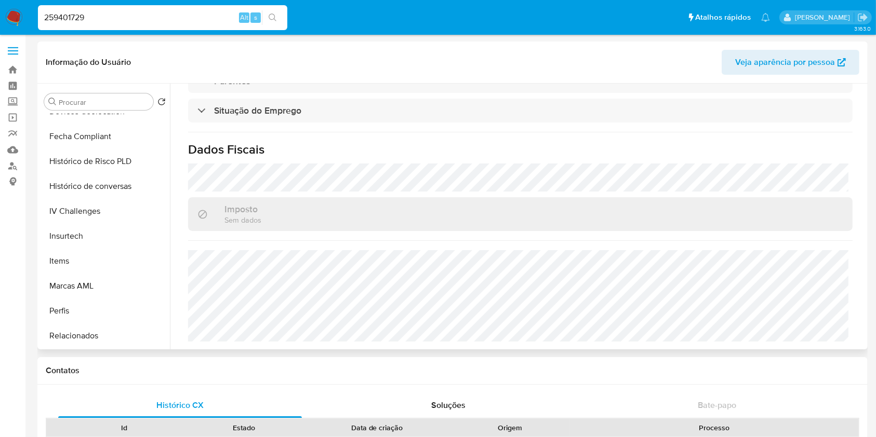
scroll to position [445, 0]
click at [214, 12] on input "259401729" at bounding box center [162, 18] width 249 height 14
paste input "202747764"
type input "2202747764"
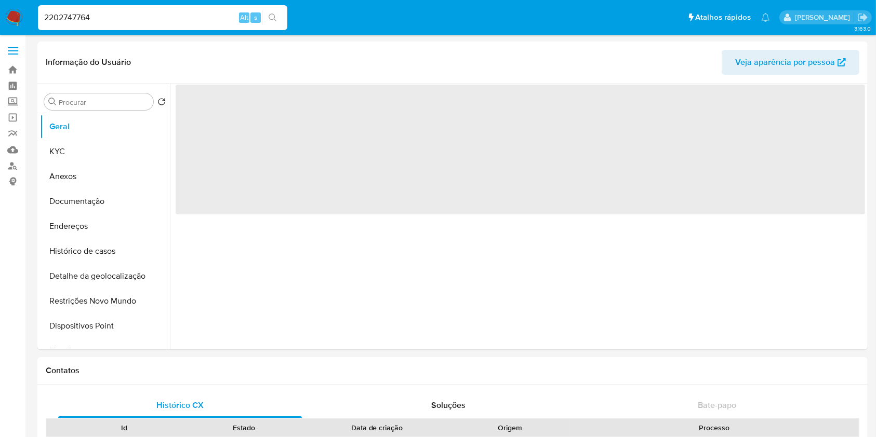
select select "10"
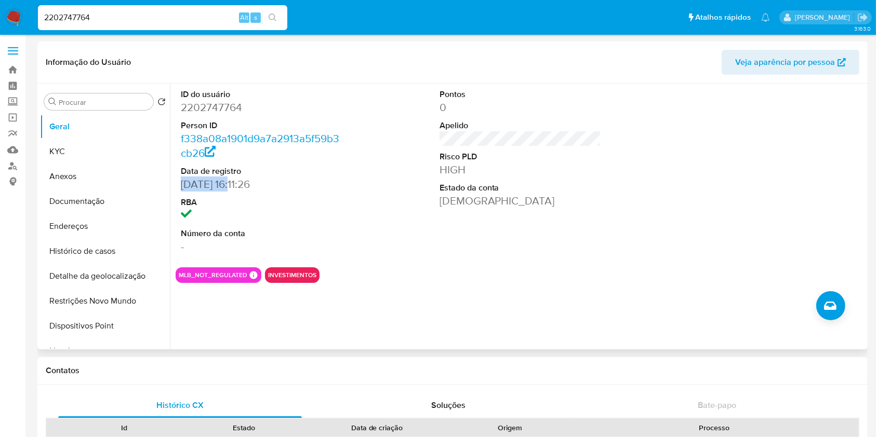
drag, startPoint x: 234, startPoint y: 185, endPoint x: 167, endPoint y: 175, distance: 67.8
click at [172, 181] on div "ID do usuário 2202747764 Person ID f338a08a1901d9a7a2913a5f59b3cb26 Data de reg…" at bounding box center [517, 217] width 695 height 266
copy dd "08/01/2025"
click at [95, 145] on button "KYC" at bounding box center [101, 151] width 122 height 25
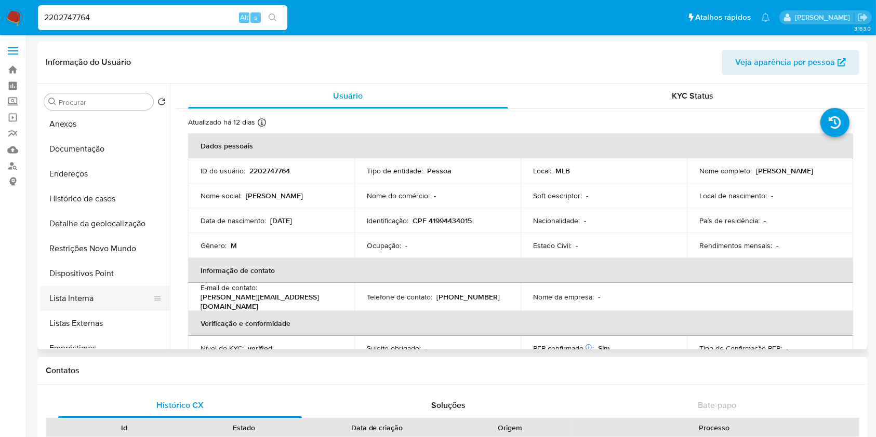
scroll to position [54, 0]
click at [103, 298] on button "Lista Interna" at bounding box center [101, 297] width 122 height 25
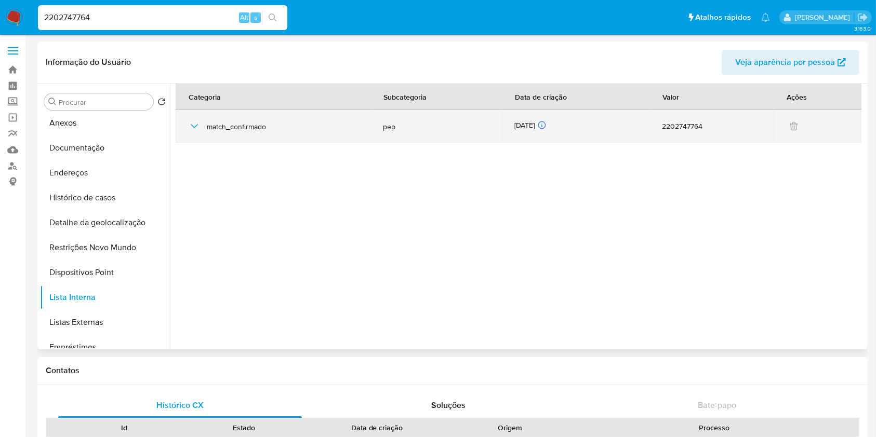
click at [527, 124] on div "01/10/2025 01/10/2025 07:30:47" at bounding box center [575, 126] width 123 height 11
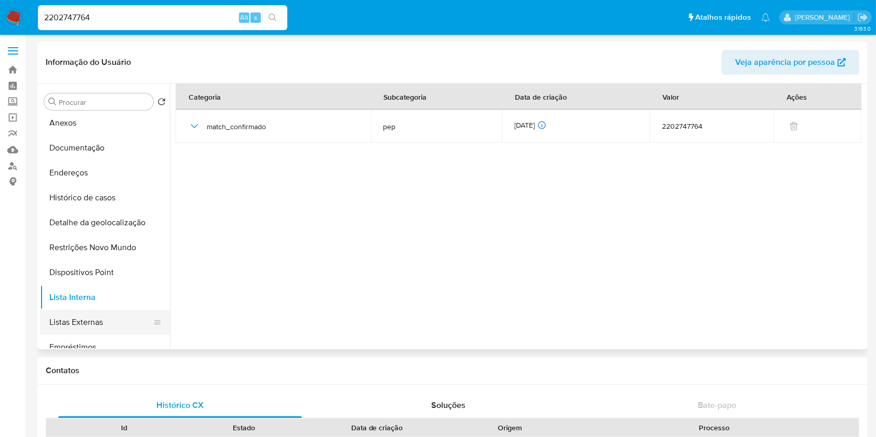
click at [89, 319] on button "Listas Externas" at bounding box center [101, 322] width 122 height 25
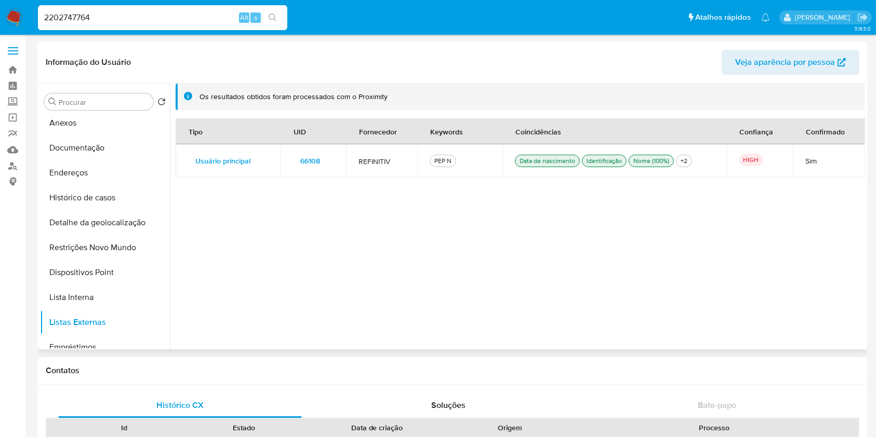
click at [309, 163] on span "66108" at bounding box center [310, 161] width 20 height 15
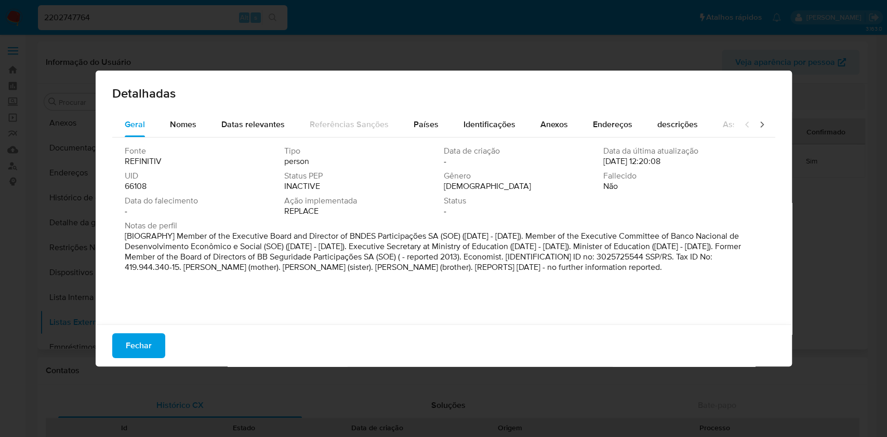
click at [136, 188] on span "66108" at bounding box center [136, 186] width 22 height 10
click at [144, 347] on span "Fechar" at bounding box center [139, 346] width 26 height 23
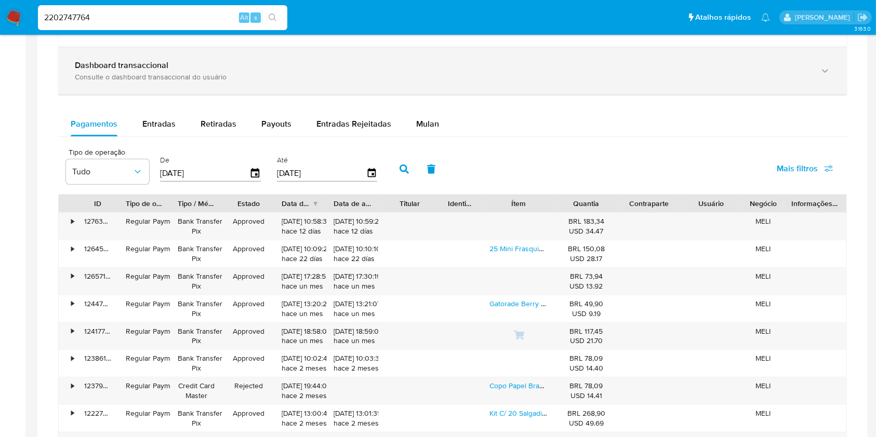
click at [269, 68] on div "Dashboard transaccional" at bounding box center [442, 65] width 735 height 10
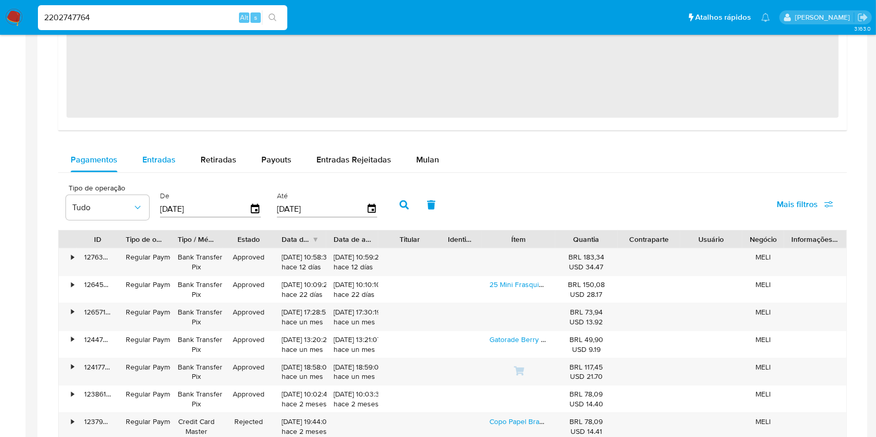
scroll to position [1182, 0]
click at [147, 165] on div "Entradas" at bounding box center [158, 158] width 33 height 25
select select "10"
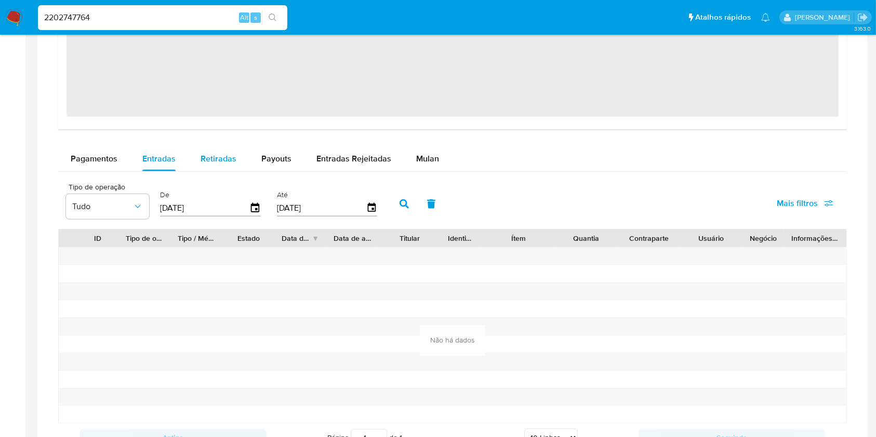
click at [223, 160] on span "Retiradas" at bounding box center [219, 159] width 36 height 12
select select "10"
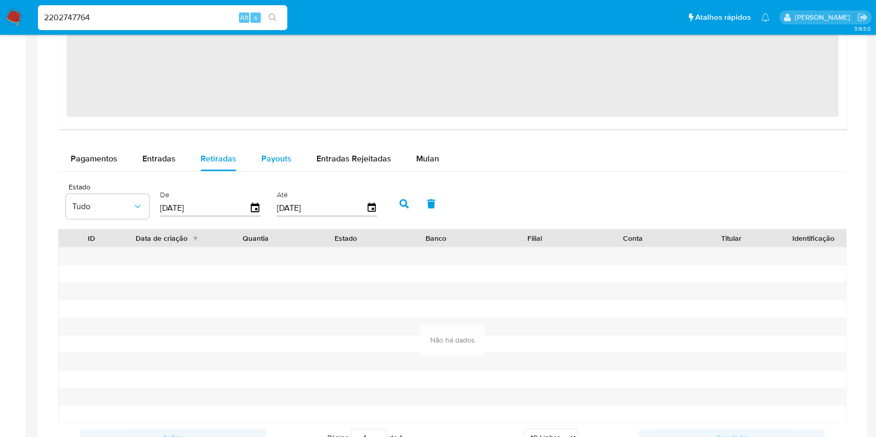
click at [266, 265] on div at bounding box center [255, 273] width 99 height 17
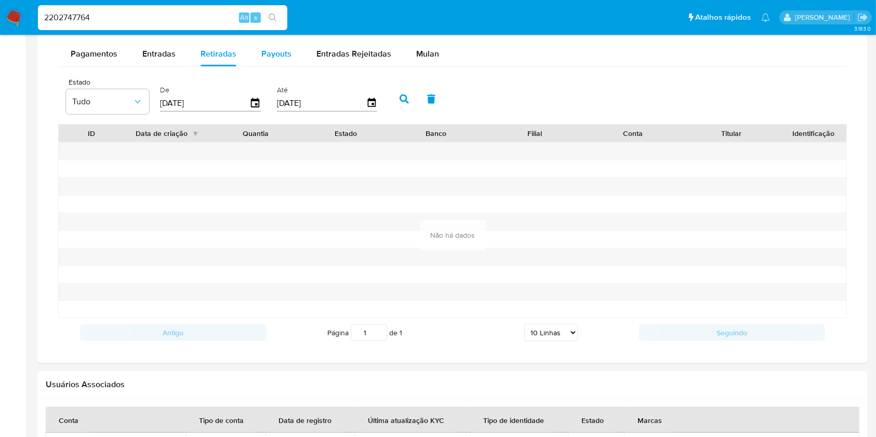
click at [282, 63] on div "Payouts" at bounding box center [276, 54] width 30 height 25
select select "10"
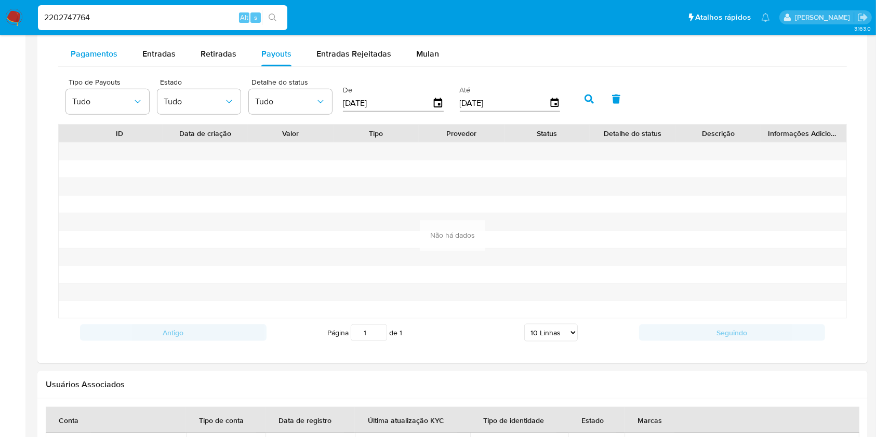
click at [114, 47] on div "Pagamentos" at bounding box center [94, 54] width 47 height 25
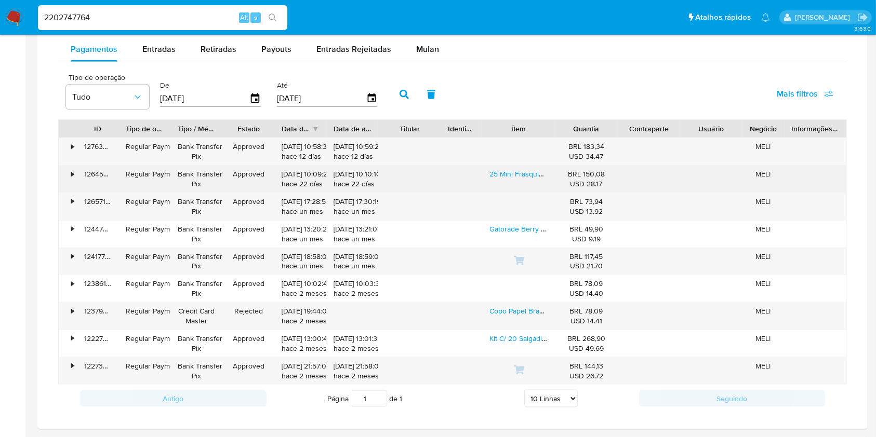
scroll to position [1188, 0]
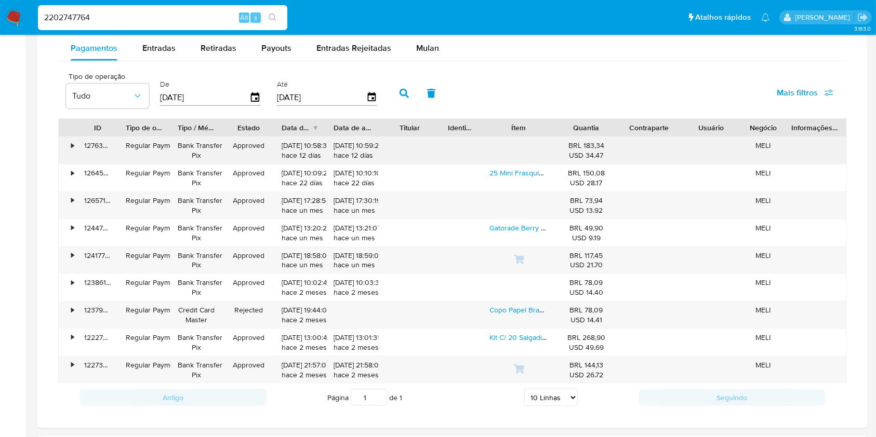
drag, startPoint x: 606, startPoint y: 364, endPoint x: 569, endPoint y: 143, distance: 223.8
click at [569, 143] on div "• 127636024685 Regular Payment Bank Transfer Pix Approved 01/10/2025 10:58:39 h…" at bounding box center [452, 260] width 789 height 247
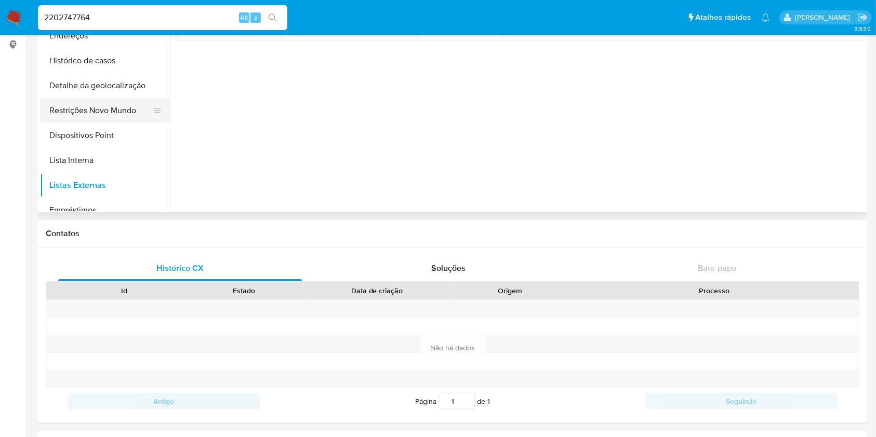
scroll to position [138, 0]
click at [109, 69] on button "Histórico de casos" at bounding box center [101, 60] width 122 height 25
click at [111, 44] on button "Endereços" at bounding box center [101, 35] width 122 height 25
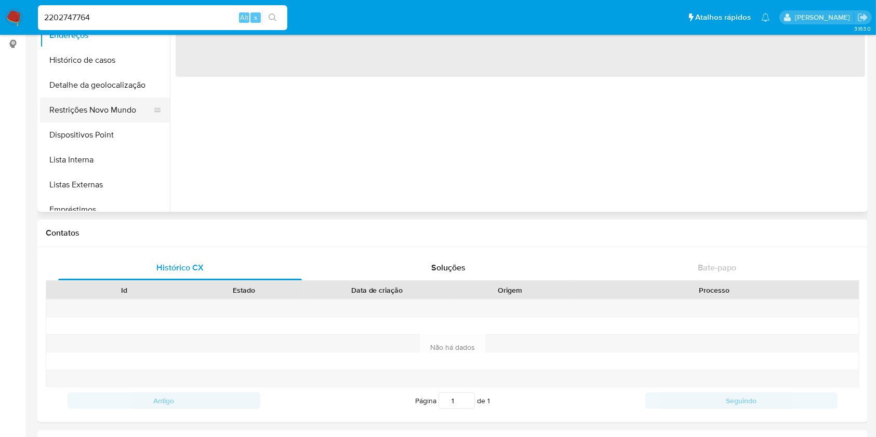
scroll to position [0, 0]
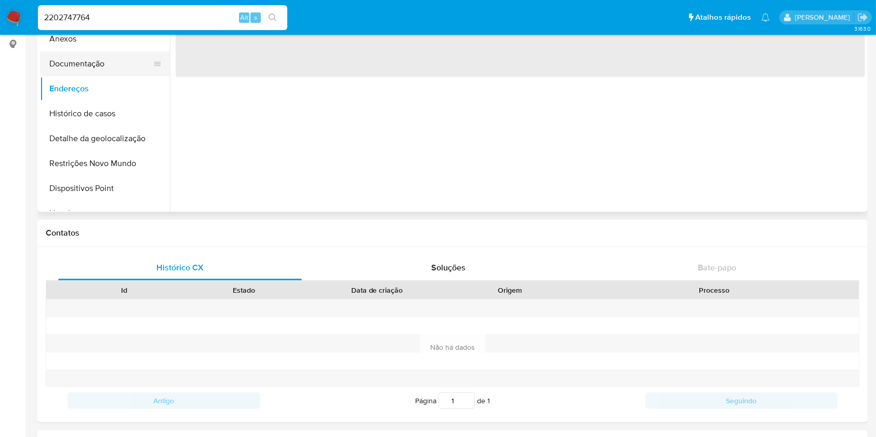
click at [109, 66] on button "Documentação" at bounding box center [101, 63] width 122 height 25
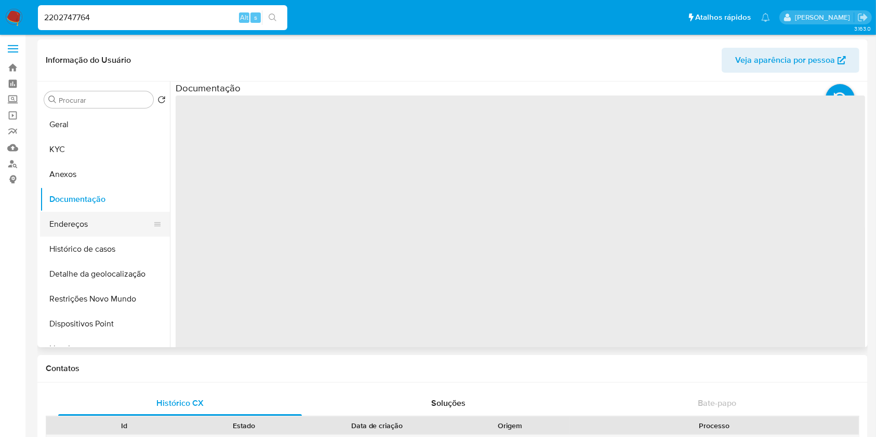
scroll to position [1, 0]
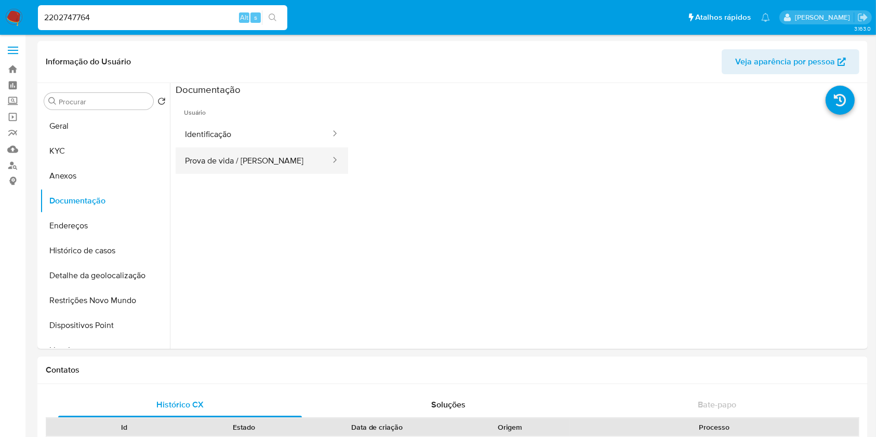
click at [279, 171] on button "Prova de vida / Selfie" at bounding box center [254, 161] width 156 height 26
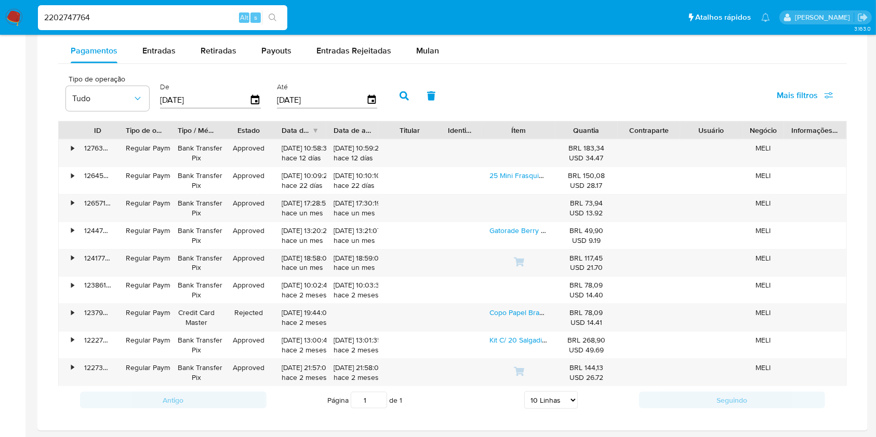
scroll to position [1186, 0]
click at [345, 207] on div "17/09/2025 17:30:19 hace un mes" at bounding box center [351, 207] width 37 height 20
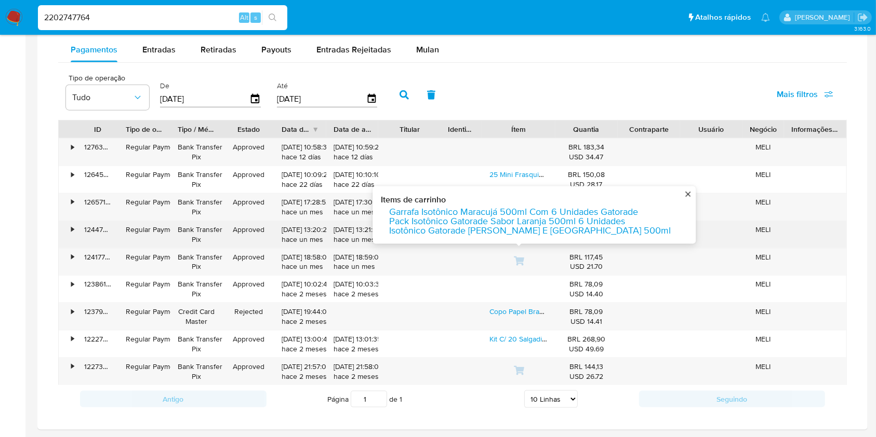
click at [332, 240] on div "01/09/2025 13:21:07 hace un mes" at bounding box center [352, 234] width 52 height 27
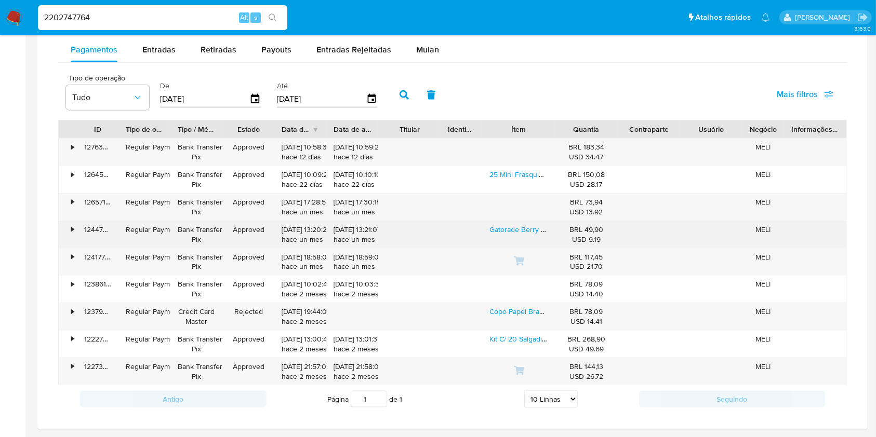
click at [337, 237] on div "01/09/2025 13:21:07 hace un mes" at bounding box center [351, 235] width 37 height 20
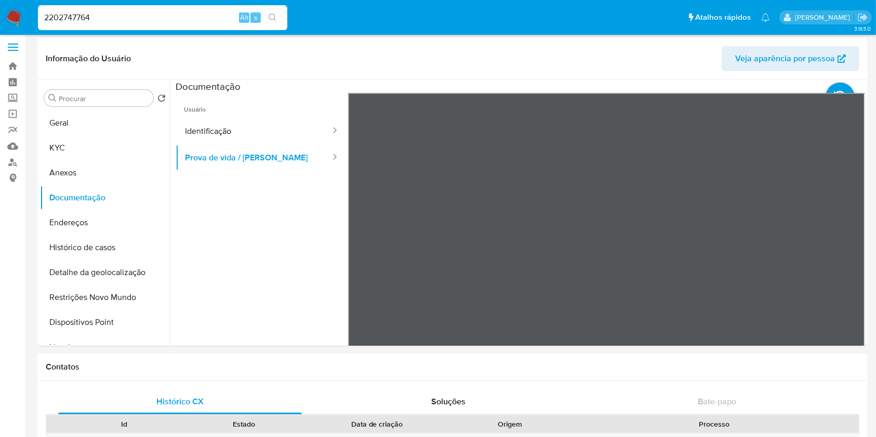
scroll to position [0, 0]
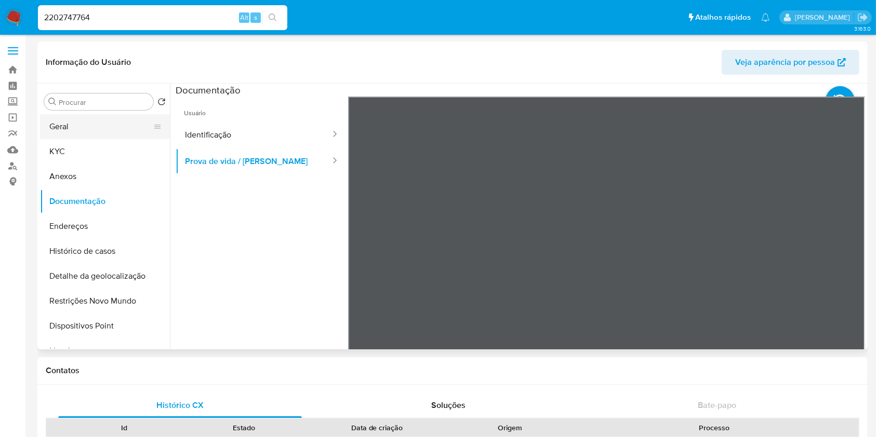
click at [103, 132] on button "Geral" at bounding box center [101, 126] width 122 height 25
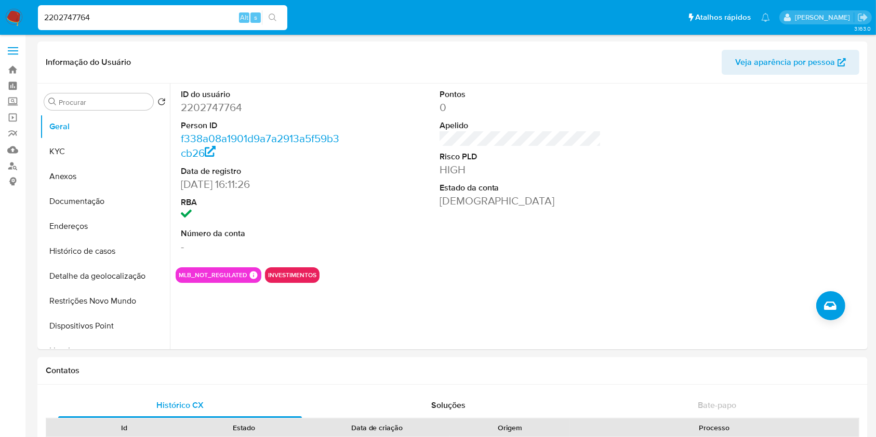
click at [202, 18] on input "2202747764" at bounding box center [162, 18] width 249 height 14
paste input "595455600"
type input "2595455600"
click at [277, 16] on button "search-icon" at bounding box center [272, 17] width 21 height 15
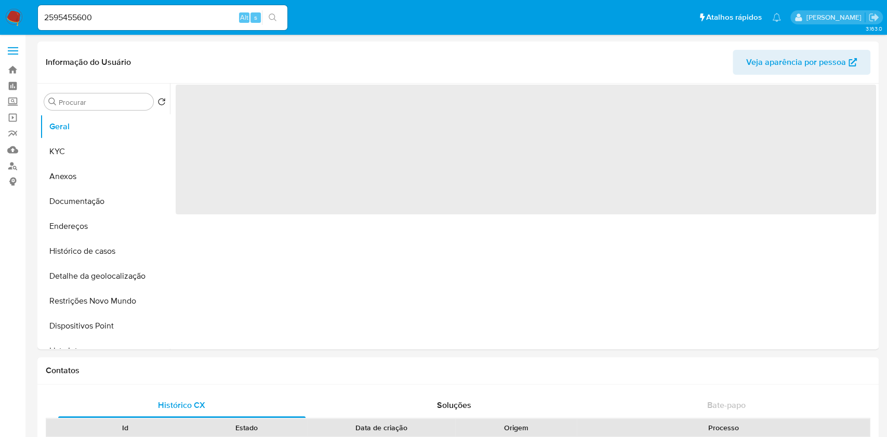
select select "10"
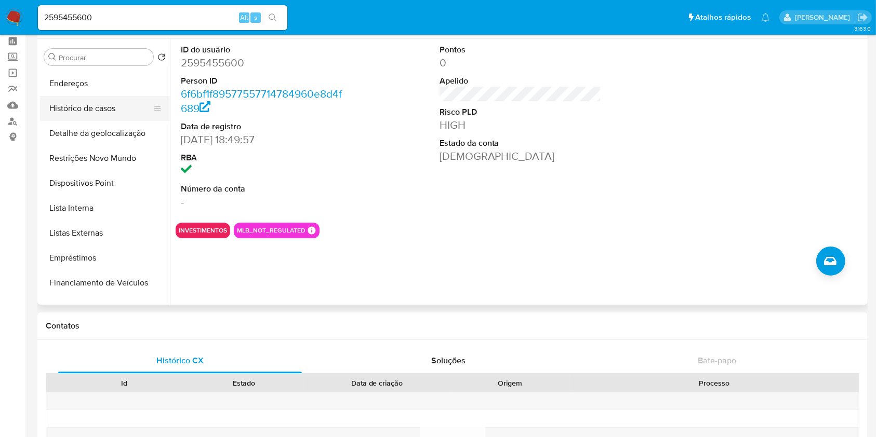
scroll to position [99, 0]
drag, startPoint x: 238, startPoint y: 140, endPoint x: 171, endPoint y: 138, distance: 67.0
click at [171, 138] on div "ID do usuário 2595455600 Person ID 6f6bf1f89577557714784960e8d4f689 Data de reg…" at bounding box center [517, 172] width 695 height 266
copy dd "30/07/2025"
click at [114, 203] on button "Lista Interna" at bounding box center [101, 207] width 122 height 25
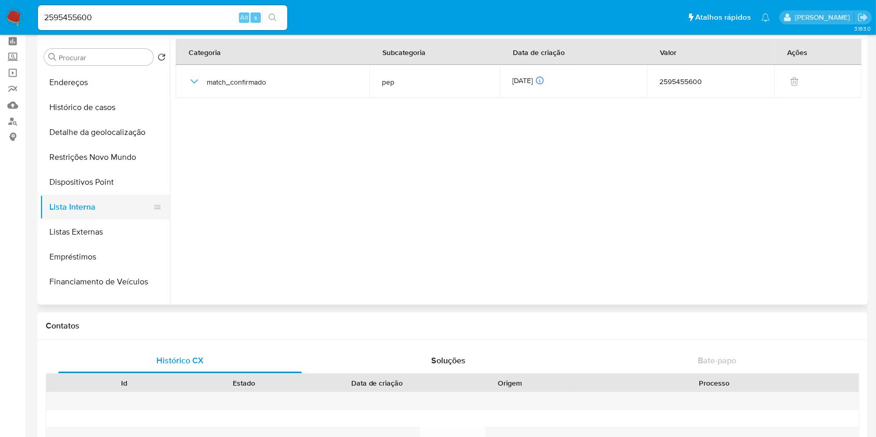
scroll to position [0, 0]
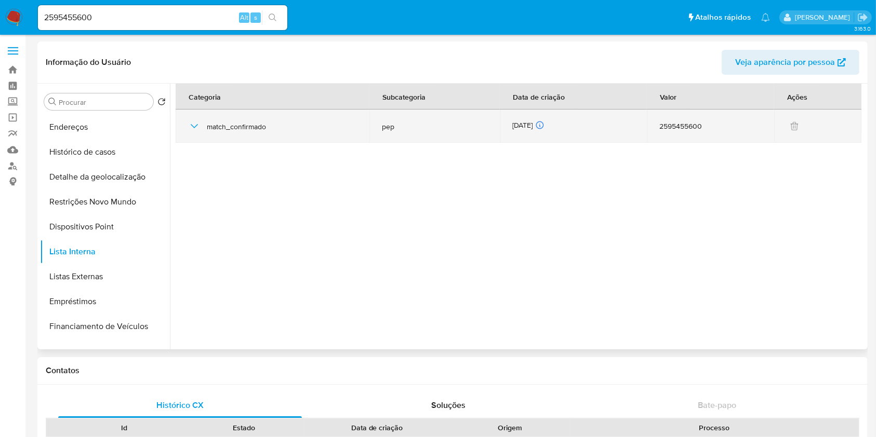
click at [542, 126] on div "02/10/2025 02/10/2025 13:30:43" at bounding box center [573, 126] width 122 height 11
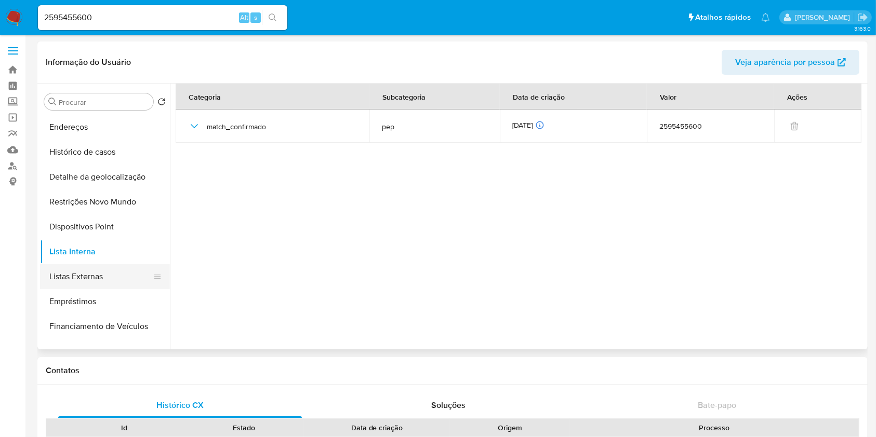
click at [96, 272] on button "Listas Externas" at bounding box center [101, 276] width 122 height 25
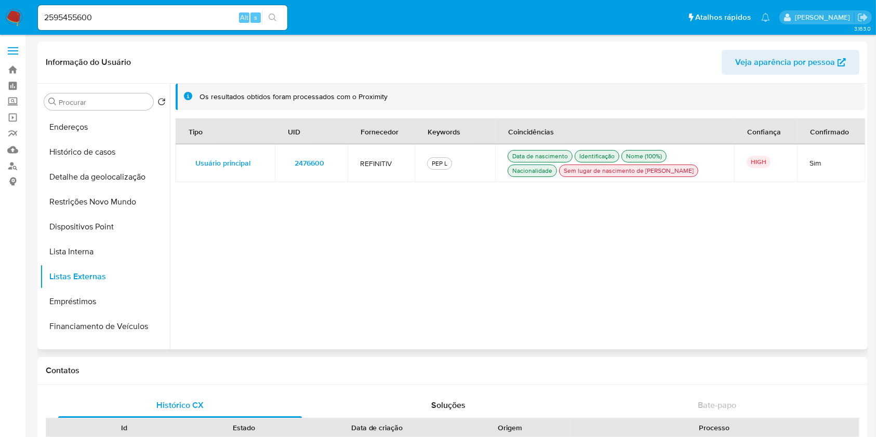
click at [313, 157] on span "2476600" at bounding box center [310, 163] width 30 height 15
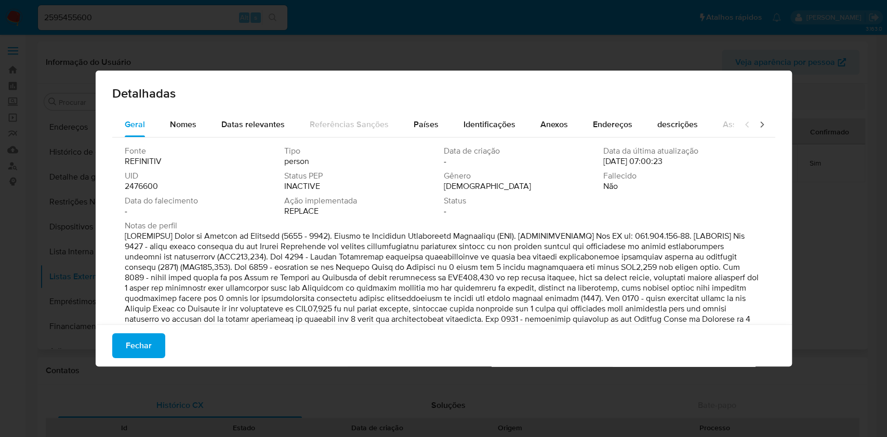
click at [149, 183] on span "2476600" at bounding box center [141, 186] width 33 height 10
click at [128, 336] on span "Fechar" at bounding box center [139, 346] width 26 height 23
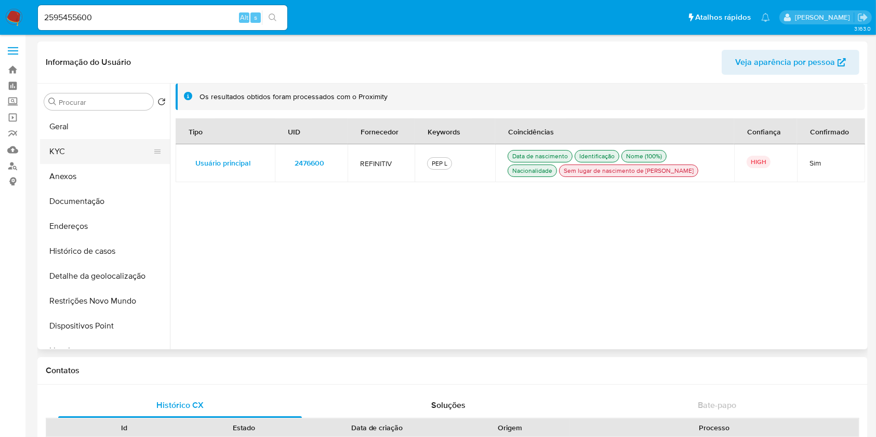
click at [116, 150] on button "KYC" at bounding box center [101, 151] width 122 height 25
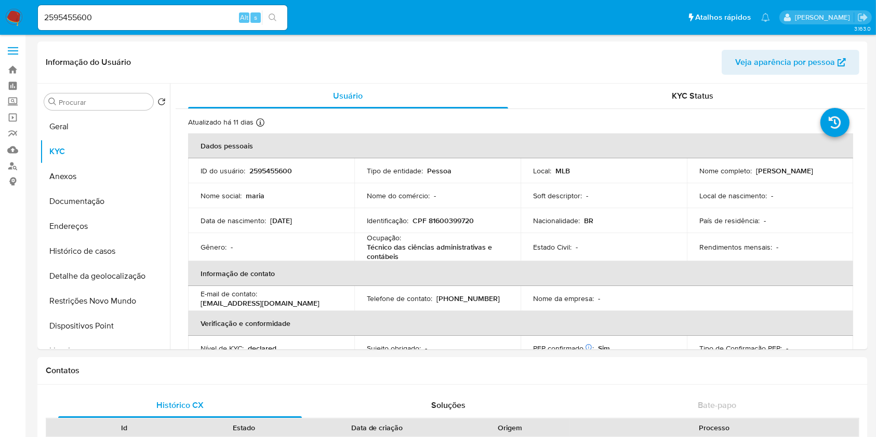
click at [270, 168] on p "2595455600" at bounding box center [270, 170] width 43 height 9
copy p "2595455600"
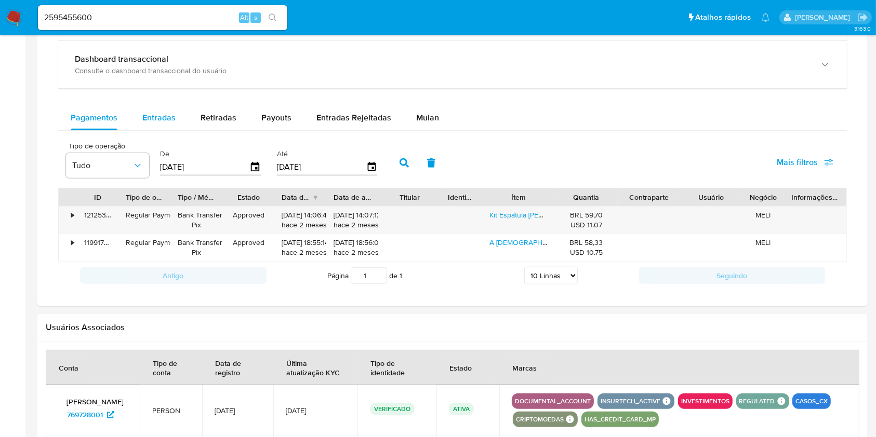
scroll to position [631, 0]
click at [148, 122] on span "Entradas" at bounding box center [158, 117] width 33 height 12
select select "10"
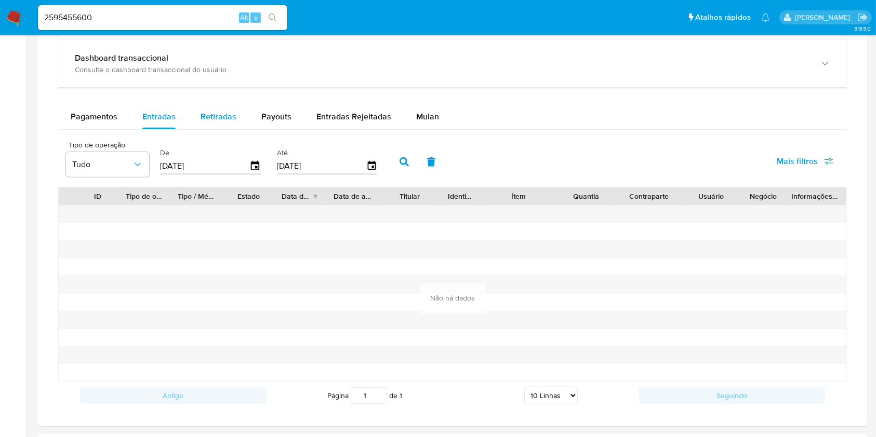
click at [223, 120] on span "Retiradas" at bounding box center [219, 117] width 36 height 12
select select "10"
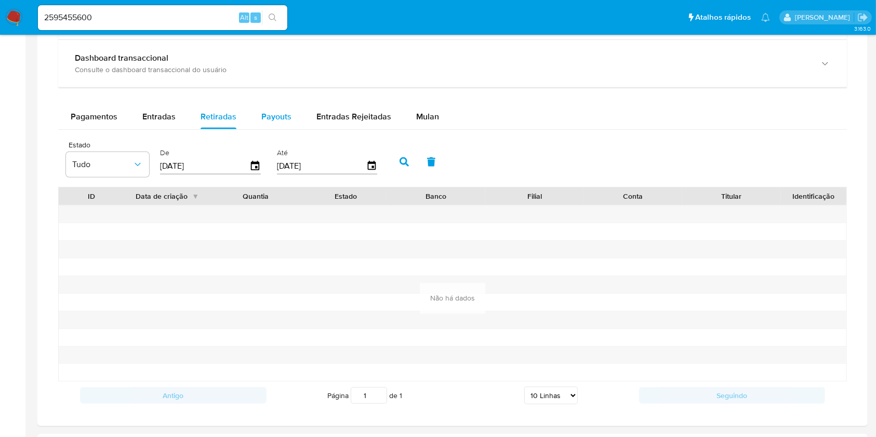
click at [277, 117] on span "Payouts" at bounding box center [276, 117] width 30 height 12
select select "10"
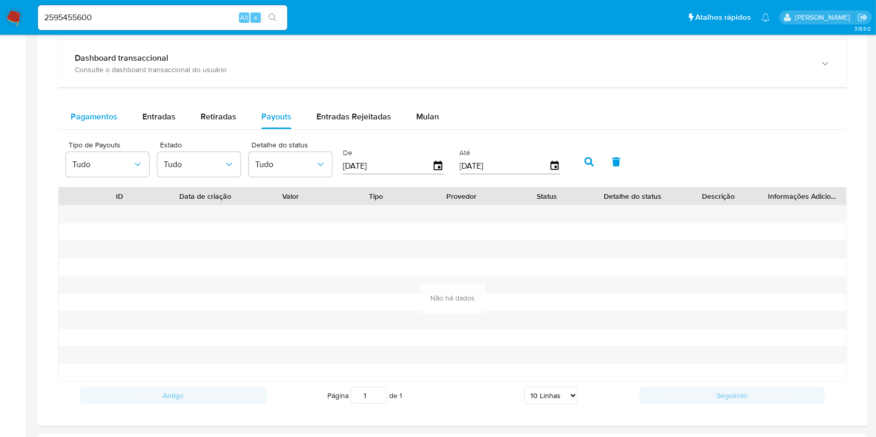
click at [89, 119] on span "Pagamentos" at bounding box center [94, 117] width 47 height 12
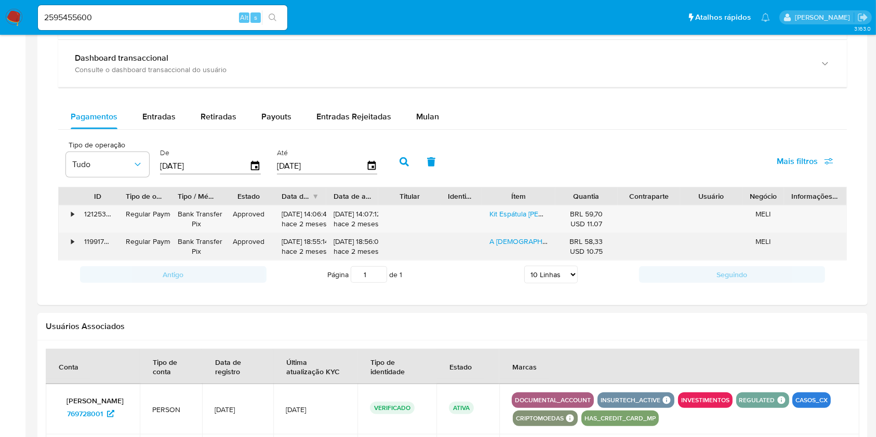
drag, startPoint x: 585, startPoint y: 241, endPoint x: 613, endPoint y: 243, distance: 27.6
click at [613, 243] on div "BRL 58,33 USD 10.75" at bounding box center [586, 246] width 62 height 27
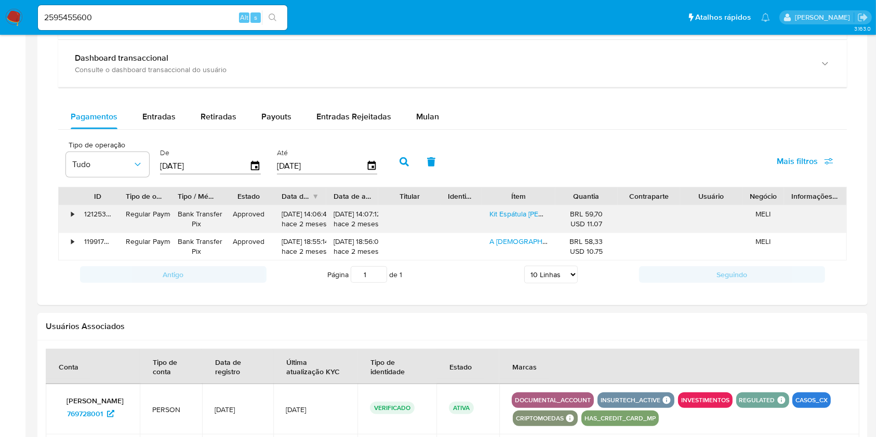
drag, startPoint x: 585, startPoint y: 214, endPoint x: 608, endPoint y: 219, distance: 23.8
click at [611, 215] on div "BRL 59,70 USD 11.07" at bounding box center [586, 219] width 62 height 27
drag, startPoint x: 548, startPoint y: 98, endPoint x: 546, endPoint y: 109, distance: 11.5
click at [548, 98] on div "Balance Consulte o balance do usuário Dashboard transaccional Consulte o dashbo…" at bounding box center [452, 140] width 789 height 297
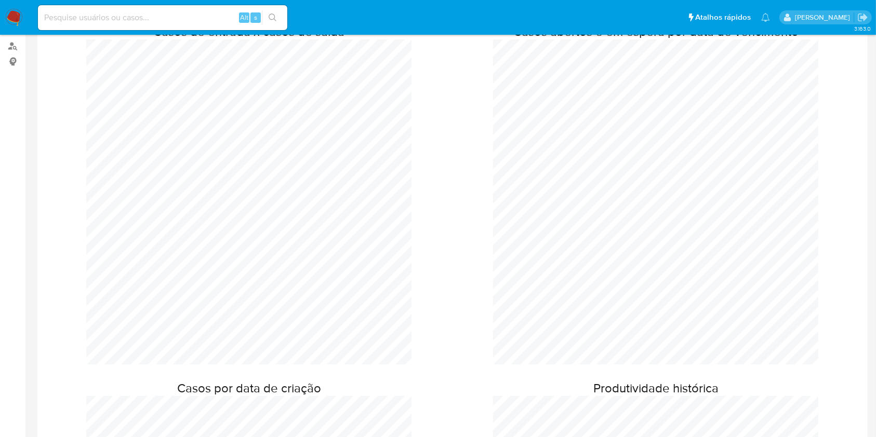
scroll to position [28, 0]
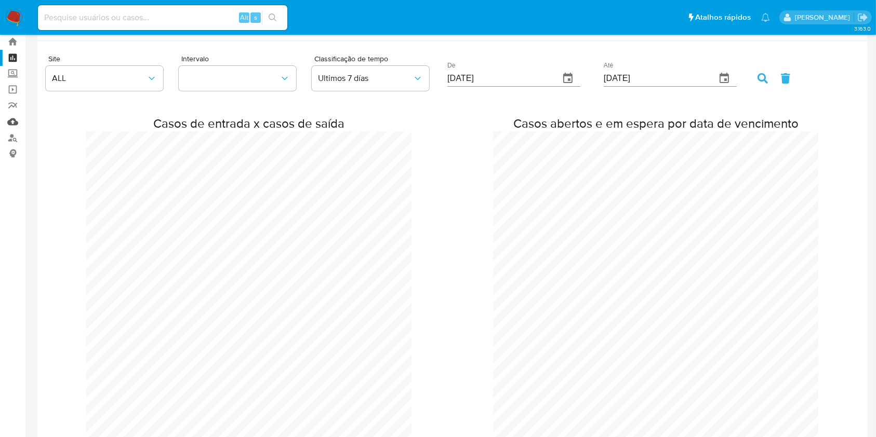
click at [12, 123] on link "Mulan" at bounding box center [62, 122] width 124 height 16
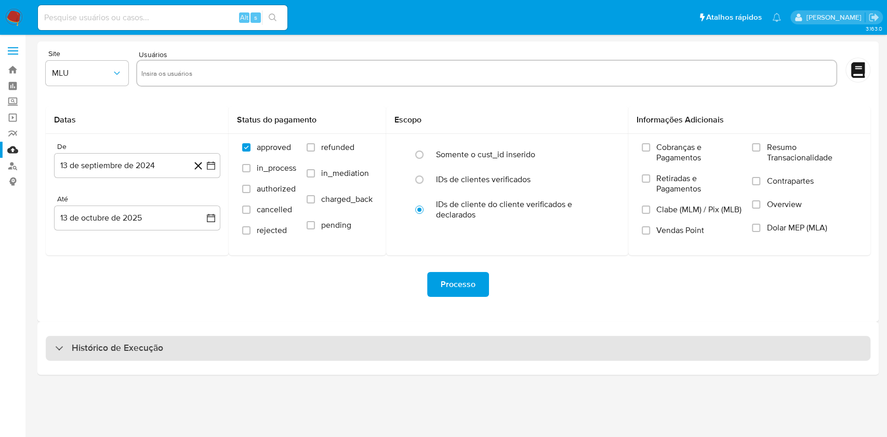
click at [409, 343] on div "Histórico de Execução" at bounding box center [458, 348] width 824 height 25
select select "10"
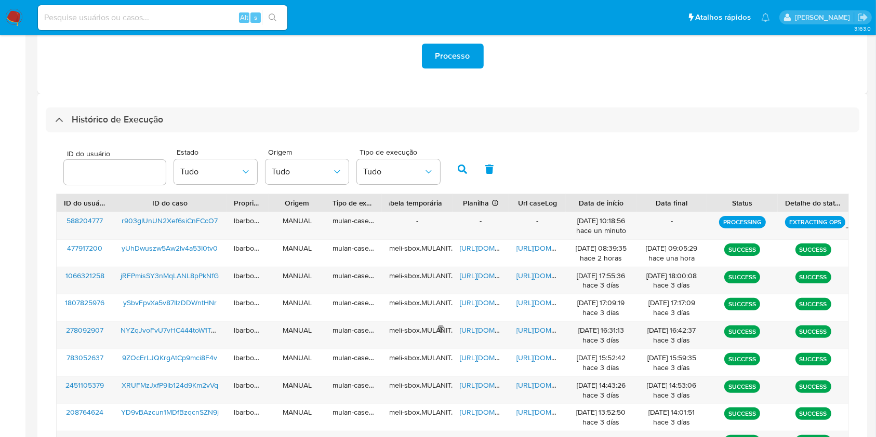
scroll to position [227, 0]
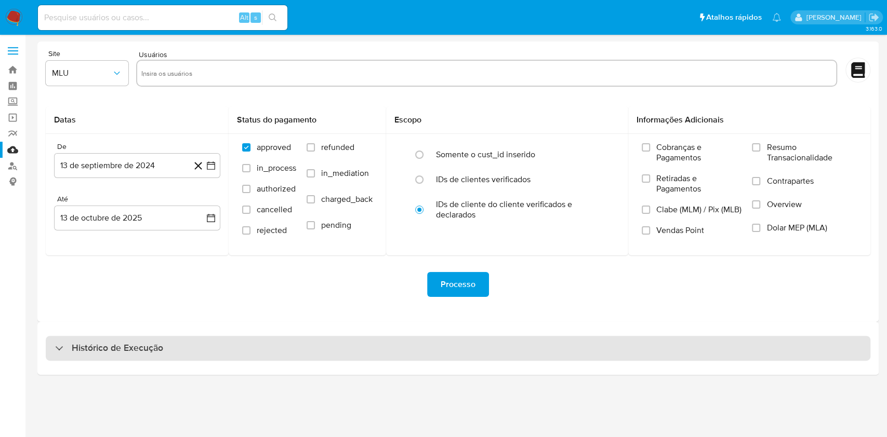
click at [424, 354] on div "Histórico de Execução" at bounding box center [458, 348] width 824 height 25
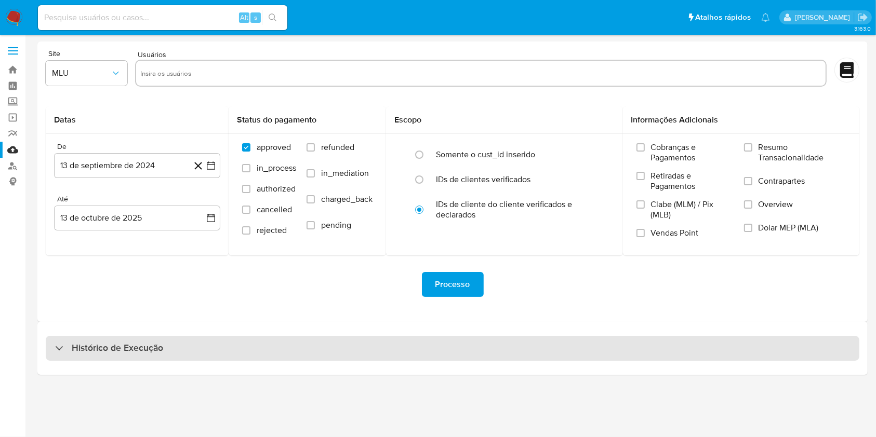
select select "10"
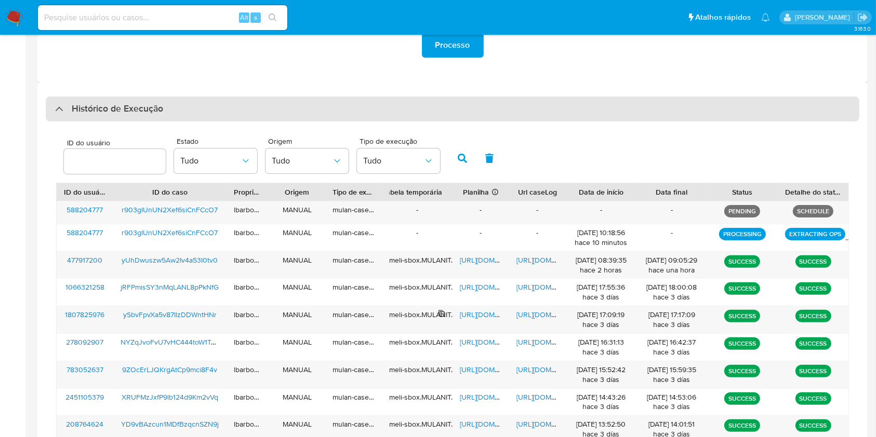
scroll to position [244, 0]
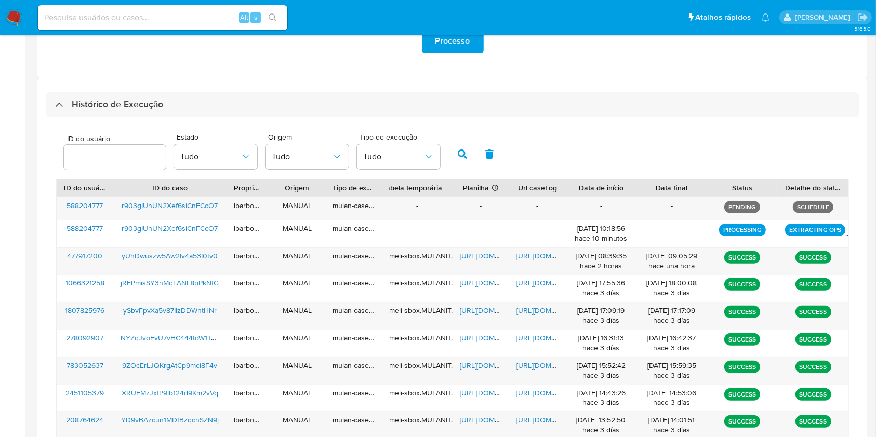
click at [14, 243] on aside "Bandeja Painel Screening Pesquisa em Listas Watchlist Ferramentas Operações em …" at bounding box center [12, 159] width 25 height 807
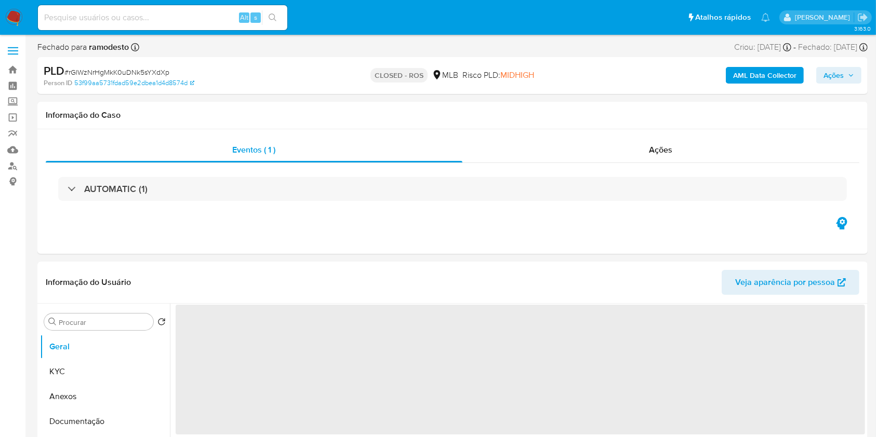
select select "10"
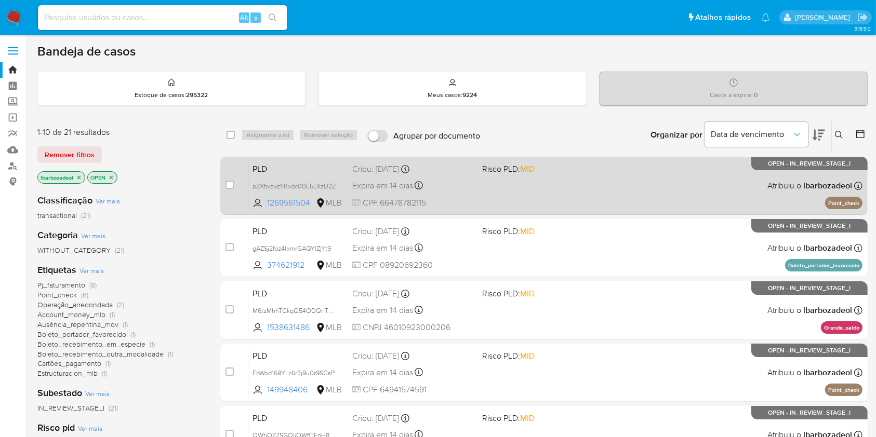
click at [526, 193] on div "PLD p2Xfjvz5zYRxdc00E5LXzU2Z 1269561504 MLB Risco PLD: MID Criou: [DATE] Criou:…" at bounding box center [555, 185] width 614 height 52
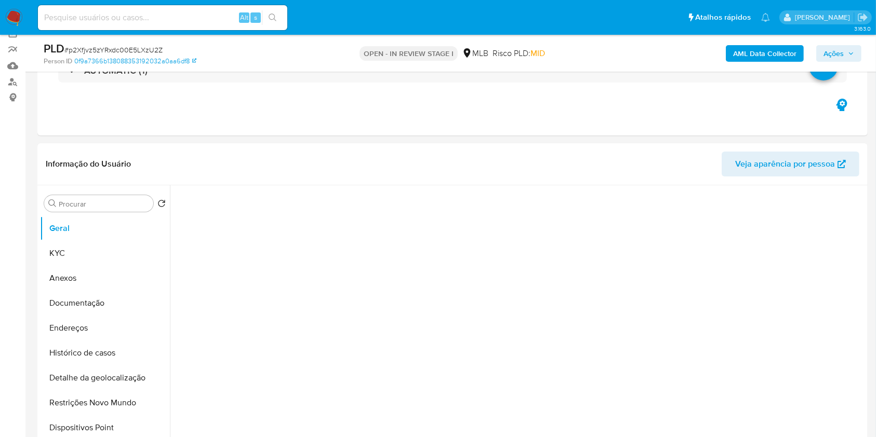
select select "10"
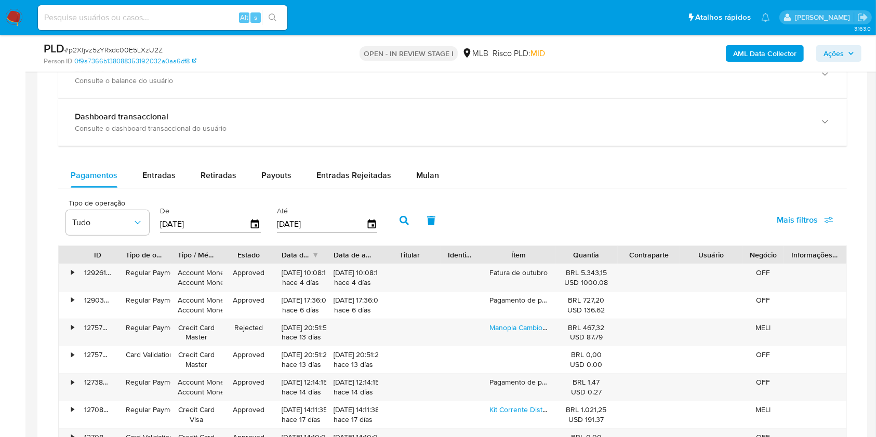
scroll to position [785, 0]
click at [429, 172] on span "Mulan" at bounding box center [427, 174] width 23 height 12
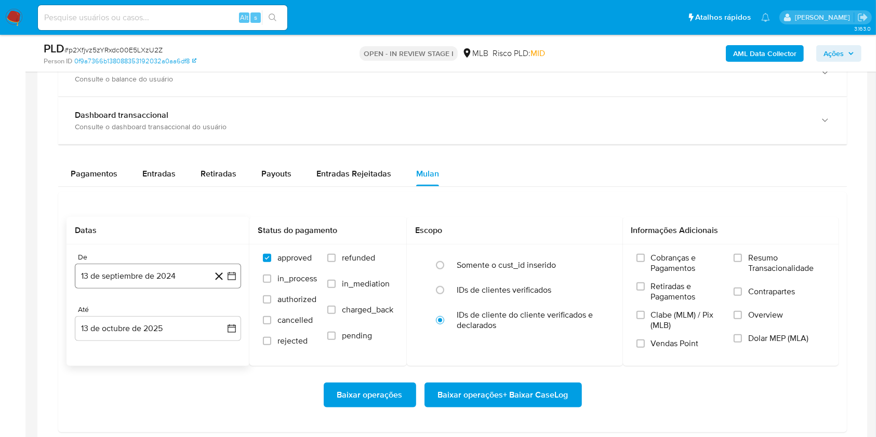
click at [173, 274] on button "13 de septiembre de 2024" at bounding box center [158, 276] width 166 height 25
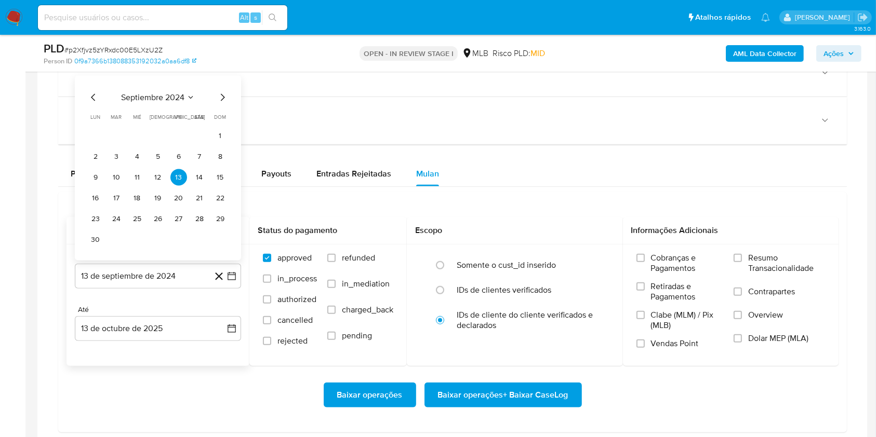
click at [165, 96] on span "septiembre 2024" at bounding box center [152, 97] width 63 height 10
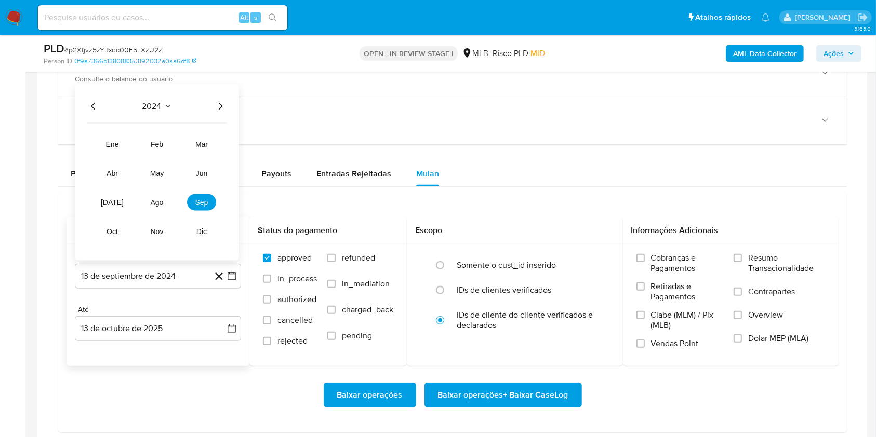
click at [220, 104] on icon "Año siguiente" at bounding box center [220, 106] width 12 height 12
click at [160, 199] on span "ago" at bounding box center [157, 202] width 13 height 8
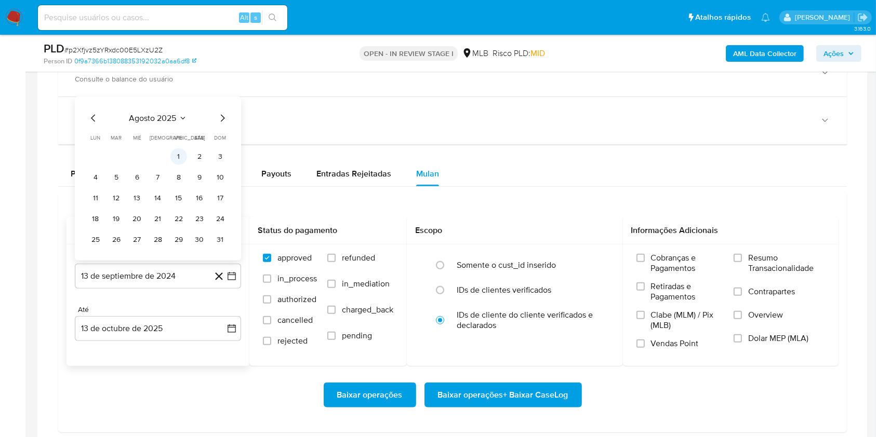
click at [182, 156] on button "1" at bounding box center [178, 157] width 17 height 17
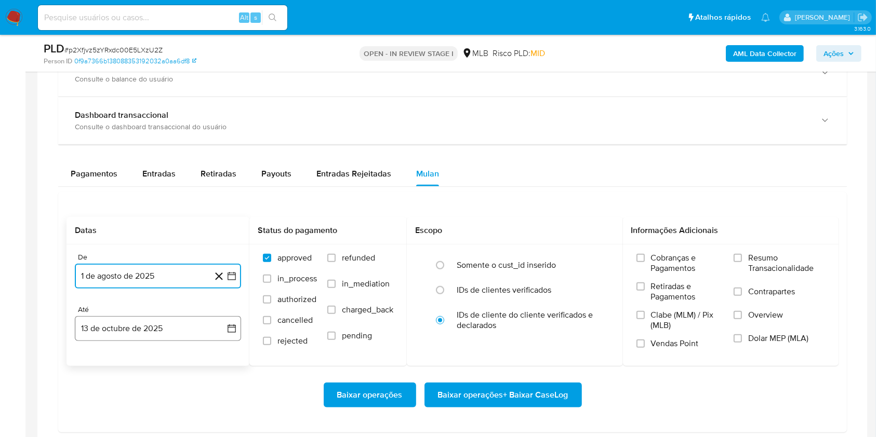
click at [169, 328] on button "13 de octubre de 2025" at bounding box center [158, 328] width 166 height 25
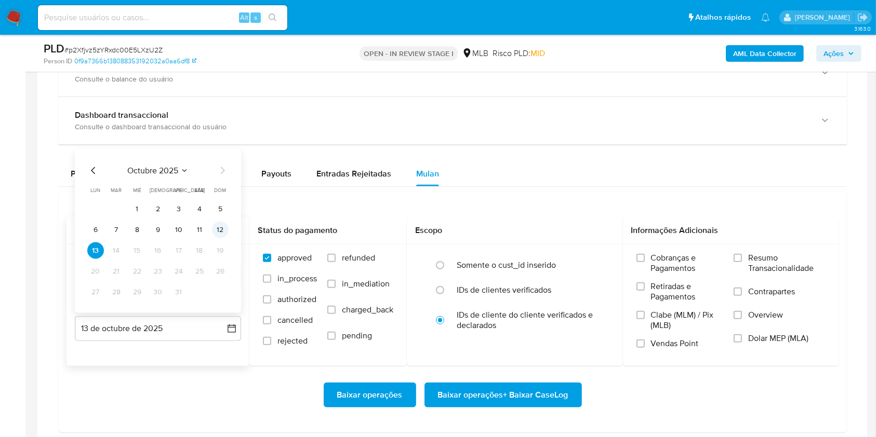
click at [220, 235] on button "12" at bounding box center [220, 230] width 17 height 17
click at [756, 259] on span "Resumo Transacionalidade" at bounding box center [786, 263] width 77 height 21
click at [742, 259] on input "Resumo Transacionalidade" at bounding box center [737, 258] width 8 height 8
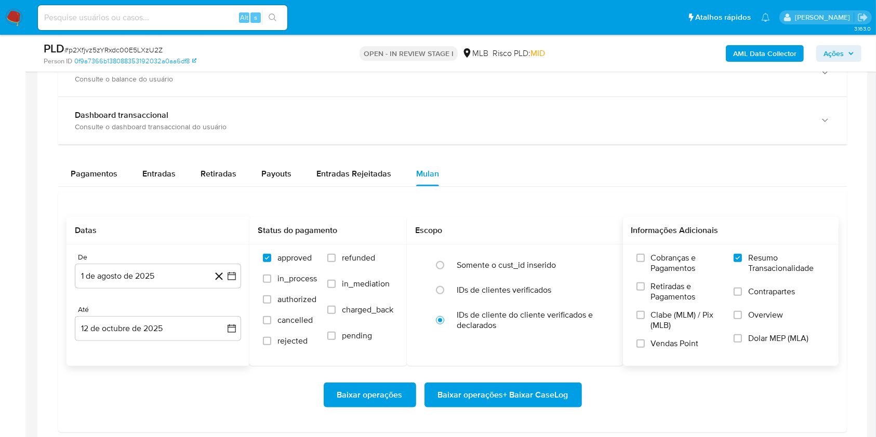
click at [507, 389] on span "Baixar operações + Baixar CaseLog" at bounding box center [503, 395] width 130 height 23
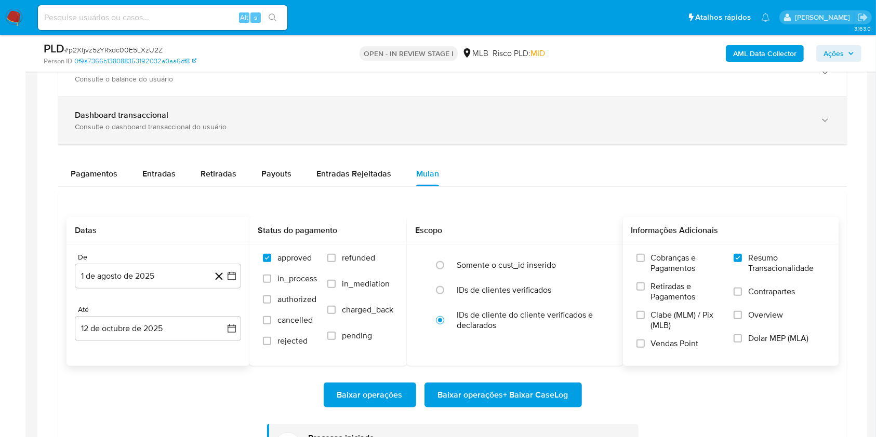
scroll to position [0, 0]
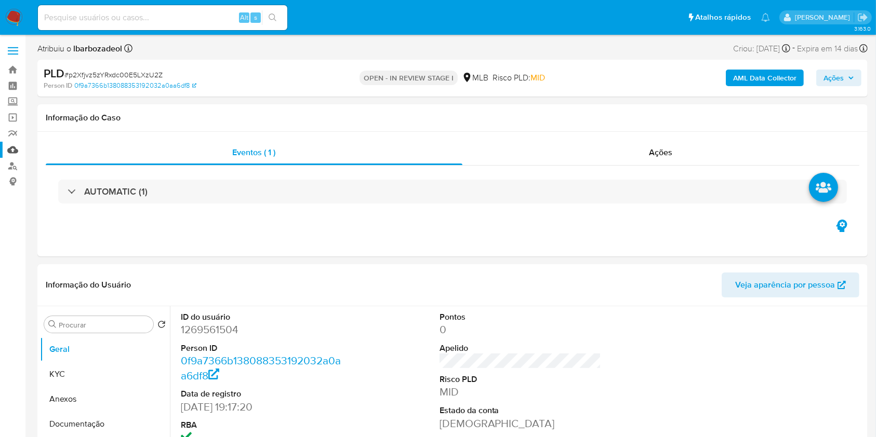
click at [14, 148] on link "Mulan" at bounding box center [62, 150] width 124 height 16
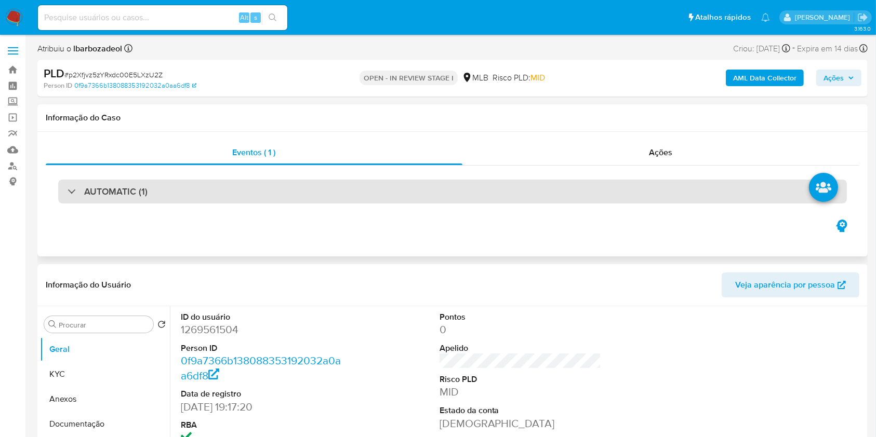
click at [356, 191] on div "AUTOMATIC (1)" at bounding box center [452, 192] width 789 height 24
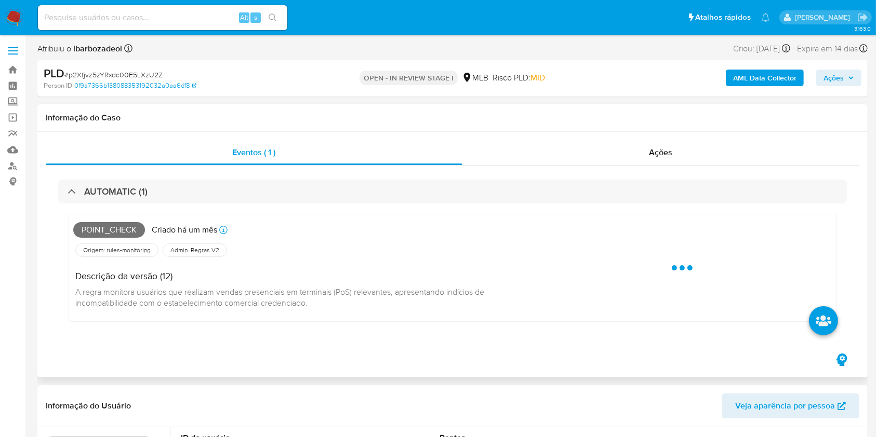
click at [121, 229] on span "Point_check" at bounding box center [109, 230] width 72 height 16
copy span "Point_check"
click at [835, 75] on span "Ações" at bounding box center [833, 78] width 20 height 17
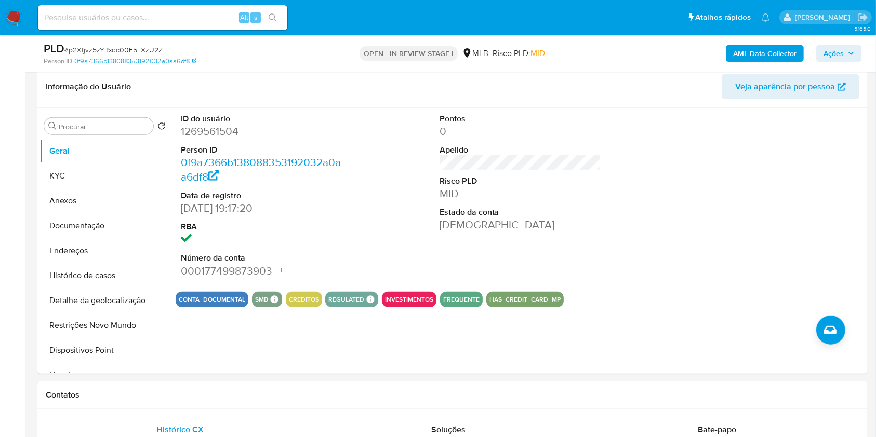
scroll to position [585, 0]
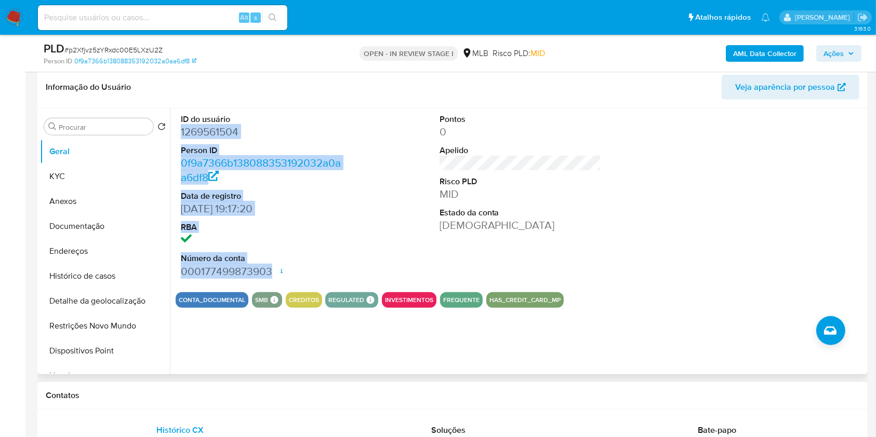
drag, startPoint x: 182, startPoint y: 134, endPoint x: 272, endPoint y: 272, distance: 165.1
click at [272, 272] on dl "ID do usuário 1269561504 Person ID 0f9a7366b138088353192032a0aa6df8 Data de reg…" at bounding box center [262, 196] width 162 height 165
copy dl "1269561504 Person ID 0f9a7366b138088353192032a0aa6df8 Data de registro 20/12/20…"
click at [835, 51] on span "Ações" at bounding box center [833, 53] width 20 height 17
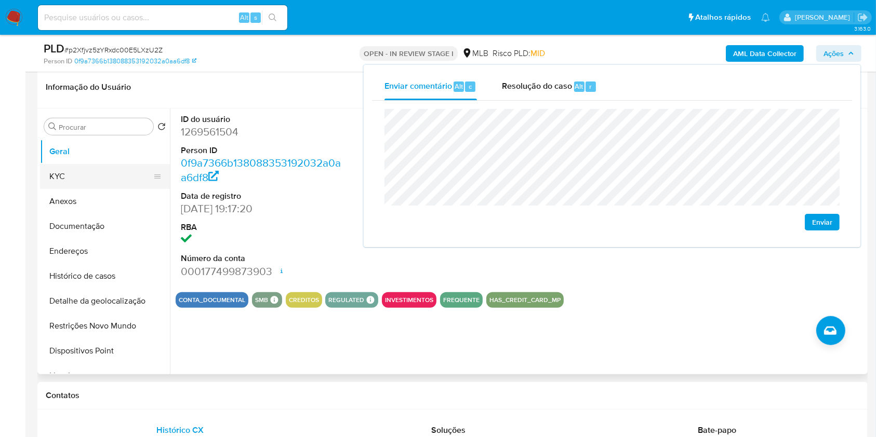
click at [124, 175] on button "KYC" at bounding box center [101, 176] width 122 height 25
click at [88, 171] on button "KYC" at bounding box center [101, 176] width 122 height 25
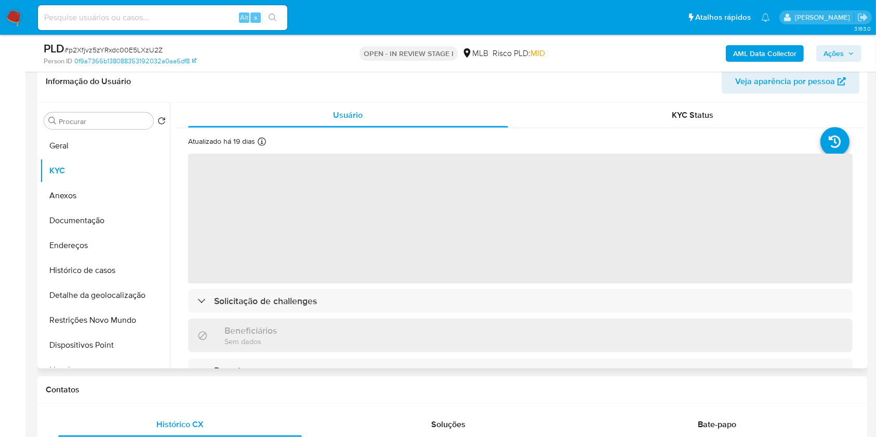
scroll to position [574, 0]
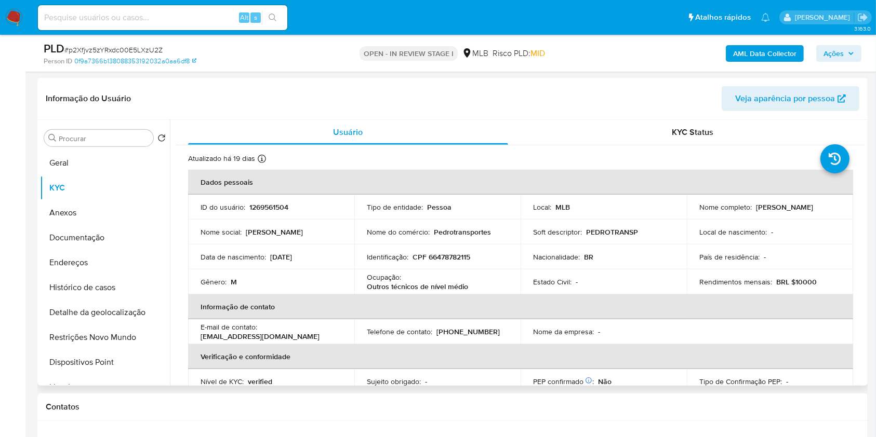
click at [440, 258] on p "CPF 66478782115" at bounding box center [441, 256] width 58 height 9
click at [439, 258] on p "CPF 66478782115" at bounding box center [441, 256] width 58 height 9
copy p "66478782115"
click at [842, 52] on span "Ações" at bounding box center [833, 53] width 20 height 17
click at [379, 289] on p "Outros técnicos de nível médio" at bounding box center [417, 286] width 101 height 9
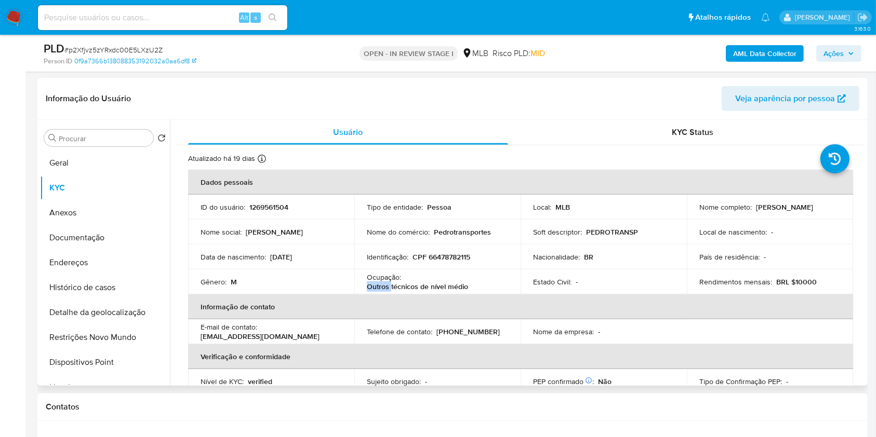
click at [379, 289] on p "Outros técnicos de nível médio" at bounding box center [417, 286] width 101 height 9
copy div "Ocupação : Outros técnicos de nível médio"
click at [483, 298] on th "Informação de contato" at bounding box center [520, 307] width 665 height 25
drag, startPoint x: 363, startPoint y: 286, endPoint x: 469, endPoint y: 286, distance: 106.0
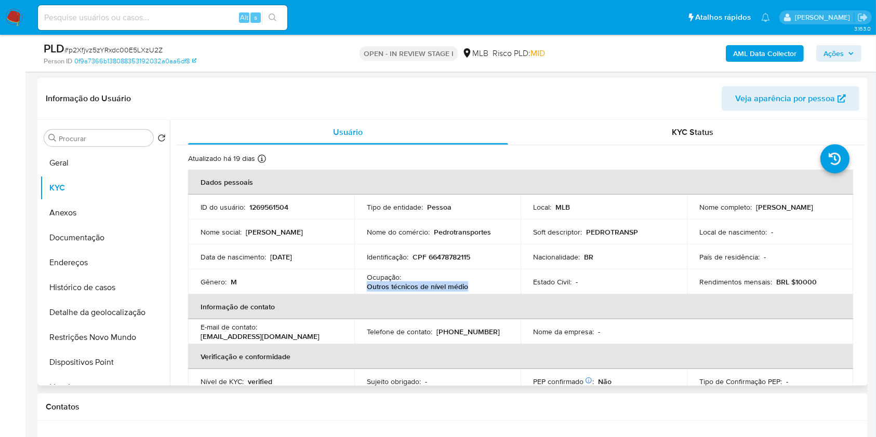
click at [467, 287] on td "Ocupação : Outros técnicos de nível médio" at bounding box center [437, 282] width 166 height 25
copy p "Outros técnicos de nível médio"
click at [840, 51] on span "Ações" at bounding box center [833, 53] width 20 height 17
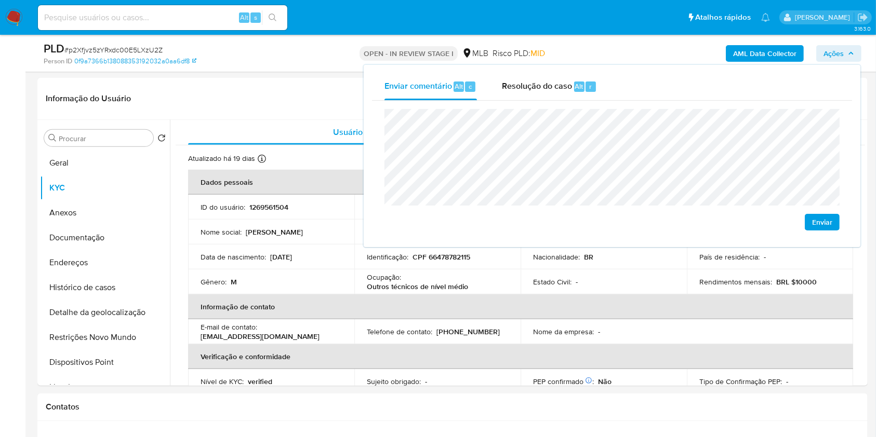
click at [0, 0] on lt-span "Niquel â ndia" at bounding box center [0, 0] width 0 height 0
click at [120, 253] on button "Endereços" at bounding box center [101, 262] width 122 height 25
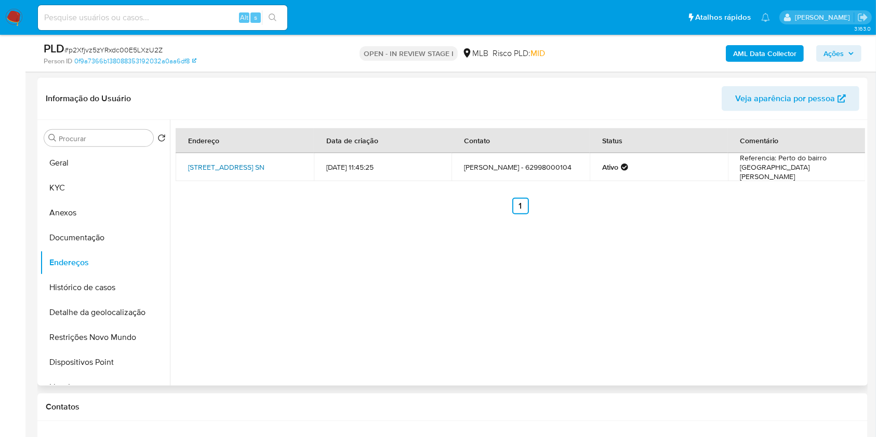
click at [236, 162] on link "Rua 24 De Janeiro Qa L20 Sn, Niquelândia, Goiás, 76420000, Brasil SN" at bounding box center [226, 167] width 76 height 10
click at [131, 239] on button "Documentação" at bounding box center [101, 237] width 122 height 25
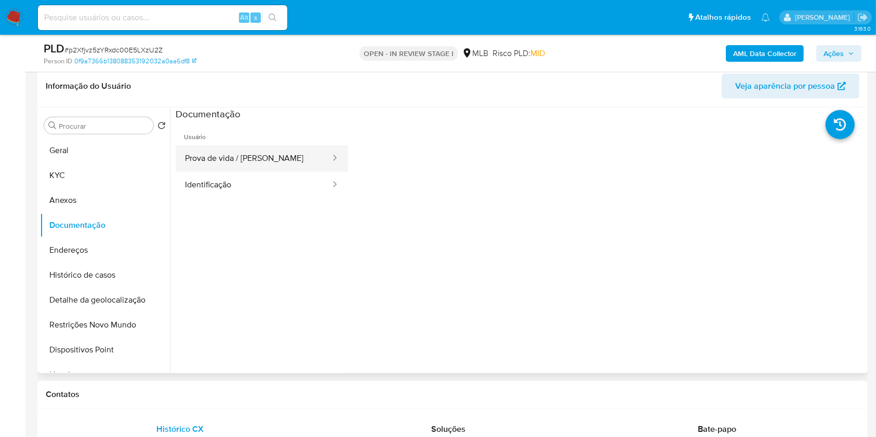
click at [261, 156] on button "Prova de vida / Selfie" at bounding box center [254, 158] width 156 height 26
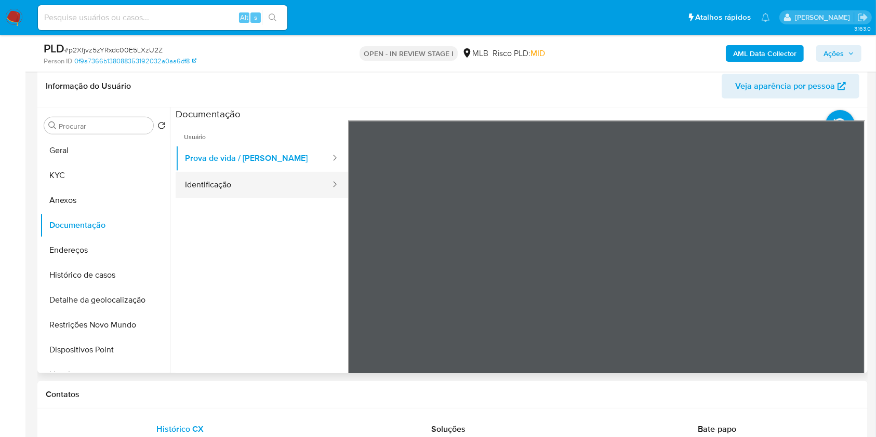
click at [250, 193] on button "Identificação" at bounding box center [254, 185] width 156 height 26
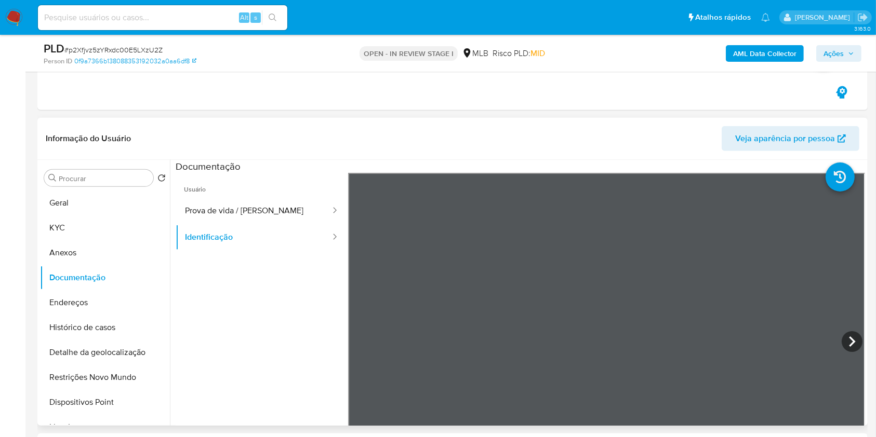
scroll to position [0, 0]
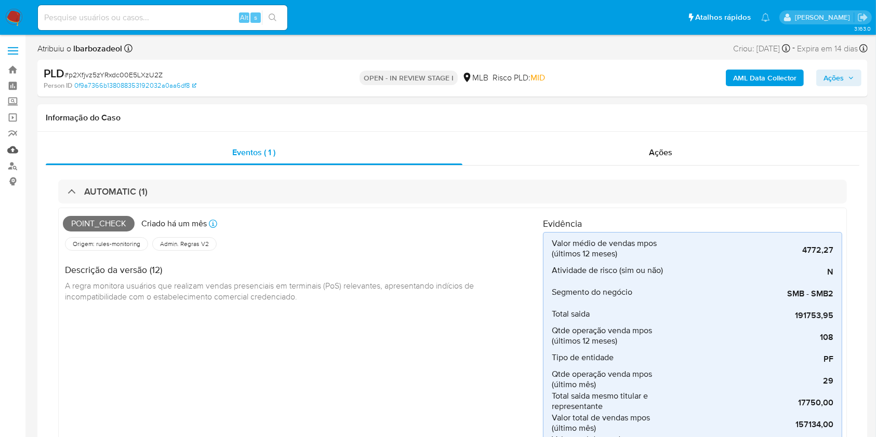
click at [13, 149] on link "Mulan" at bounding box center [62, 150] width 124 height 16
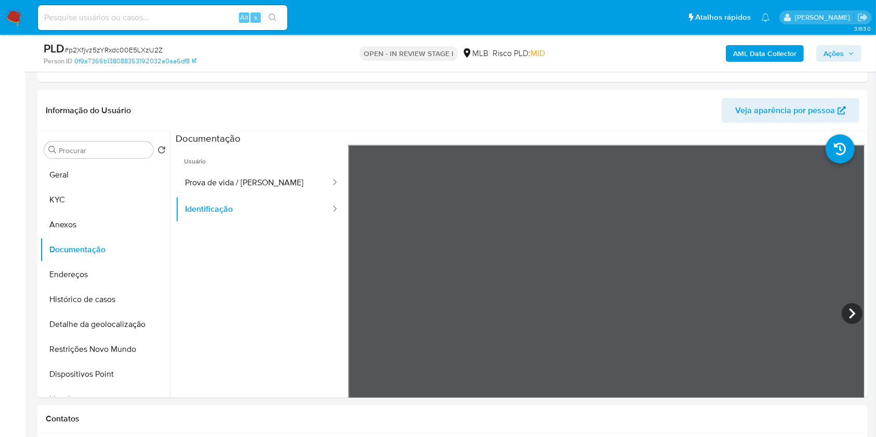
scroll to position [549, 0]
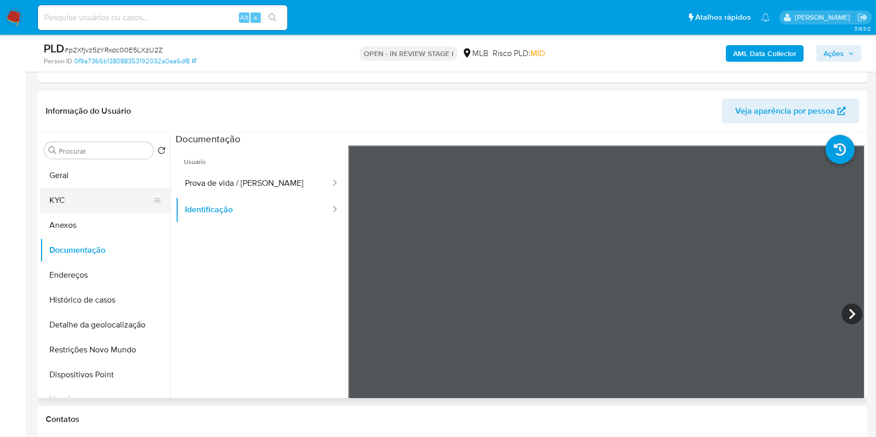
click at [104, 190] on button "KYC" at bounding box center [101, 200] width 122 height 25
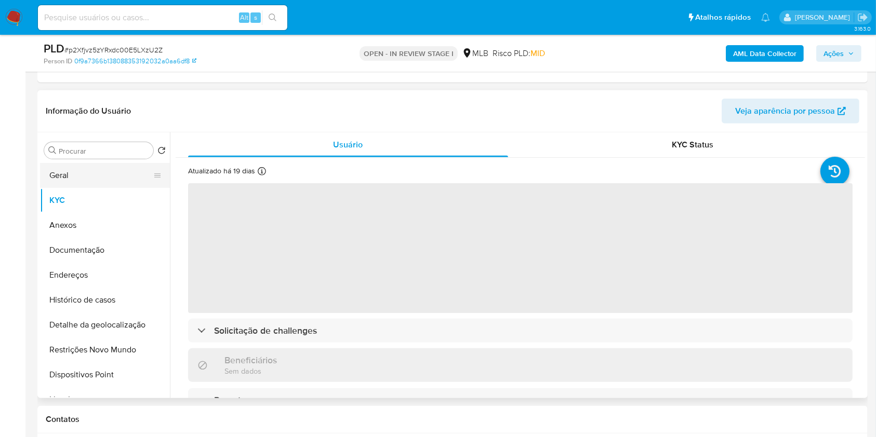
click at [73, 170] on button "Geral" at bounding box center [101, 175] width 122 height 25
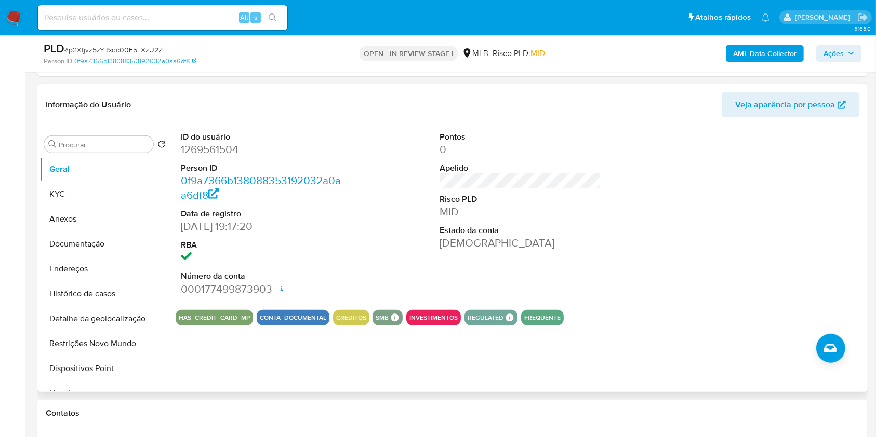
scroll to position [569, 0]
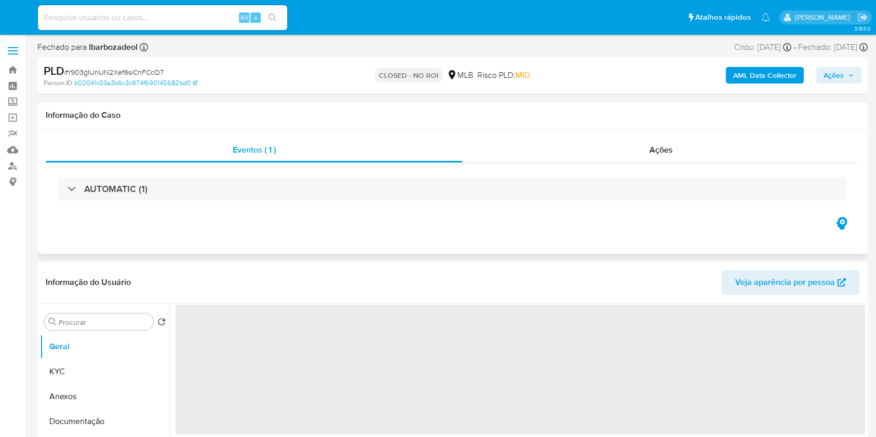
select select "10"
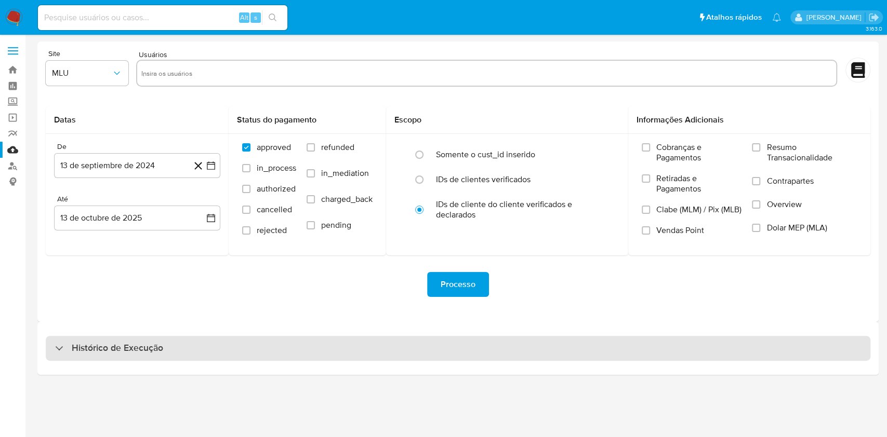
click at [337, 350] on div "Histórico de Execução" at bounding box center [458, 348] width 824 height 25
select select "10"
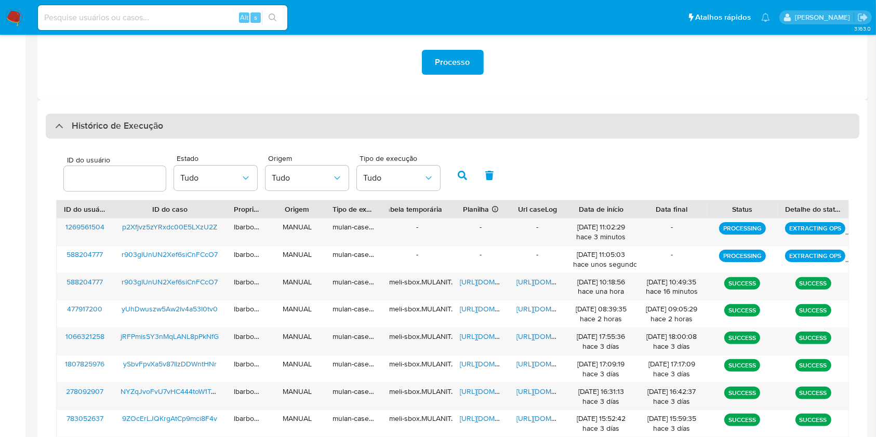
scroll to position [221, 0]
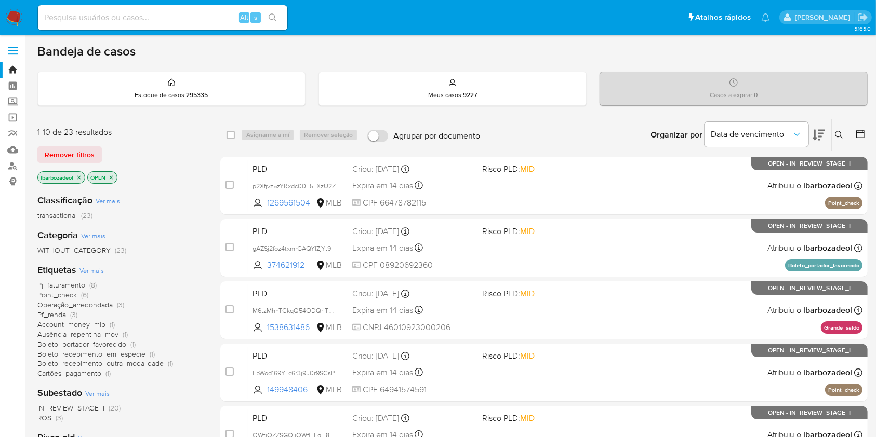
click at [95, 283] on span "(8)" at bounding box center [92, 285] width 7 height 10
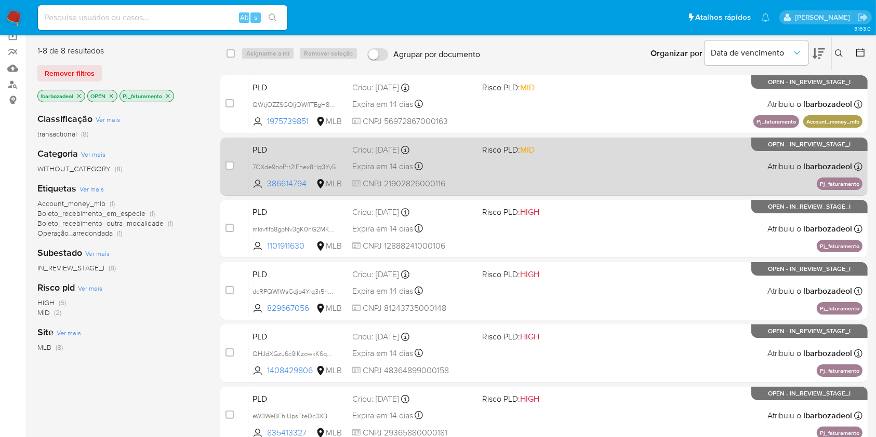
scroll to position [83, 0]
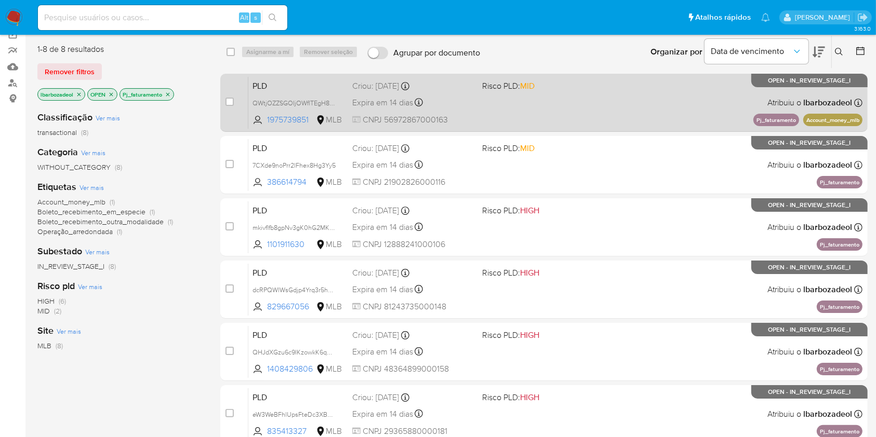
click at [573, 114] on div "PLD QWtjOZZSGOIjOWflTEgH8Duv 1975739851 MLB Risco PLD: MID Criou: [DATE] Criou:…" at bounding box center [555, 102] width 614 height 52
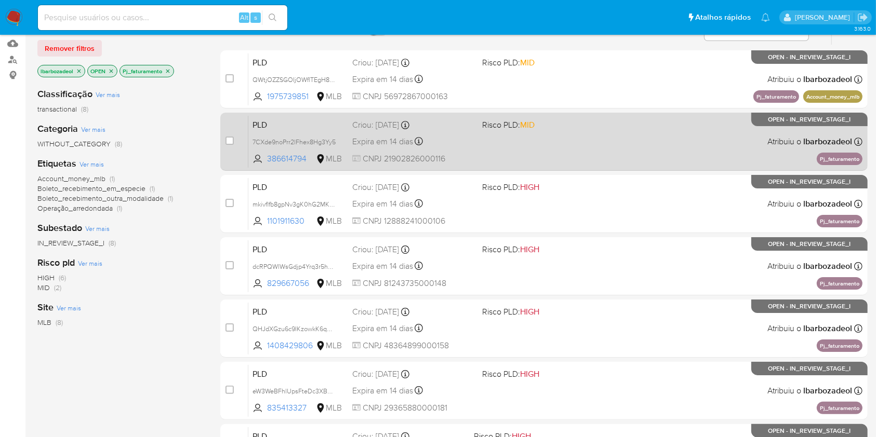
scroll to position [108, 0]
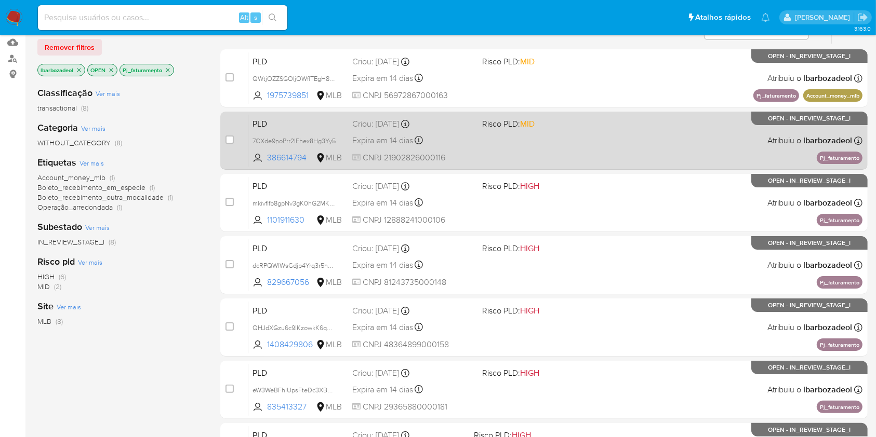
click at [542, 136] on div "PLD 7CXde9noPrr2lFhex8Hg3Yy5 386614794 MLB Risco PLD: MID Criou: [DATE] Criou: …" at bounding box center [555, 140] width 614 height 52
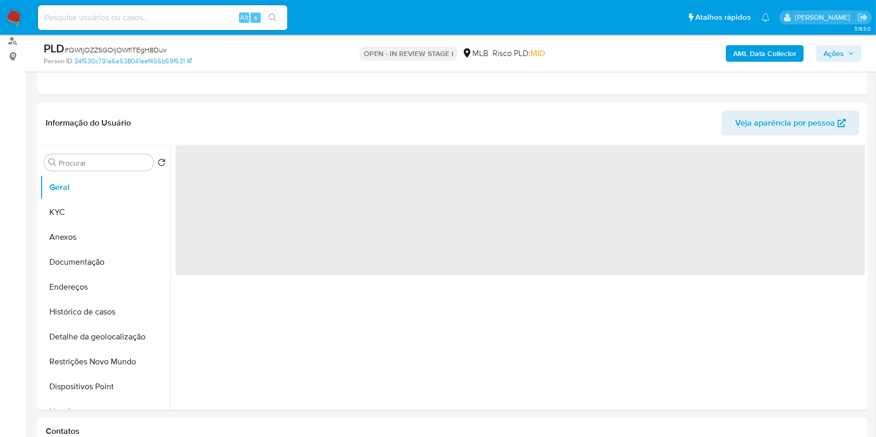
select select "10"
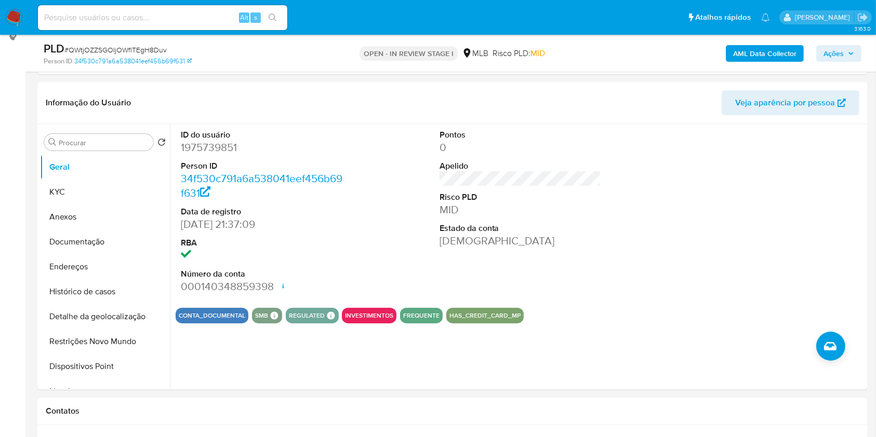
scroll to position [146, 0]
click at [102, 189] on button "KYC" at bounding box center [101, 191] width 122 height 25
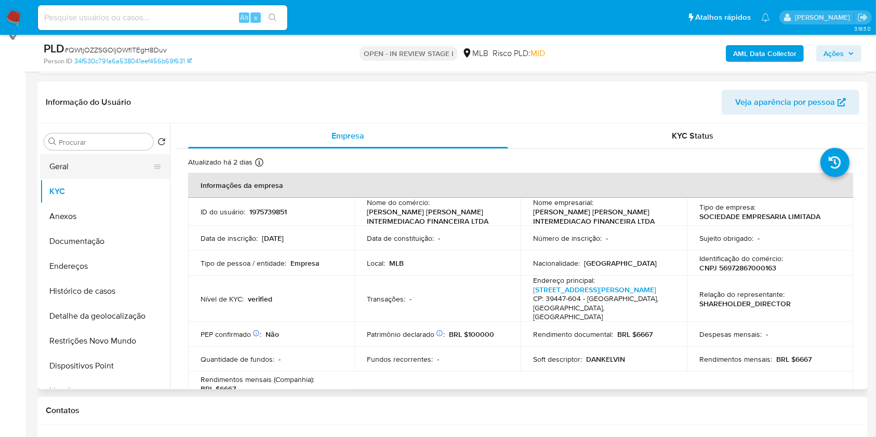
click at [121, 163] on button "Geral" at bounding box center [101, 166] width 122 height 25
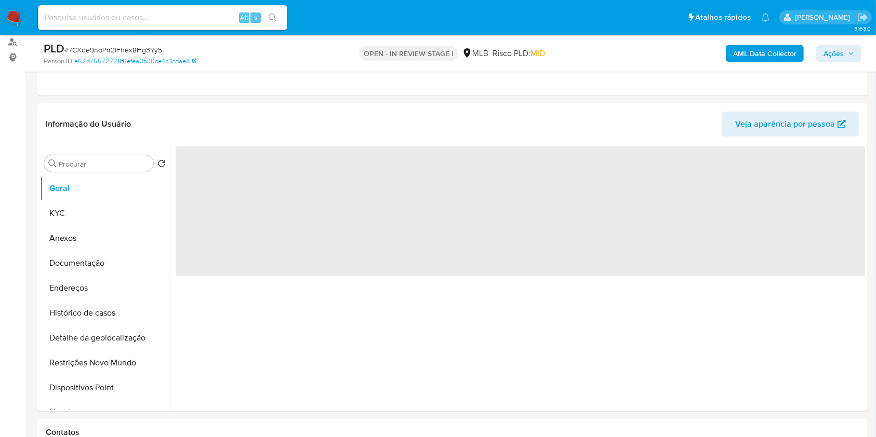
scroll to position [133, 0]
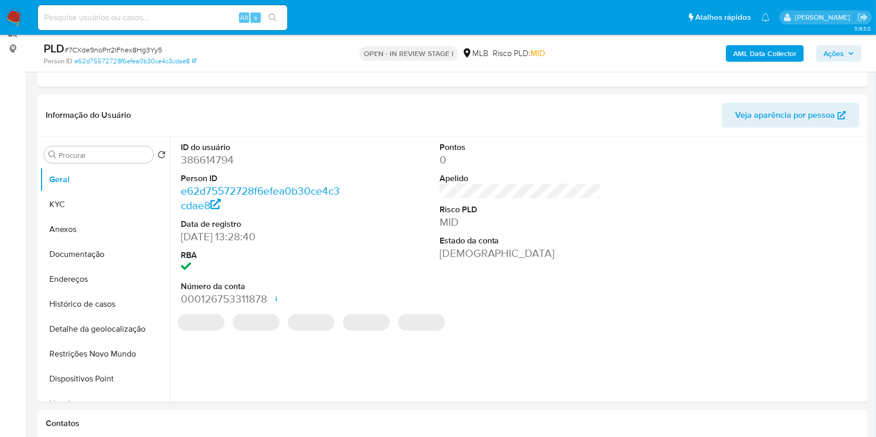
select select "10"
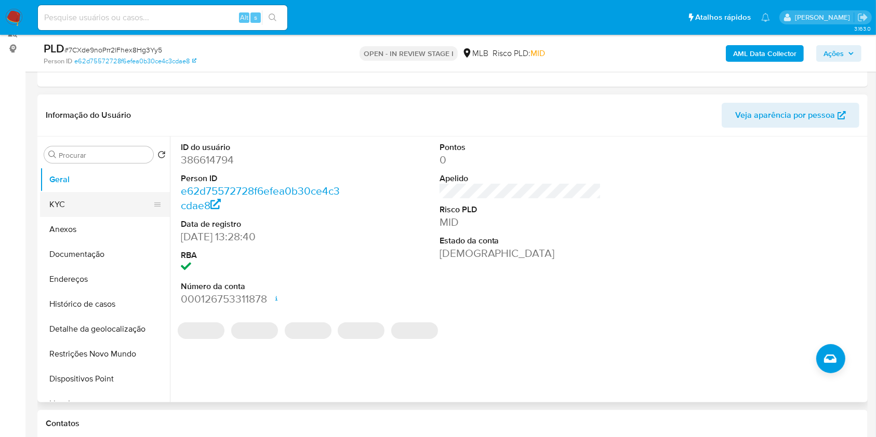
click at [96, 206] on button "KYC" at bounding box center [101, 204] width 122 height 25
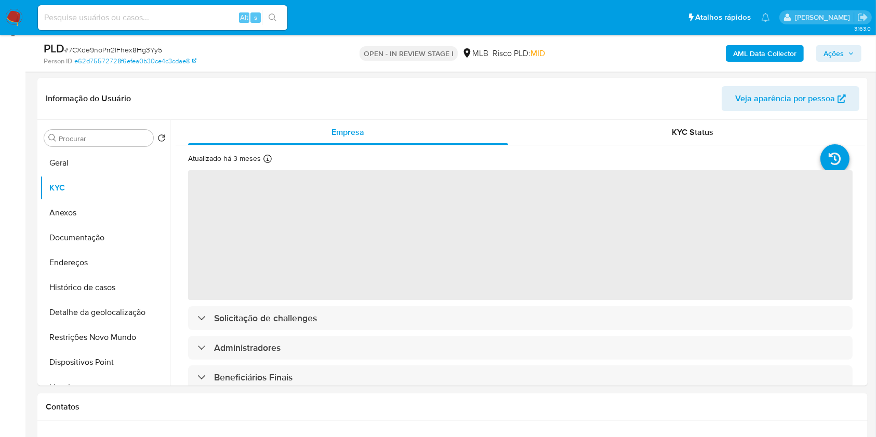
scroll to position [151, 0]
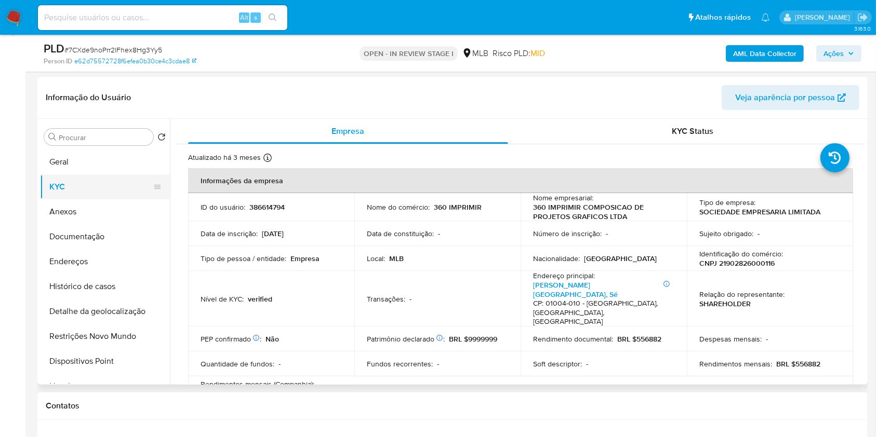
click at [100, 175] on button "KYC" at bounding box center [101, 187] width 122 height 25
click at [104, 163] on button "Geral" at bounding box center [101, 162] width 122 height 25
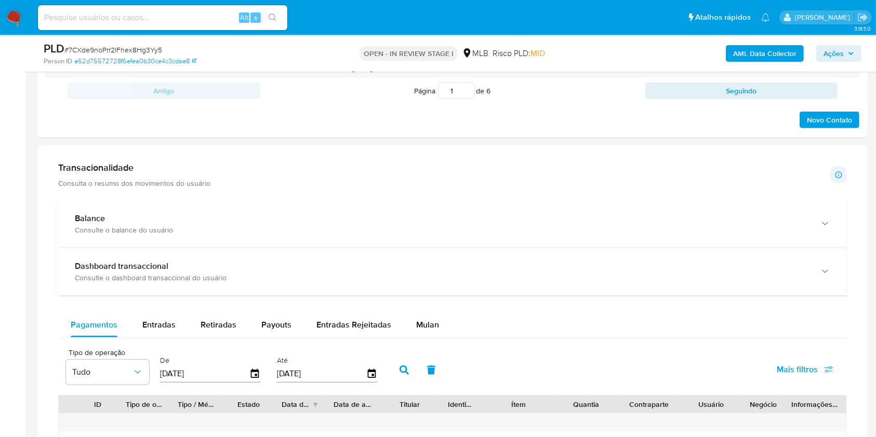
scroll to position [651, 0]
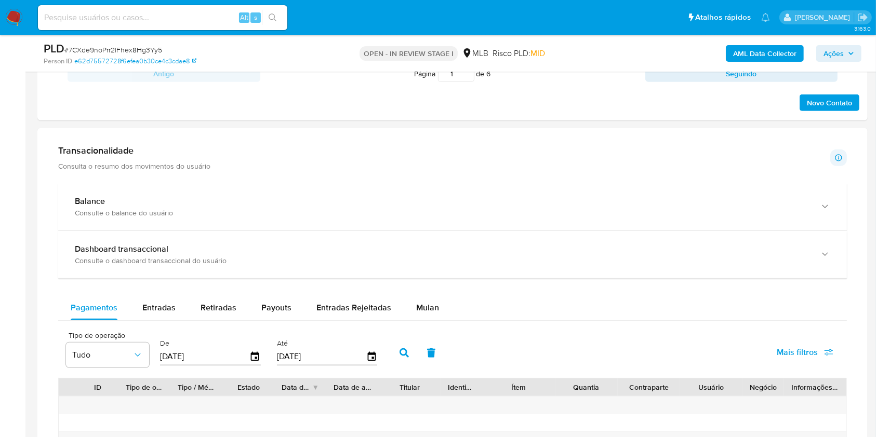
click at [164, 312] on span "Entradas" at bounding box center [158, 308] width 33 height 12
select select "10"
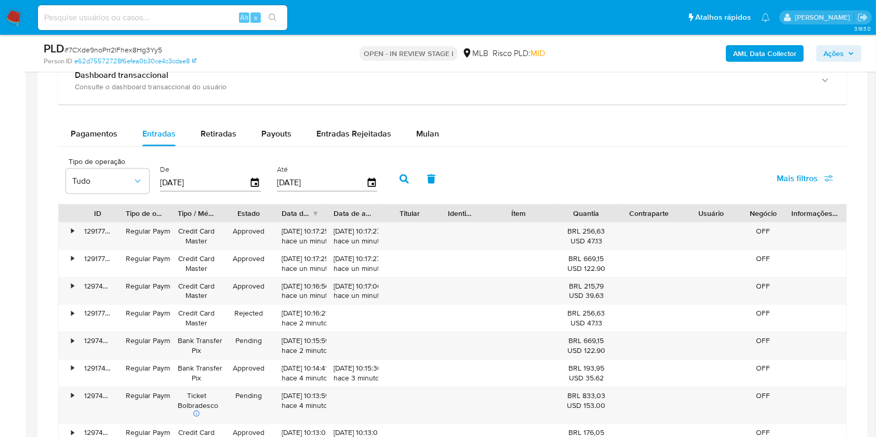
scroll to position [825, 0]
click at [424, 135] on span "Mulan" at bounding box center [427, 133] width 23 height 12
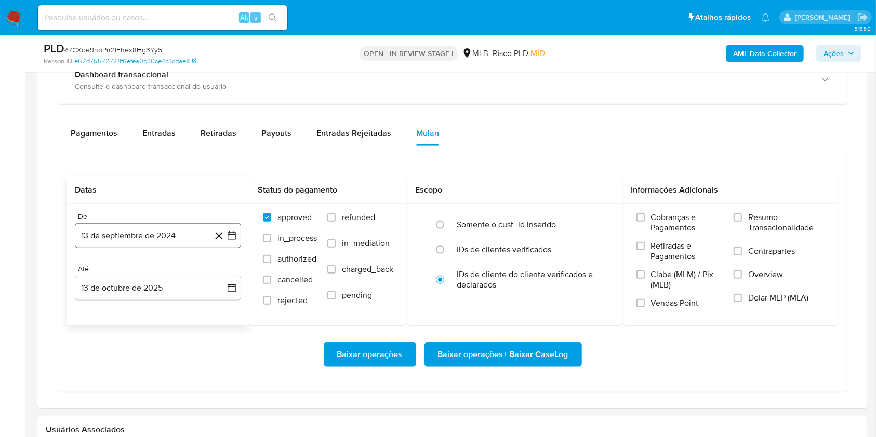
click at [175, 236] on button "13 de septiembre de 2024" at bounding box center [158, 235] width 166 height 25
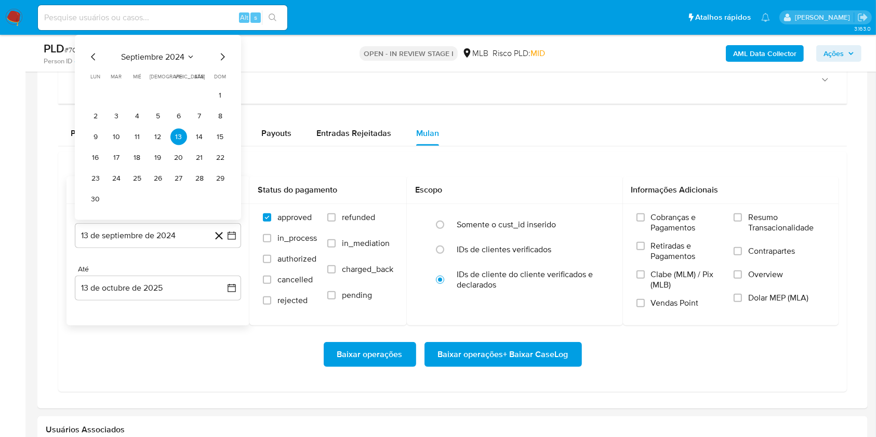
click at [163, 58] on span "septiembre 2024" at bounding box center [152, 57] width 63 height 10
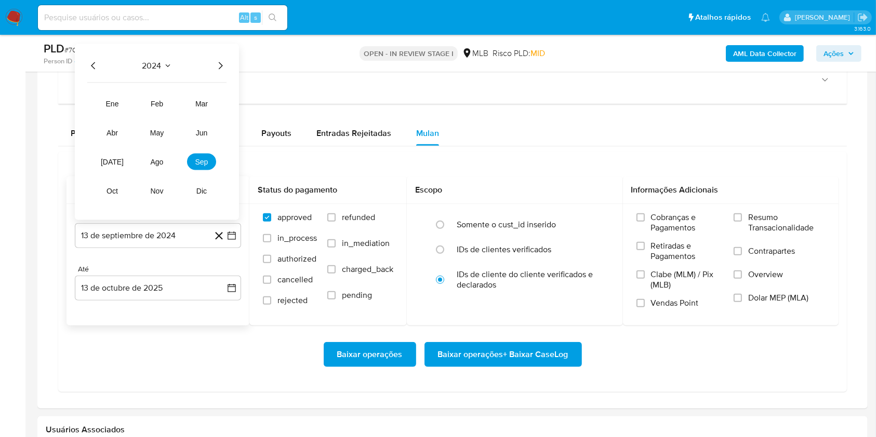
click at [219, 66] on icon "Año siguiente" at bounding box center [220, 66] width 12 height 12
click at [159, 160] on span "ago" at bounding box center [157, 162] width 13 height 8
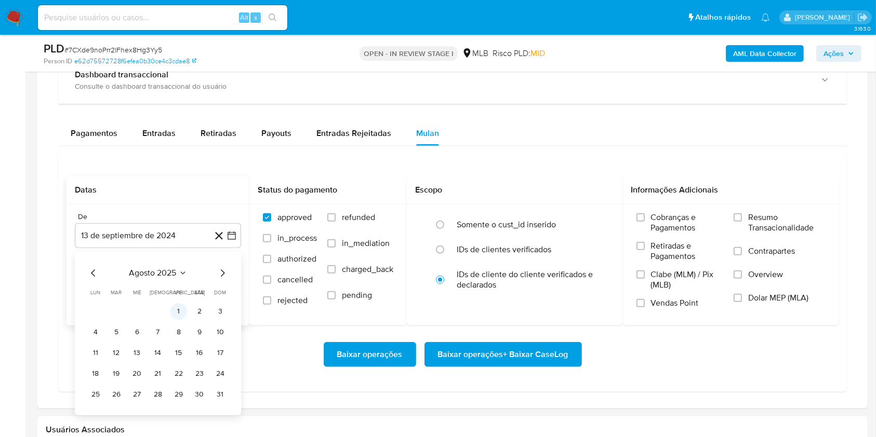
click at [178, 308] on button "1" at bounding box center [178, 311] width 17 height 17
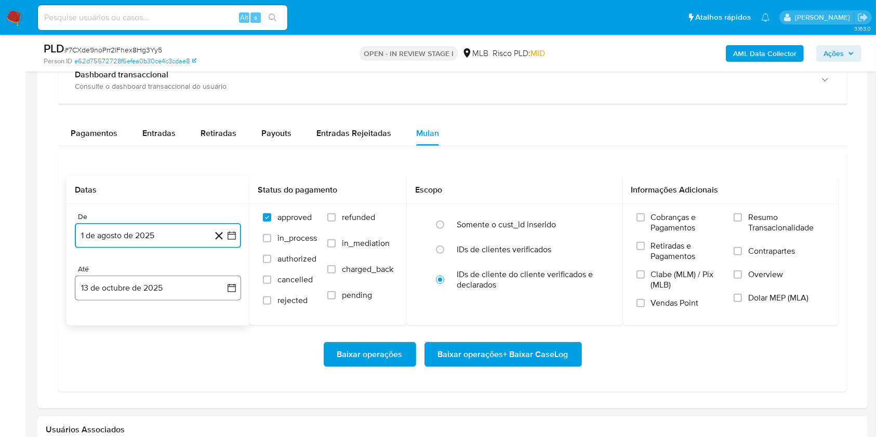
click at [158, 281] on button "13 de octubre de 2025" at bounding box center [158, 288] width 166 height 25
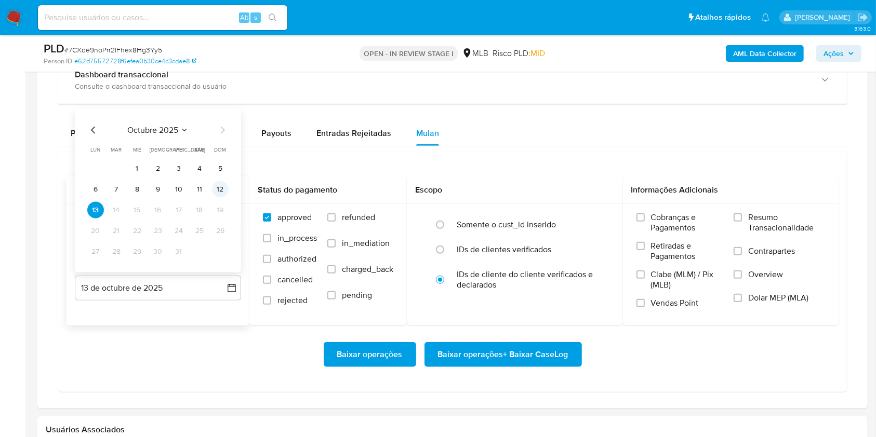
click at [223, 188] on button "12" at bounding box center [220, 189] width 17 height 17
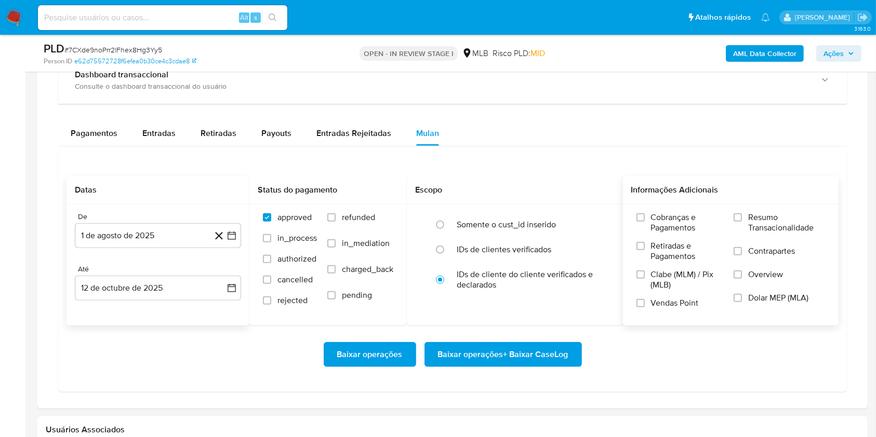
click at [759, 235] on label "Resumo Transacionalidade" at bounding box center [778, 229] width 91 height 34
click at [742, 222] on input "Resumo Transacionalidade" at bounding box center [737, 217] width 8 height 8
click at [523, 350] on span "Baixar operações + Baixar CaseLog" at bounding box center [503, 354] width 130 height 23
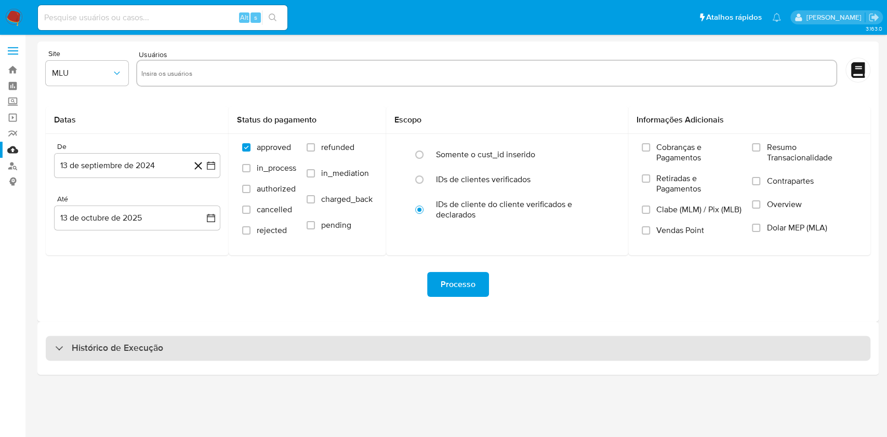
click at [324, 346] on div "Histórico de Execução" at bounding box center [458, 348] width 824 height 25
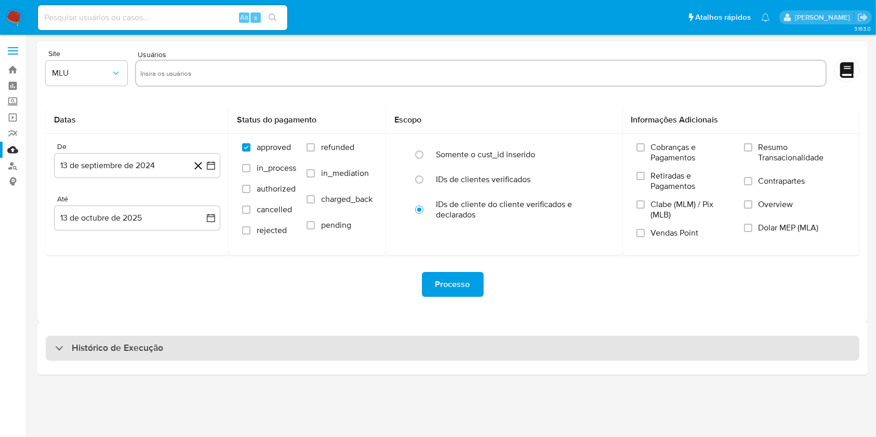
select select "10"
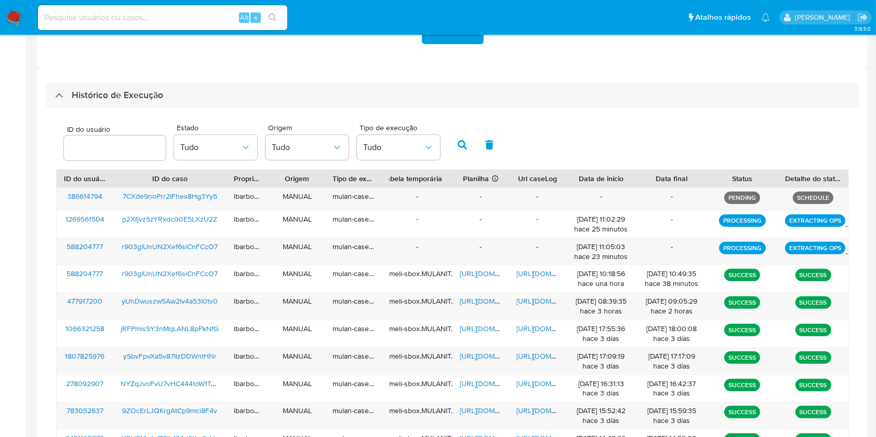
scroll to position [253, 0]
